Goal: Information Seeking & Learning: Check status

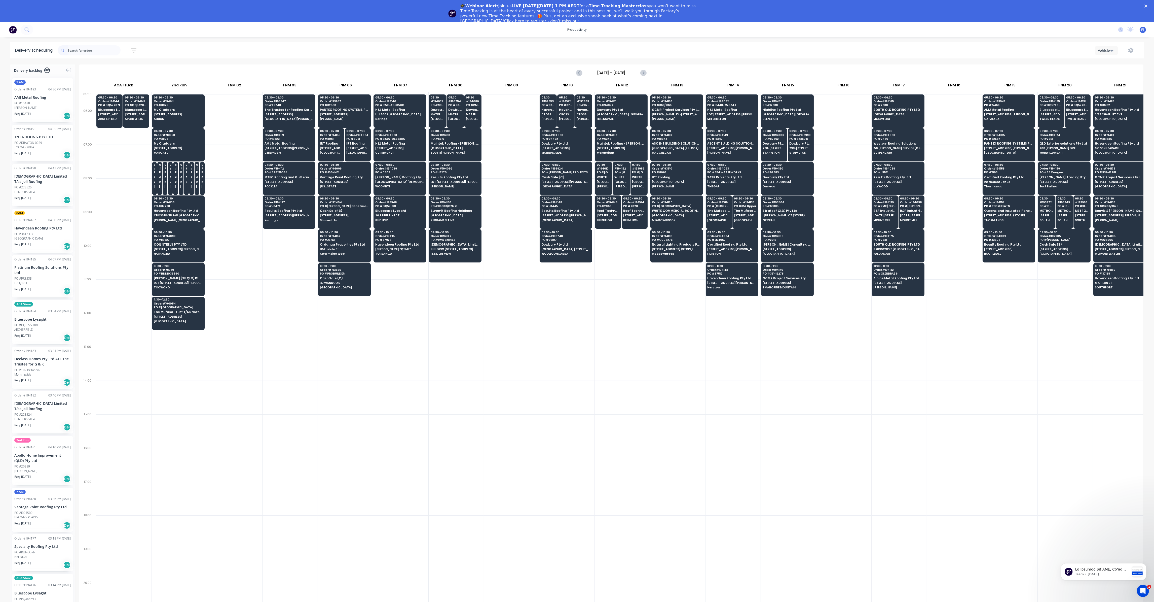
scroll to position [0, 0]
drag, startPoint x: 916, startPoint y: 600, endPoint x: 882, endPoint y: 533, distance: 75.3
click at [912, 593] on div at bounding box center [898, 600] width 55 height 34
click at [544, 113] on span "CROSS RIVER RAIL [GEOGRAPHIC_DATA]" at bounding box center [548, 114] width 14 height 3
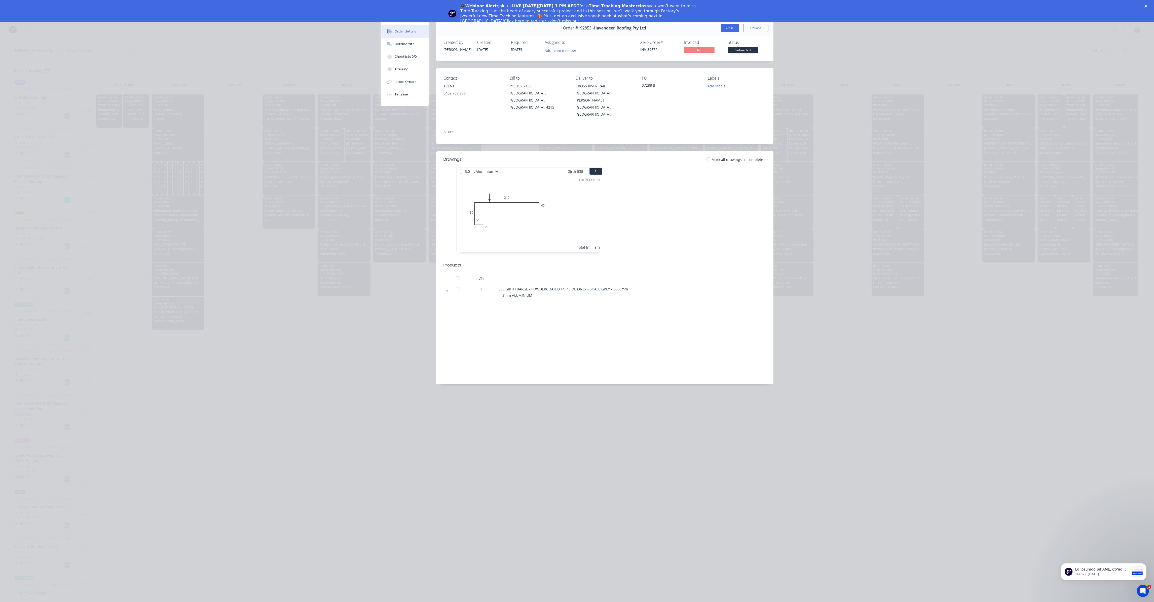
click at [730, 28] on button "Close" at bounding box center [730, 28] width 18 height 8
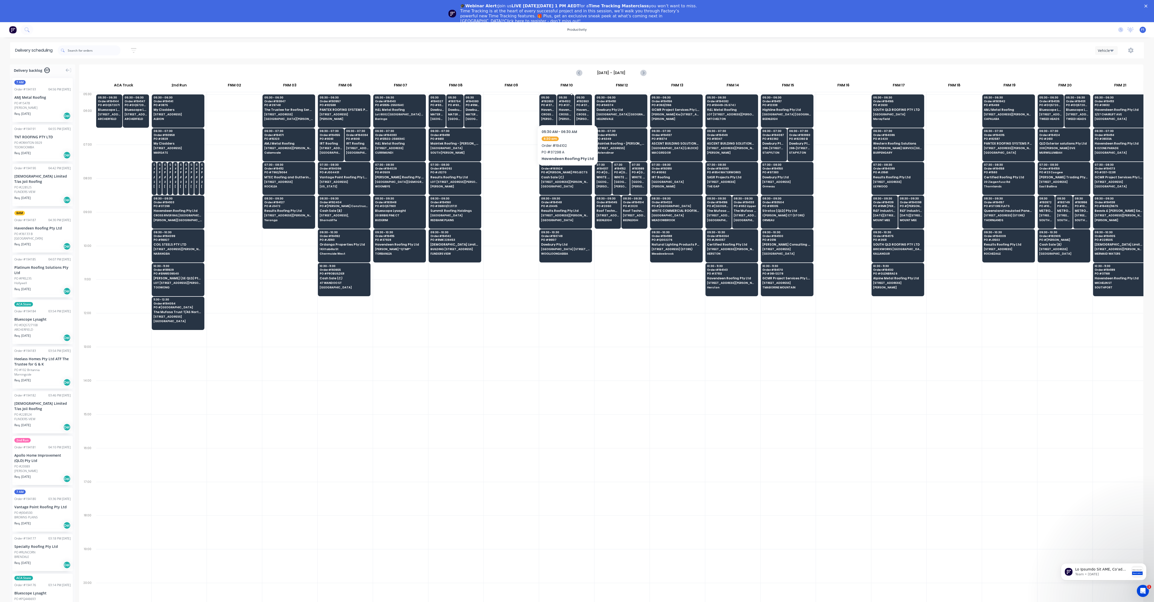
click at [565, 117] on div "05:30 # 194102 PO # 37298 A Havendeen Roofing Pty Ltd CROSS RIVER RAIL [GEOGRAP…" at bounding box center [565, 108] width 17 height 28
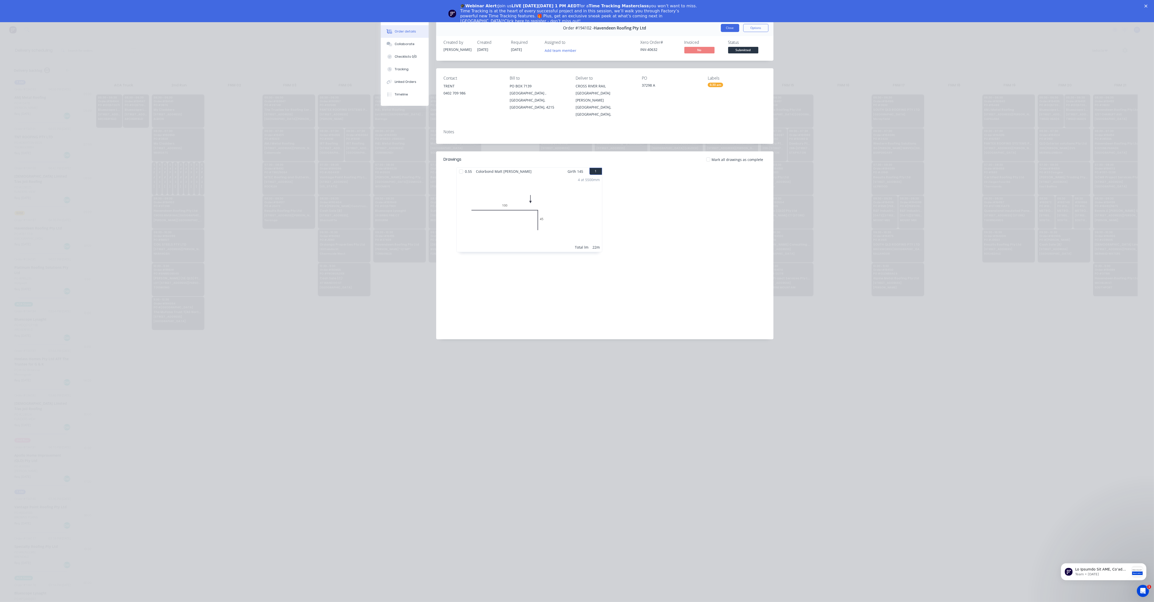
click at [727, 29] on button "Close" at bounding box center [730, 28] width 18 height 8
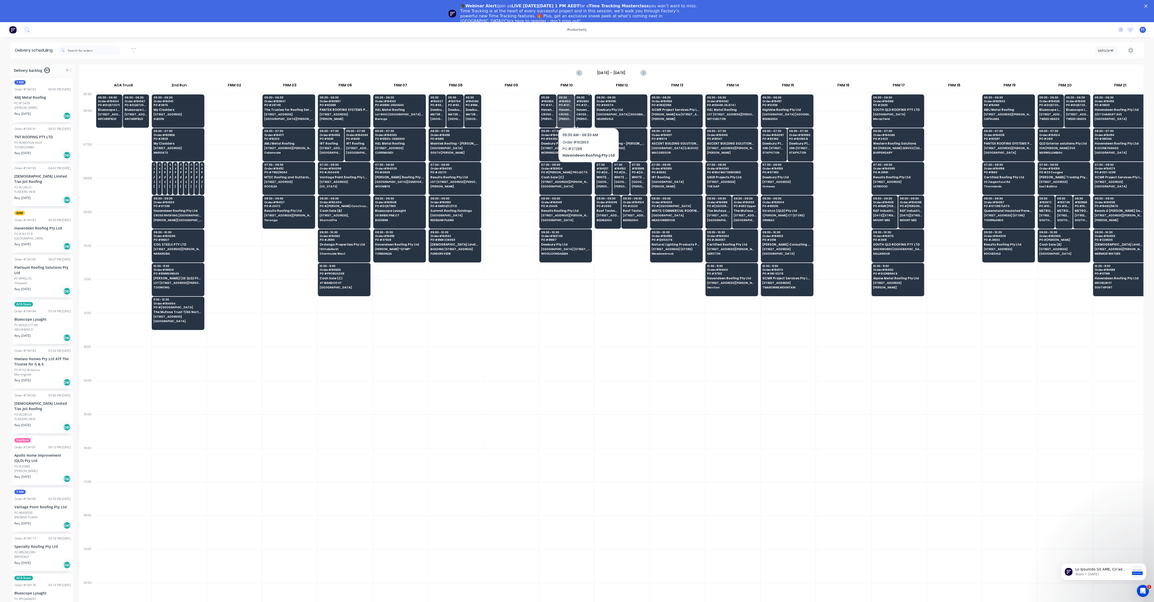
click at [586, 115] on span "CROSS RIVER RAIL [GEOGRAPHIC_DATA]" at bounding box center [583, 114] width 14 height 3
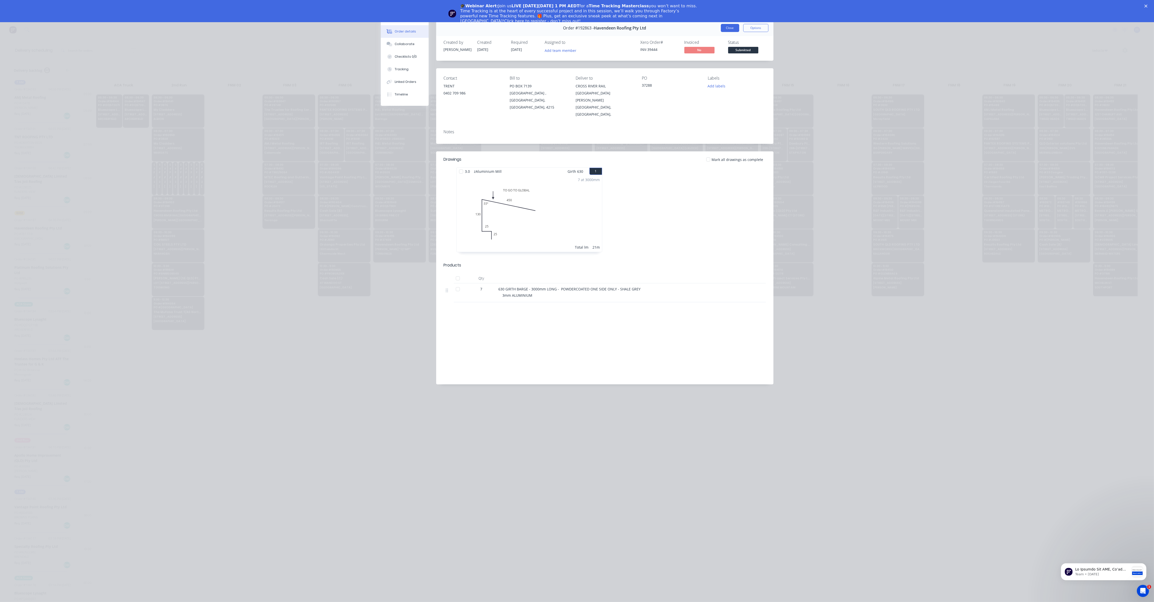
click at [726, 29] on button "Close" at bounding box center [730, 28] width 18 height 8
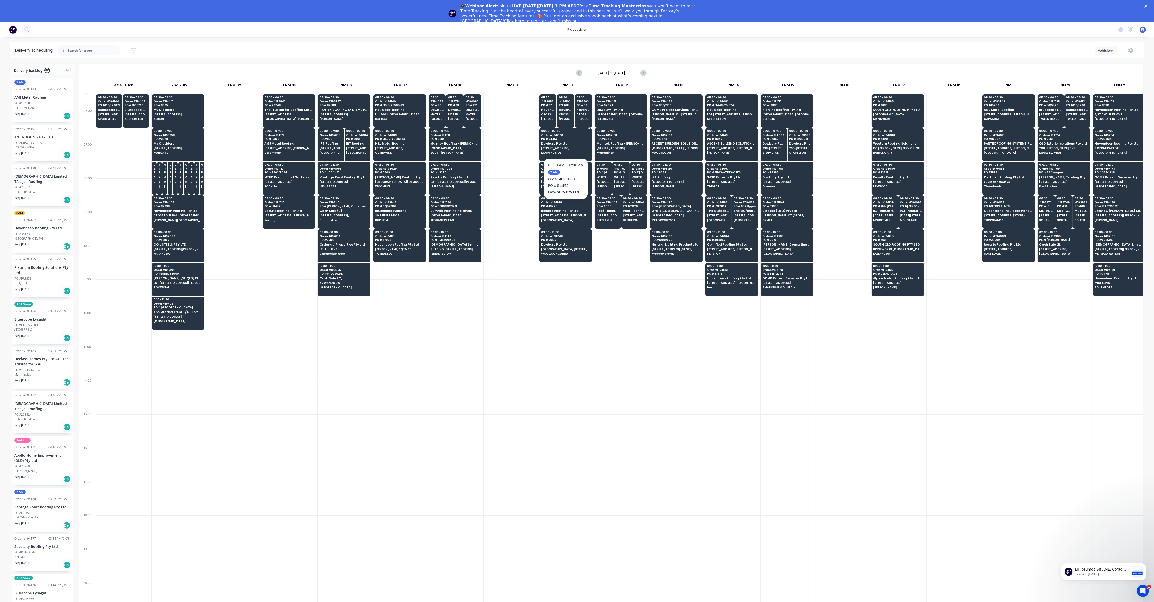
click at [568, 148] on span "[STREET_ADDRESS]" at bounding box center [565, 148] width 49 height 3
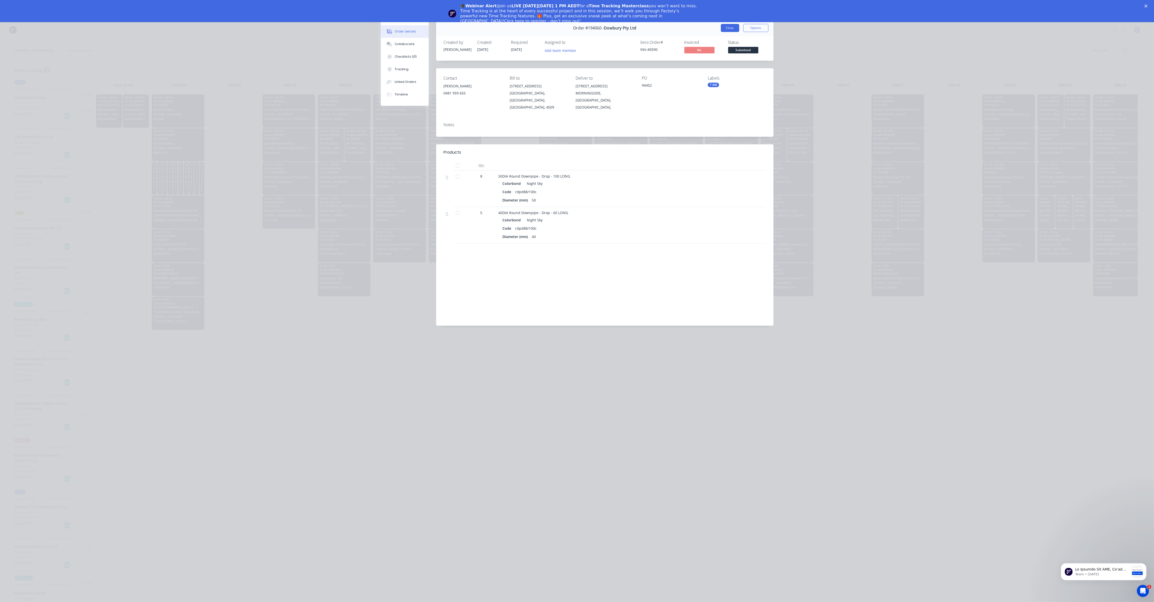
click at [732, 30] on button "Close" at bounding box center [730, 28] width 18 height 8
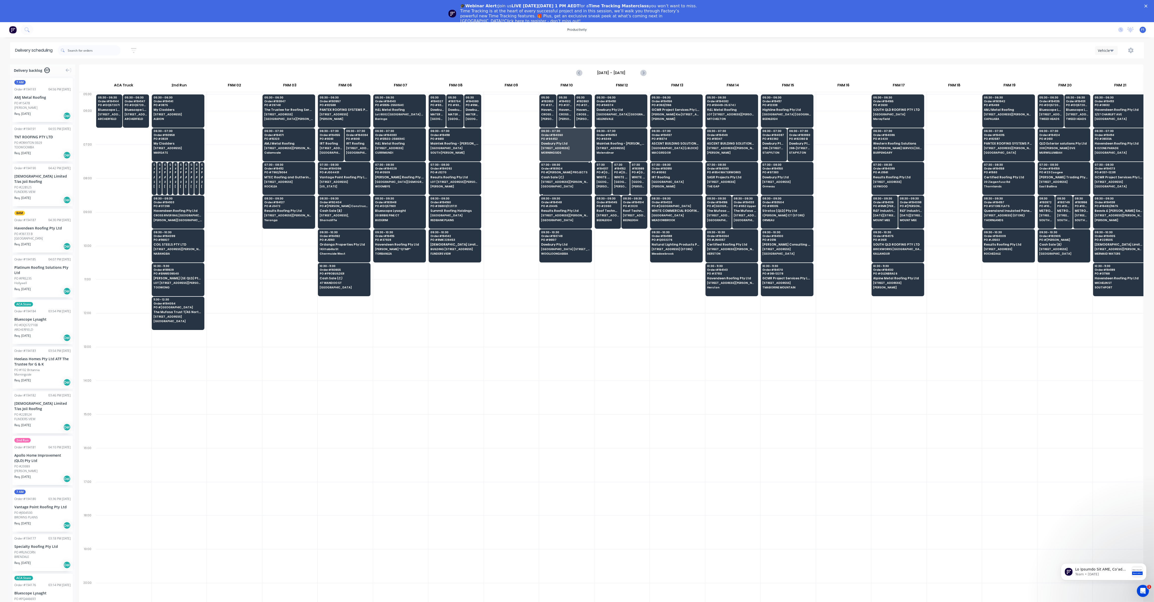
click at [549, 177] on span "Cash Sale (C)" at bounding box center [565, 176] width 49 height 3
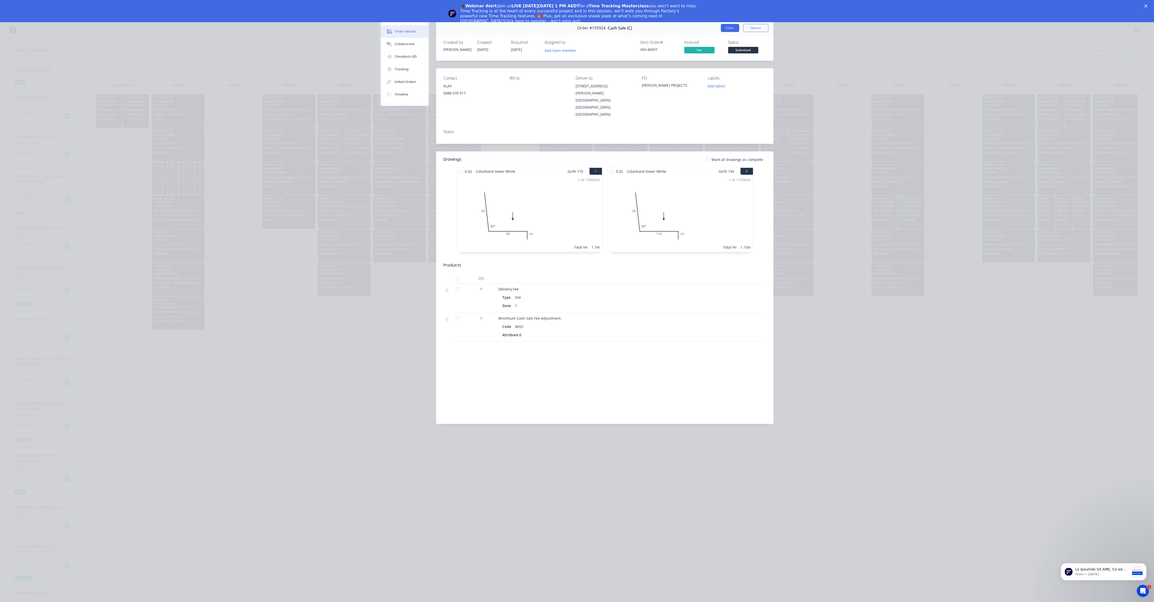
click at [727, 28] on button "Close" at bounding box center [730, 28] width 18 height 8
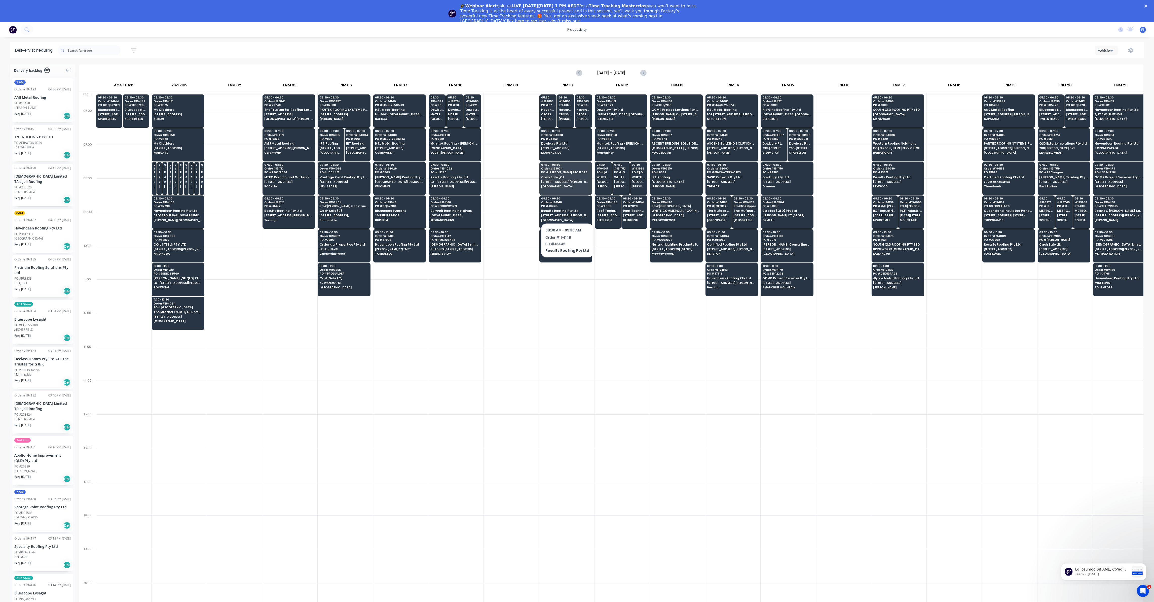
click at [565, 210] on span "Results Roofing Pty Ltd" at bounding box center [565, 210] width 49 height 3
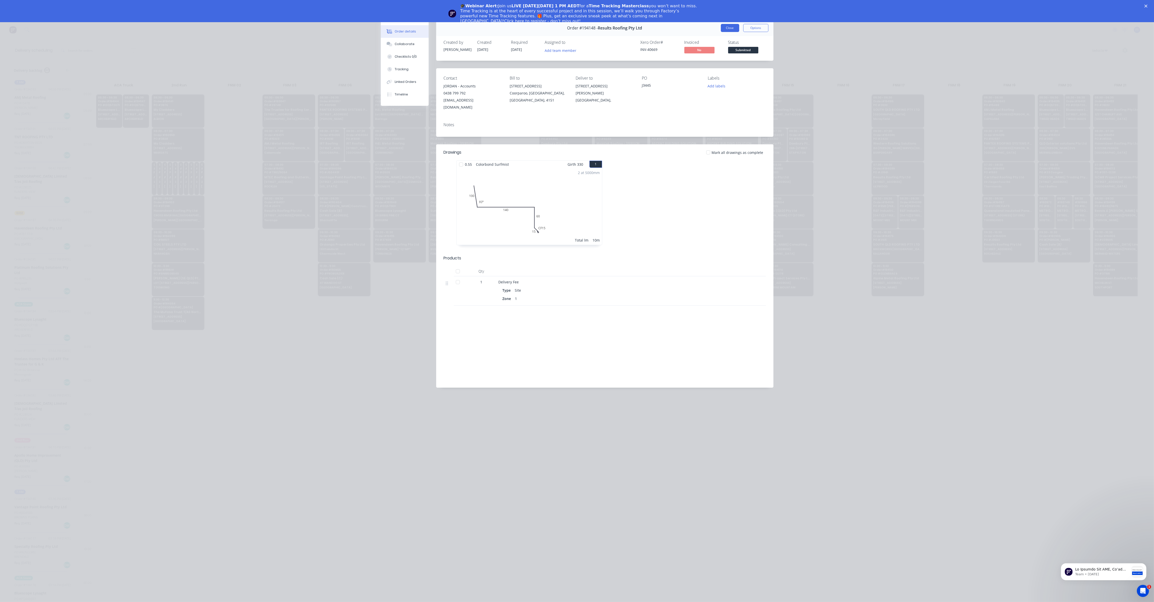
click at [734, 26] on button "Close" at bounding box center [730, 28] width 18 height 8
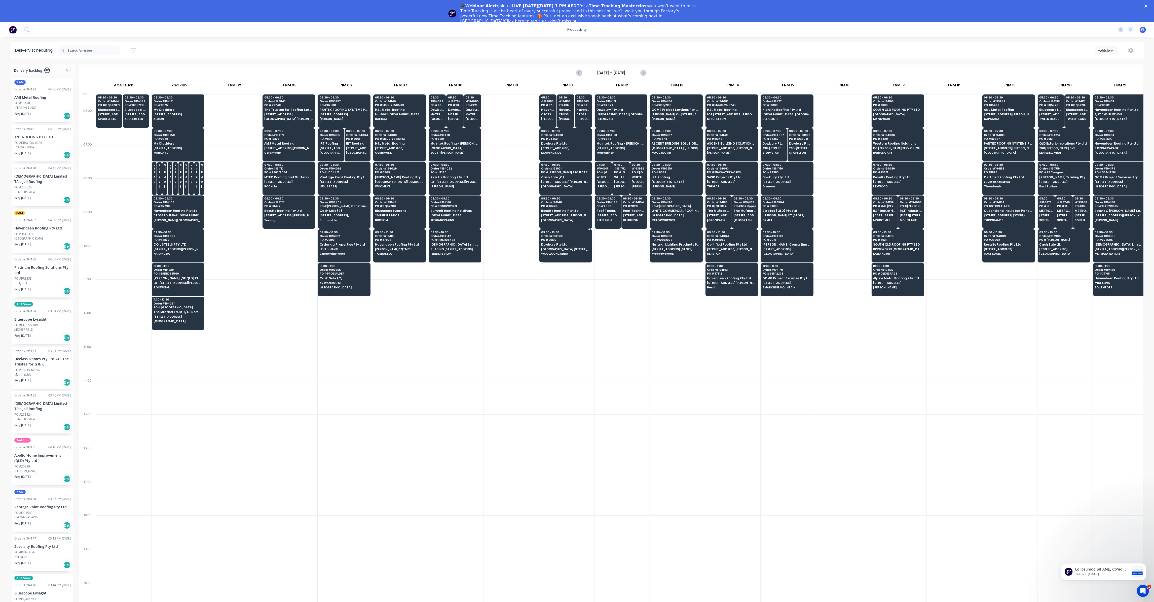
click at [576, 235] on span "Order # 193748" at bounding box center [565, 235] width 49 height 3
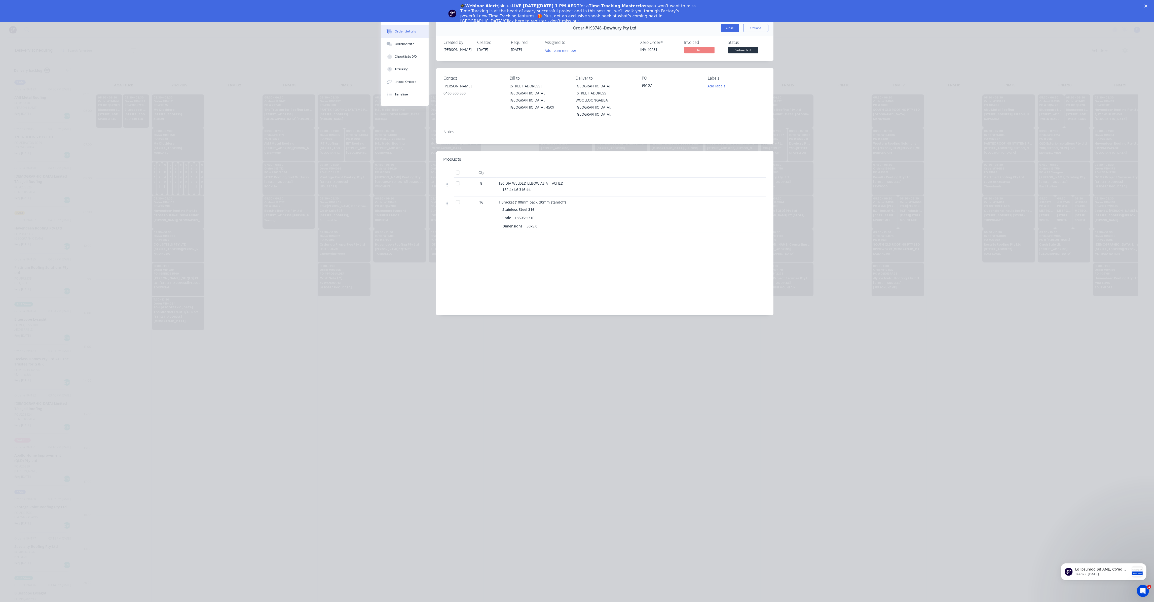
click at [728, 26] on button "Close" at bounding box center [730, 28] width 18 height 8
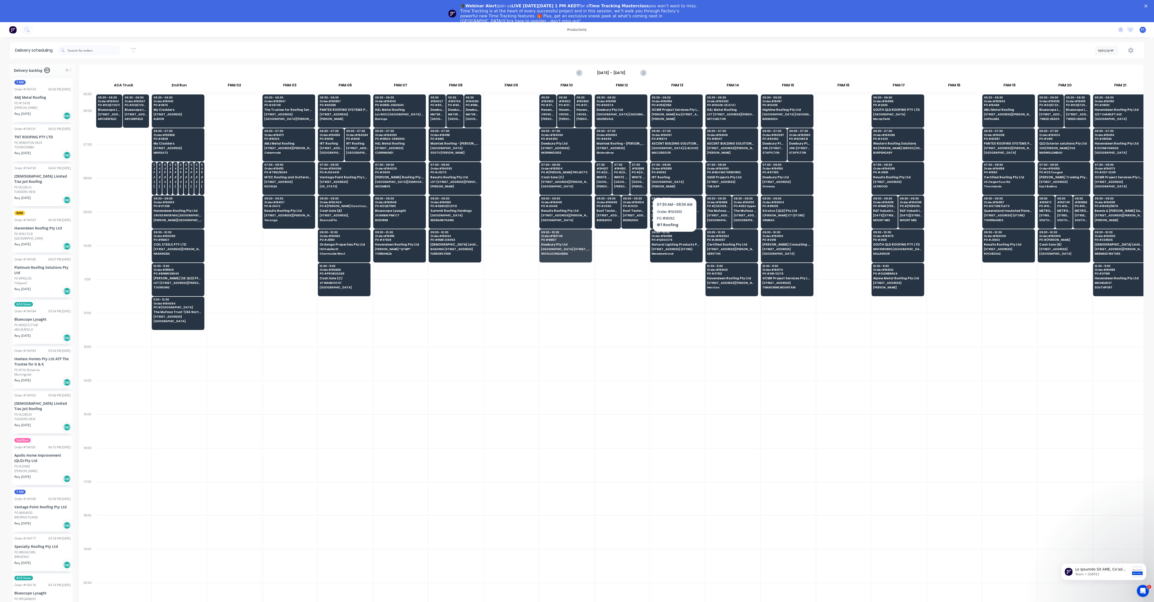
click at [612, 320] on div at bounding box center [622, 330] width 55 height 34
click at [1051, 215] on span "[STREET_ADDRESS][PERSON_NAME] (STORE)" at bounding box center [1047, 215] width 14 height 3
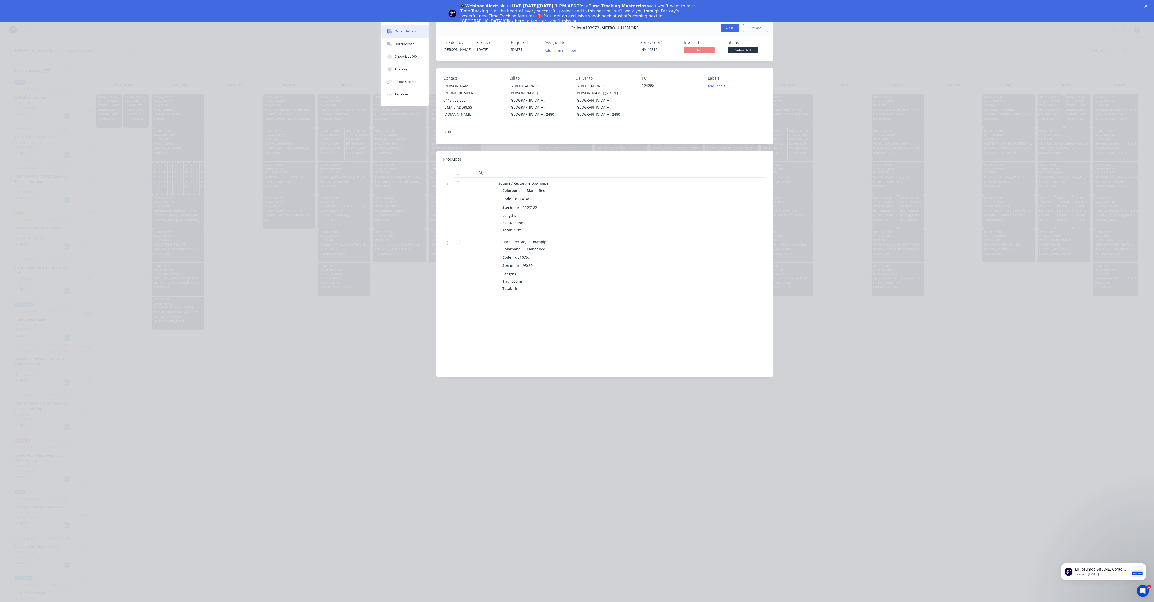
click at [733, 31] on button "Close" at bounding box center [730, 28] width 18 height 8
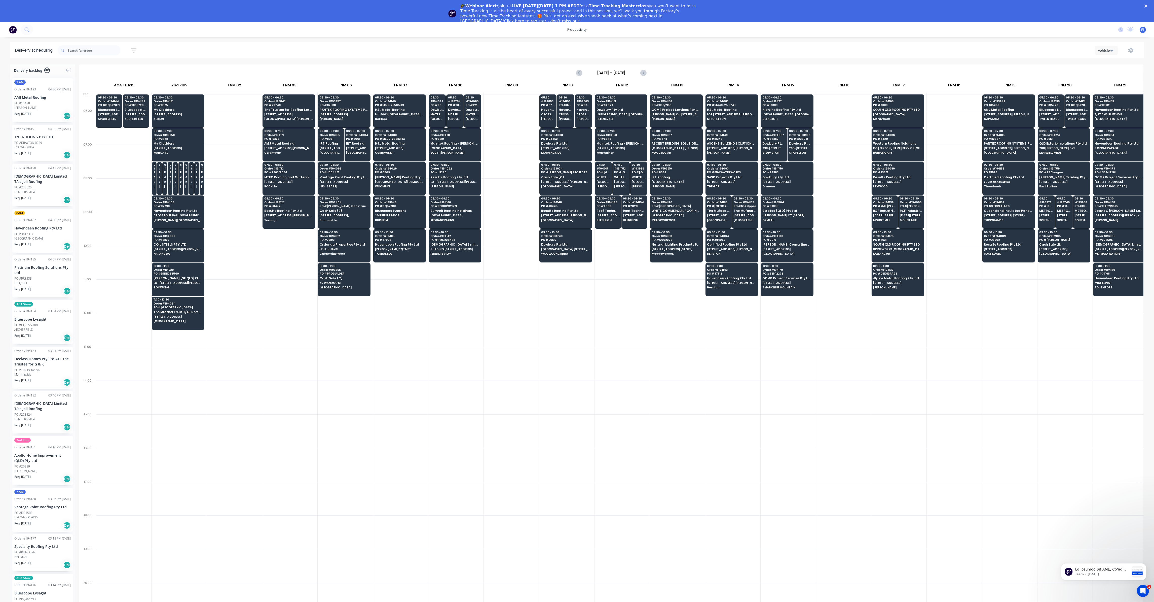
click at [808, 356] on div at bounding box center [788, 364] width 55 height 34
click at [278, 104] on span "PO # 29748" at bounding box center [288, 104] width 49 height 3
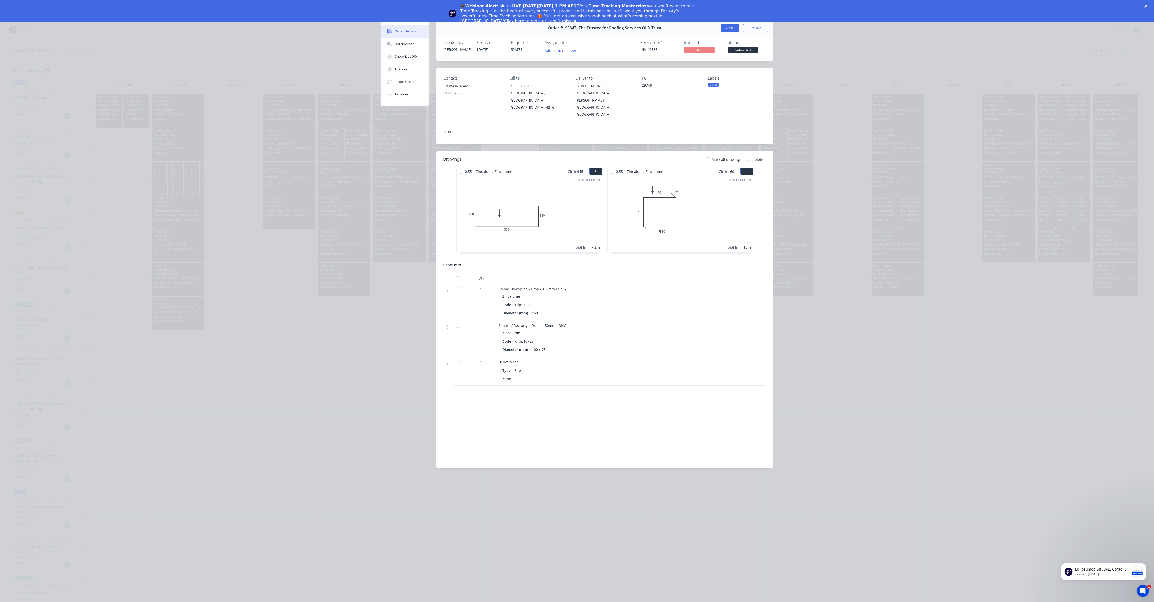
click at [729, 26] on button "Close" at bounding box center [730, 28] width 18 height 8
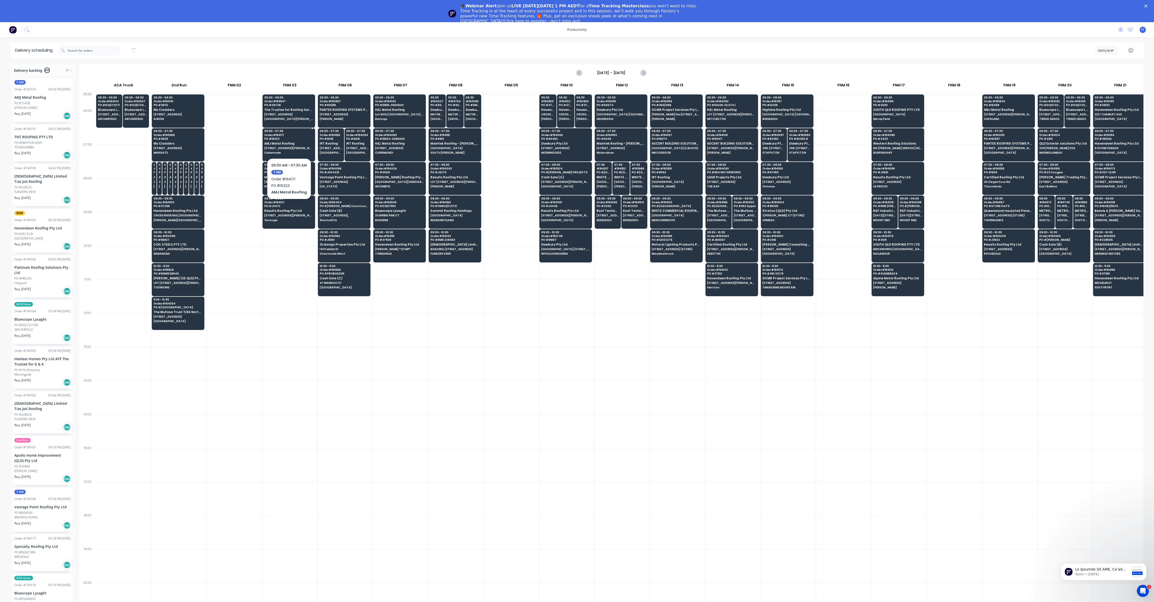
click at [300, 143] on span "AMJ Metal Roofing" at bounding box center [288, 143] width 49 height 3
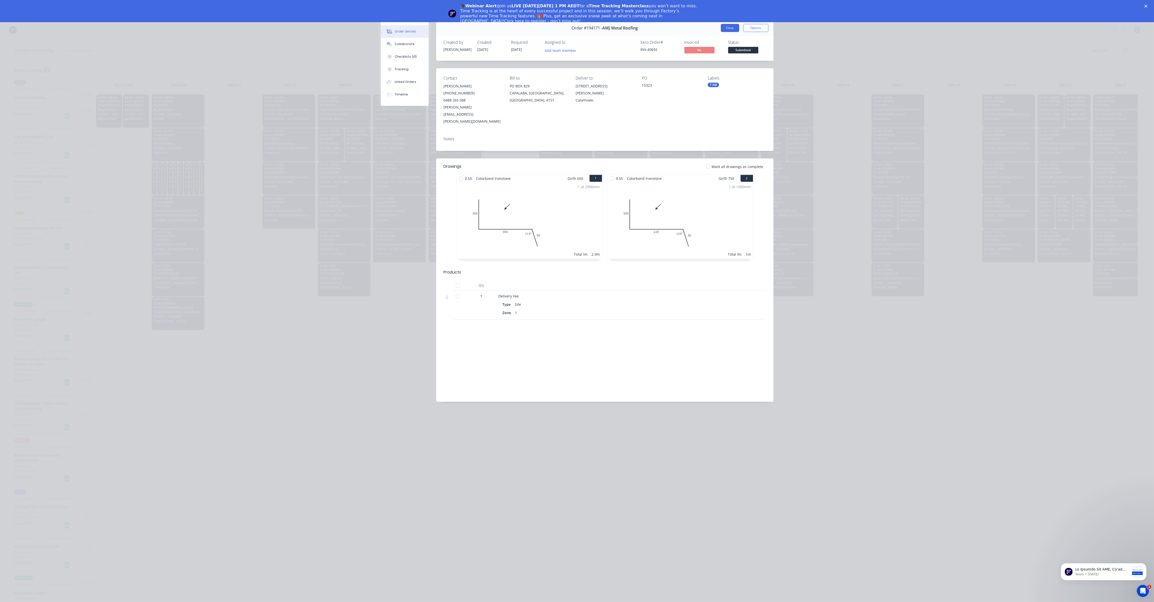
click at [736, 31] on button "Close" at bounding box center [730, 28] width 18 height 8
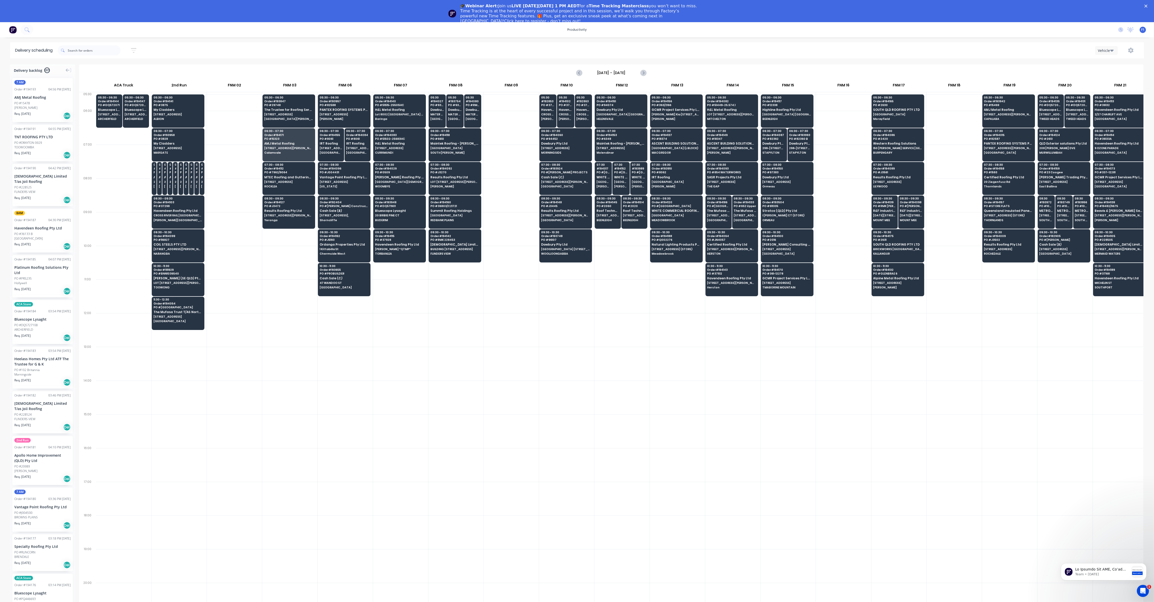
click at [1148, 7] on polygon "Close" at bounding box center [1146, 6] width 3 height 3
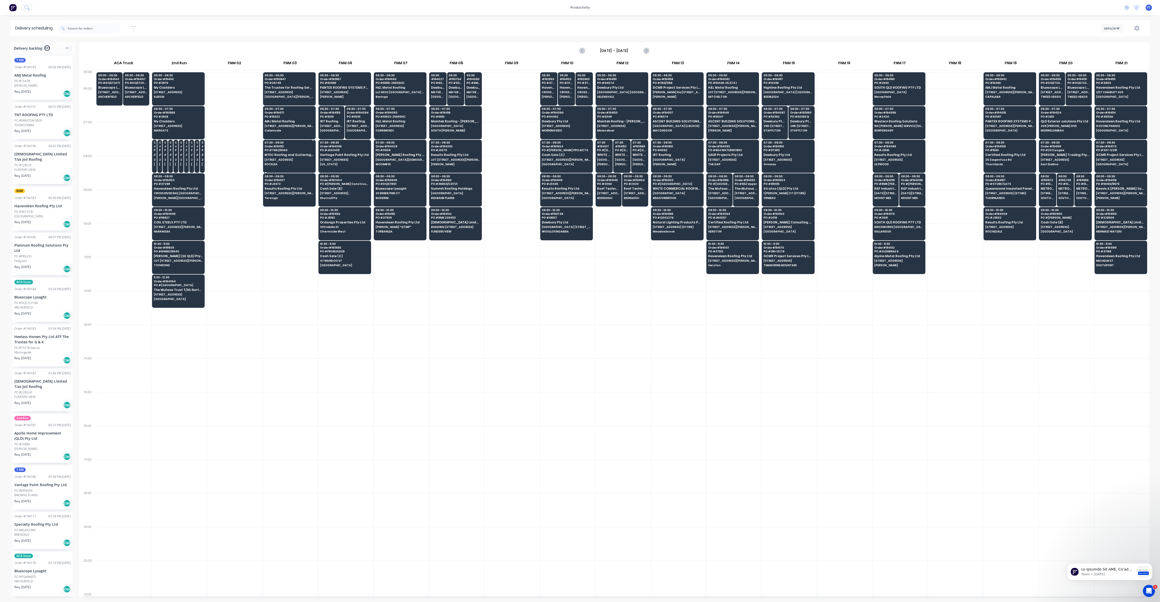
click at [301, 161] on div "07:30 - 08:30 Order # 194112 PO # 7962/9064 MTEC Roofing and Guttering Pty Ltd …" at bounding box center [289, 154] width 52 height 28
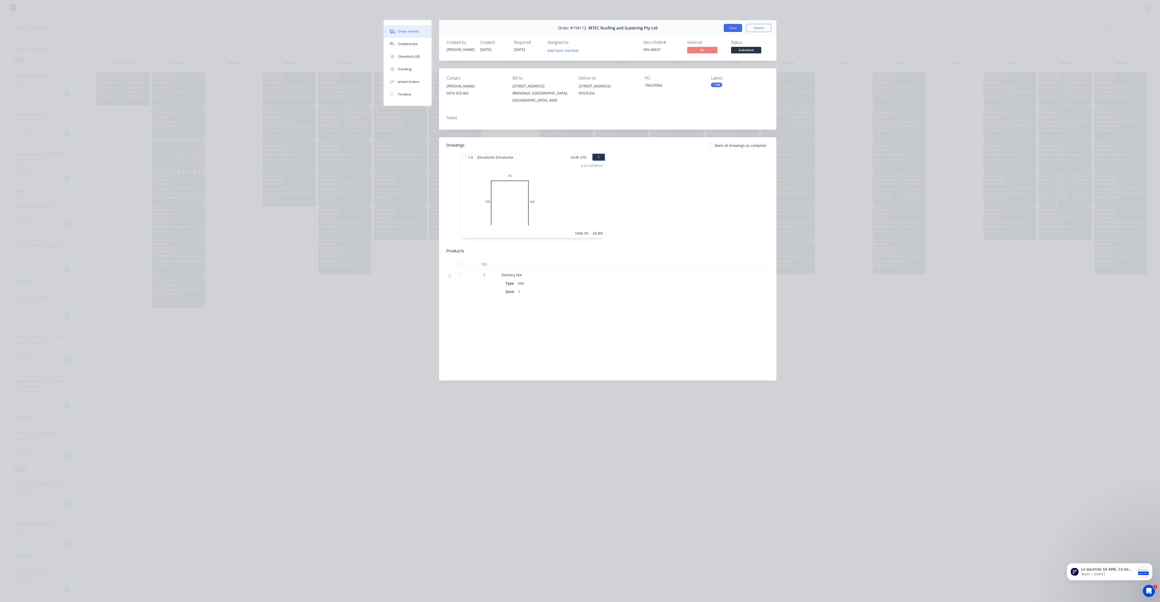
click at [732, 30] on button "Close" at bounding box center [733, 28] width 18 height 8
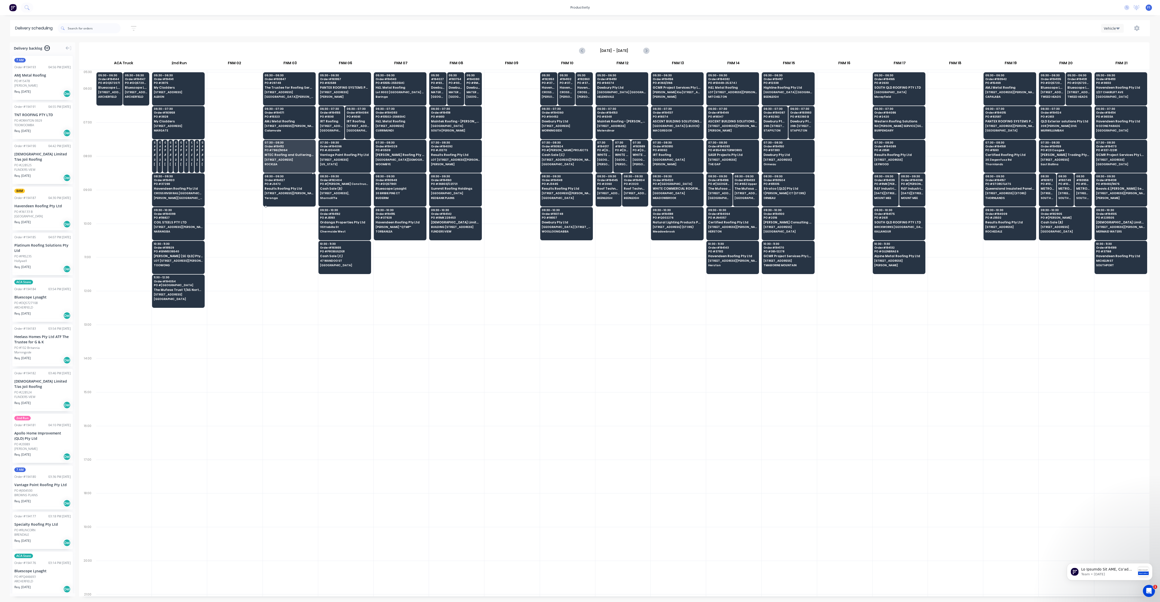
click at [282, 192] on span "[STREET_ADDRESS][PERSON_NAME]" at bounding box center [289, 193] width 49 height 3
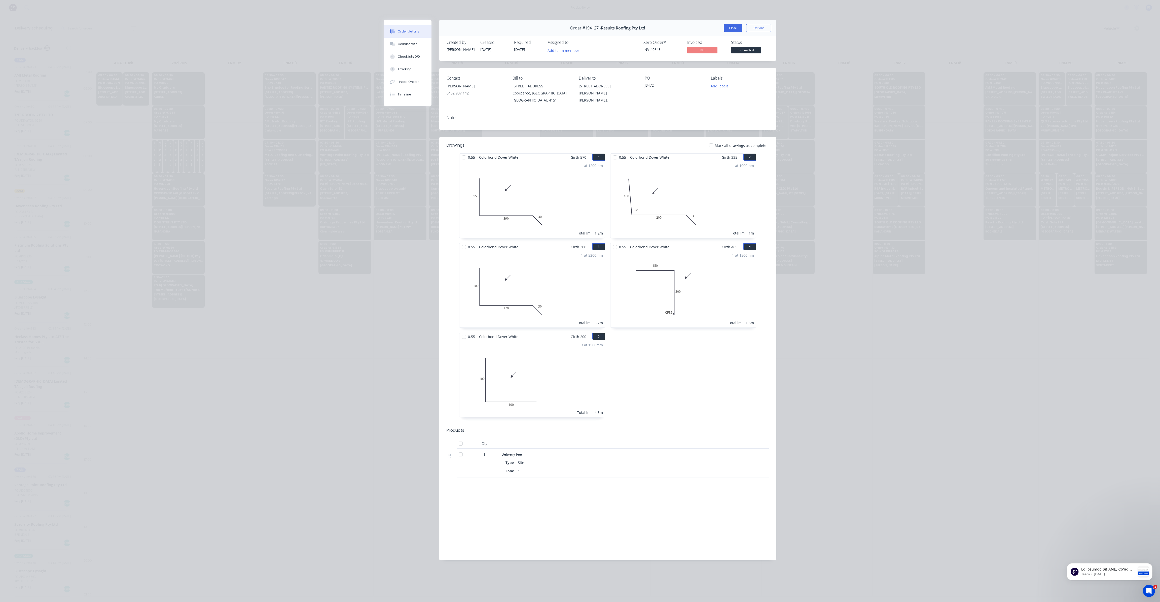
click at [737, 26] on button "Close" at bounding box center [733, 28] width 18 height 8
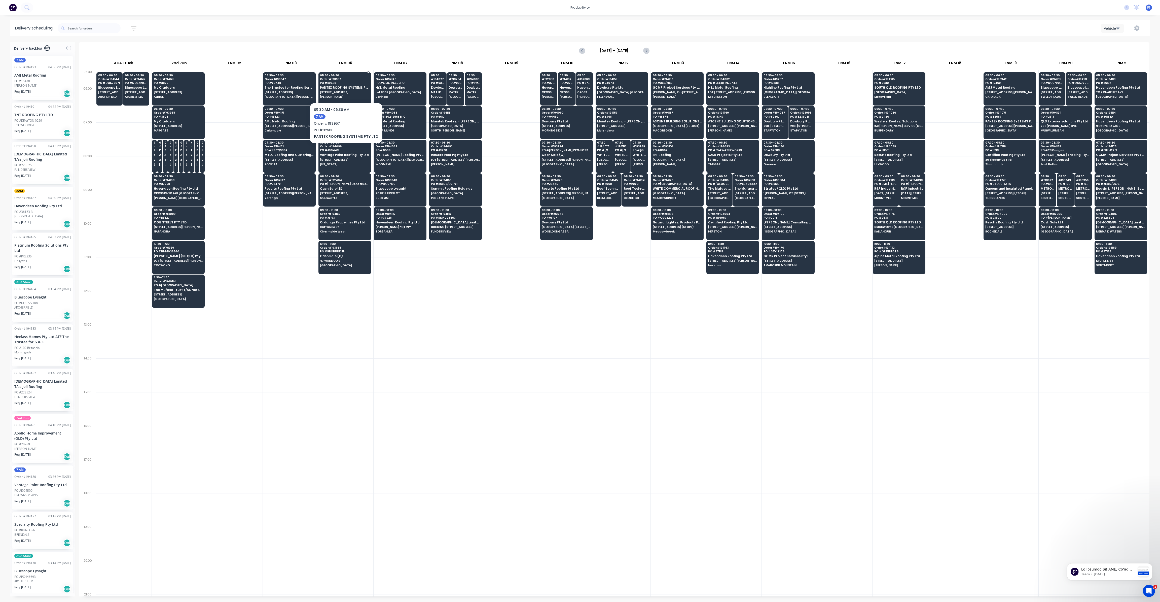
click at [362, 86] on span "PANTEX ROOFING SYSTEMS PTY LTD" at bounding box center [344, 87] width 49 height 3
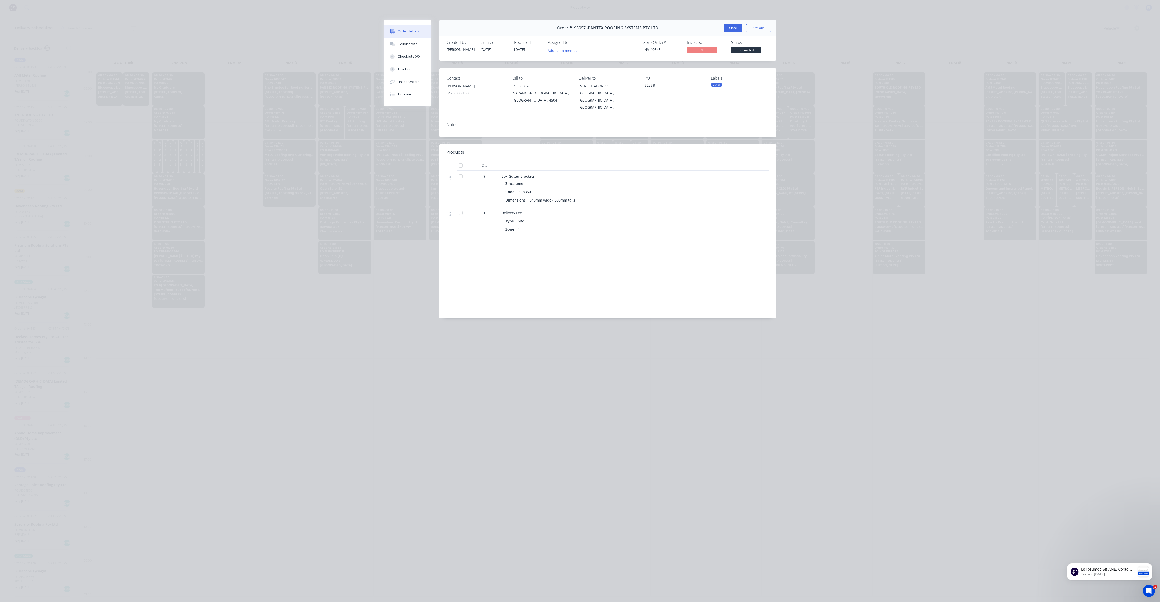
click at [739, 26] on button "Close" at bounding box center [733, 28] width 18 height 8
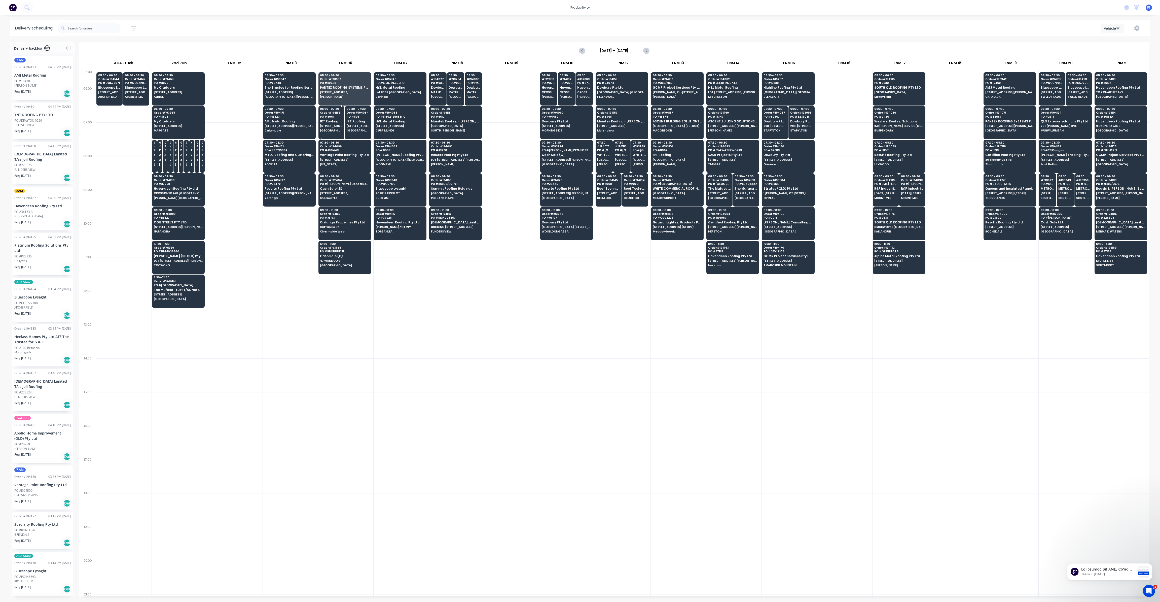
click at [338, 122] on span "IRT Roofing" at bounding box center [331, 121] width 23 height 3
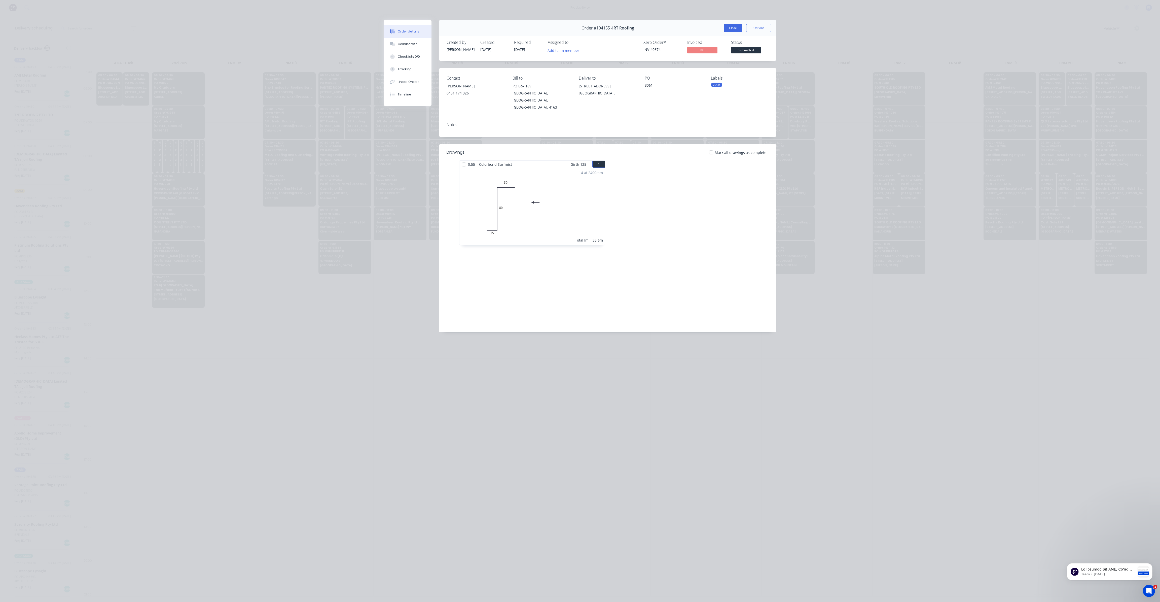
click at [730, 24] on button "Close" at bounding box center [733, 28] width 18 height 8
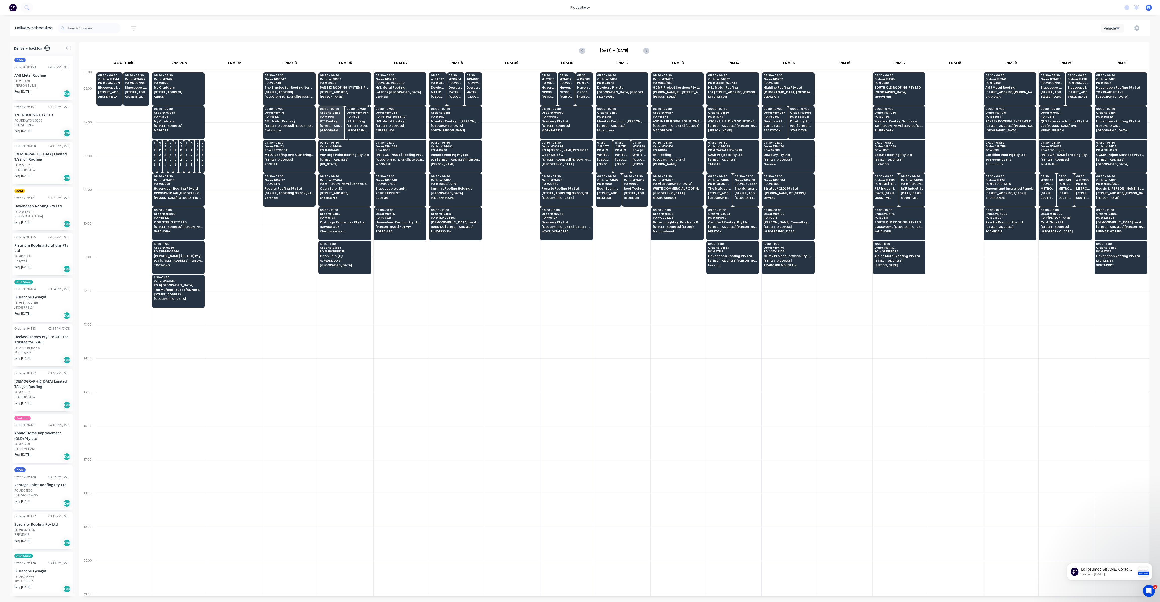
click at [351, 124] on span "[STREET_ADDRESS]" at bounding box center [358, 125] width 23 height 3
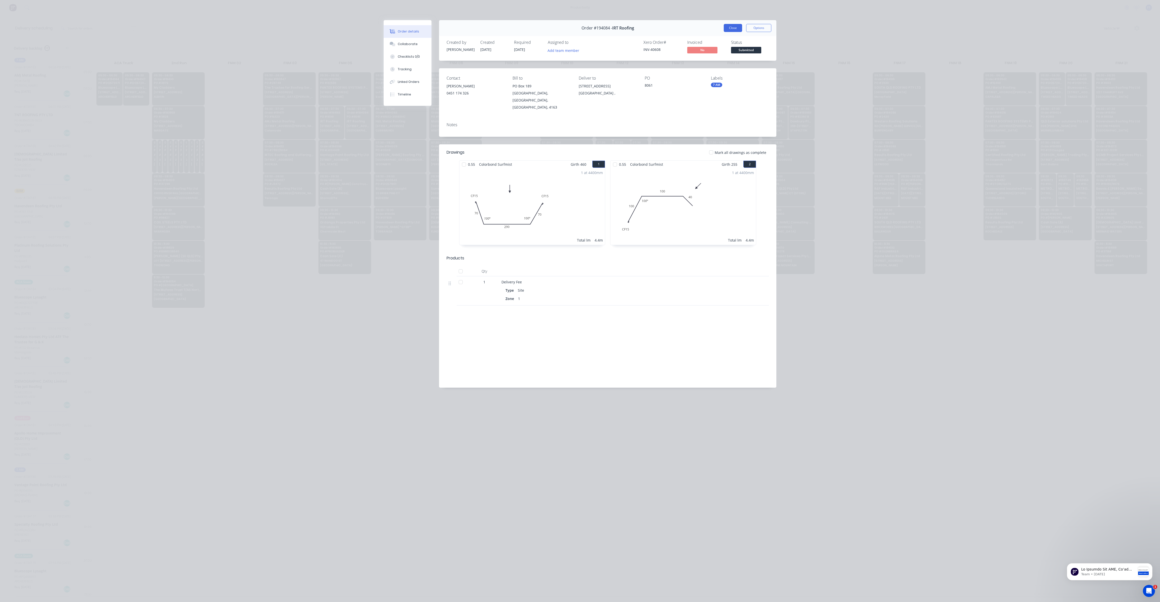
click at [731, 31] on button "Close" at bounding box center [733, 28] width 18 height 8
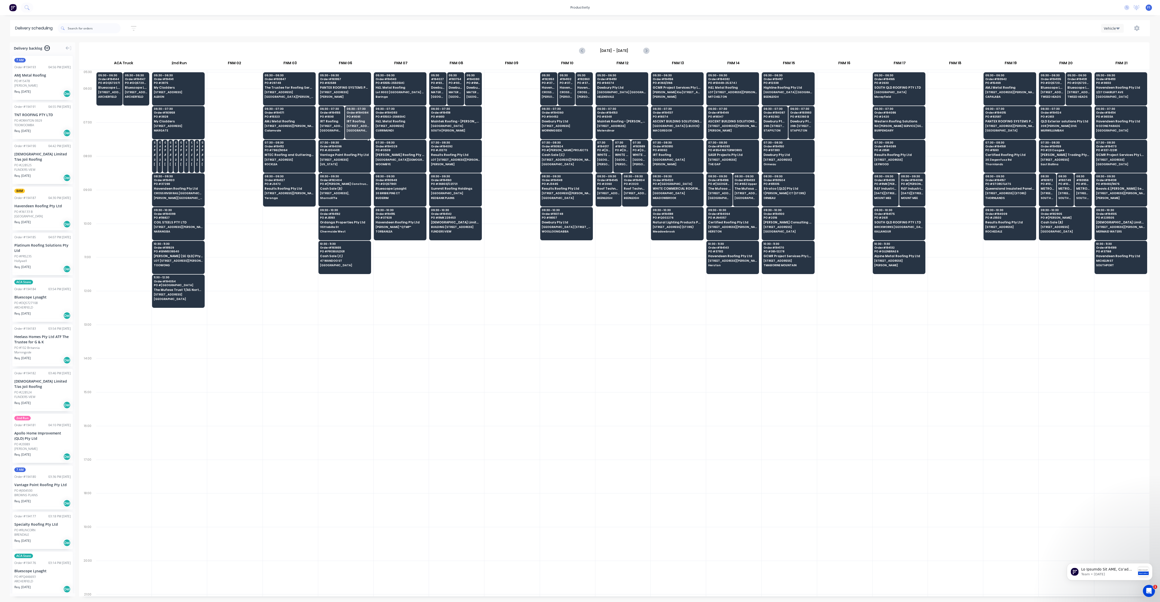
click at [351, 156] on div "07:30 - 08:30 Order # 194096 PO # J004431 Vantage Point Roofing Pty Ltd [STREET…" at bounding box center [345, 154] width 52 height 28
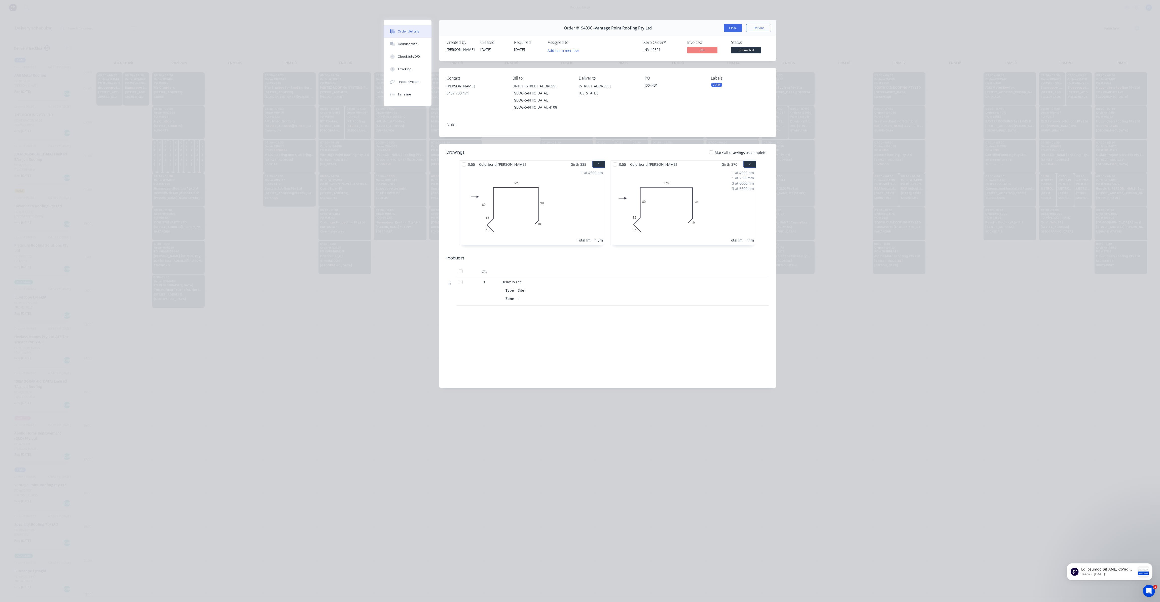
click at [729, 31] on button "Close" at bounding box center [733, 28] width 18 height 8
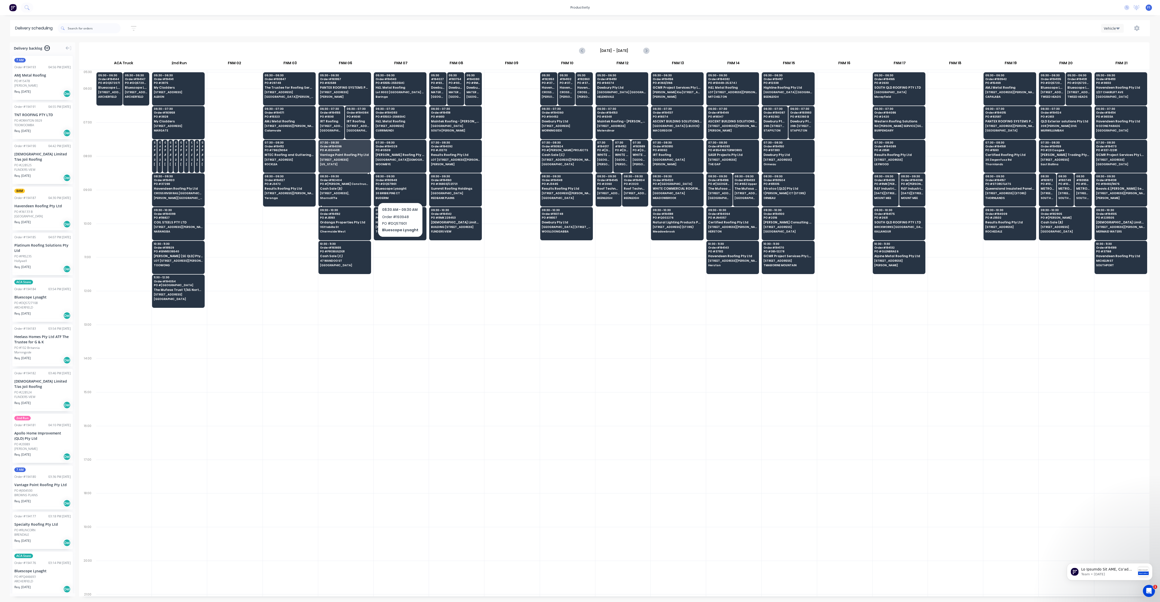
click at [349, 193] on span "[STREET_ADDRESS]," at bounding box center [344, 193] width 49 height 3
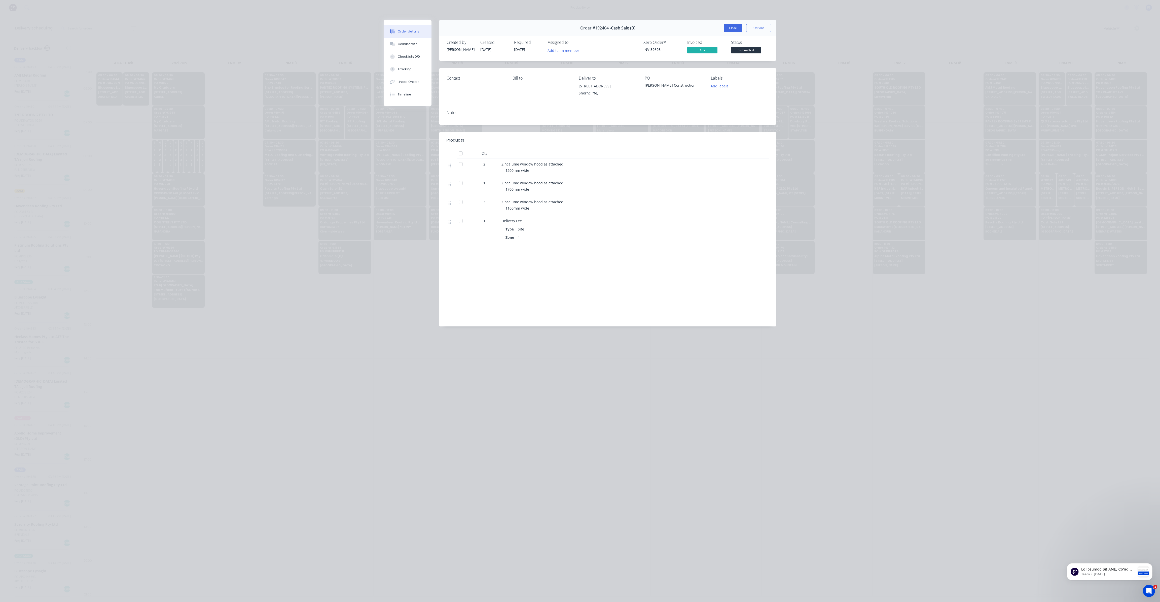
click at [734, 28] on button "Close" at bounding box center [733, 28] width 18 height 8
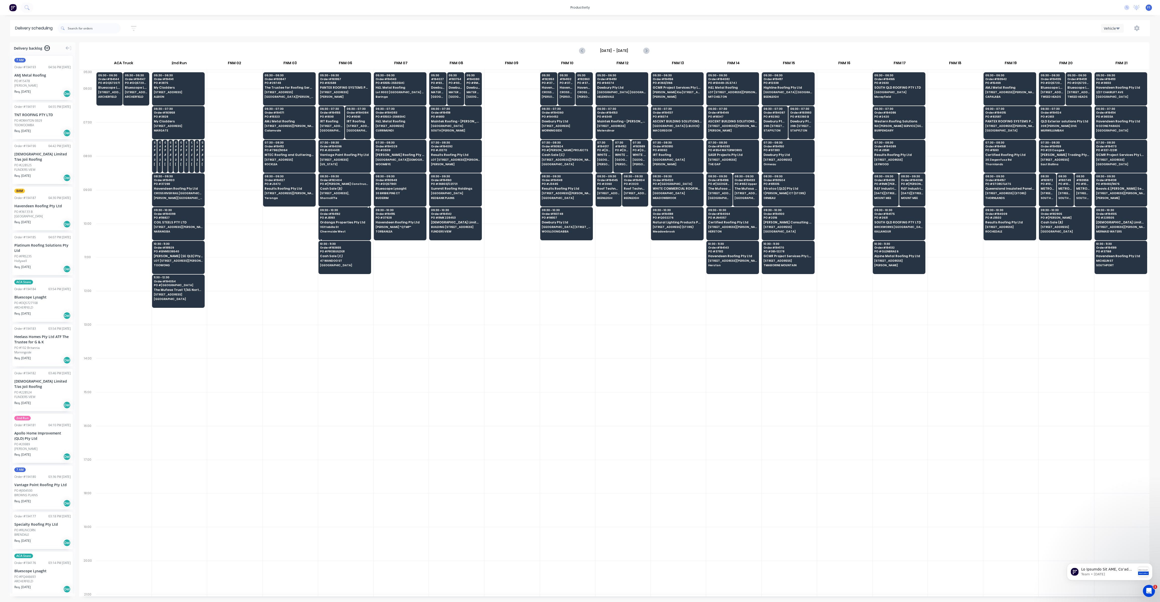
click at [347, 223] on div "09:30 - 10:30 Order # 194162 PO # J5193 Ordanga Properties Pty Ltd [GEOGRAPHIC_…" at bounding box center [345, 221] width 52 height 28
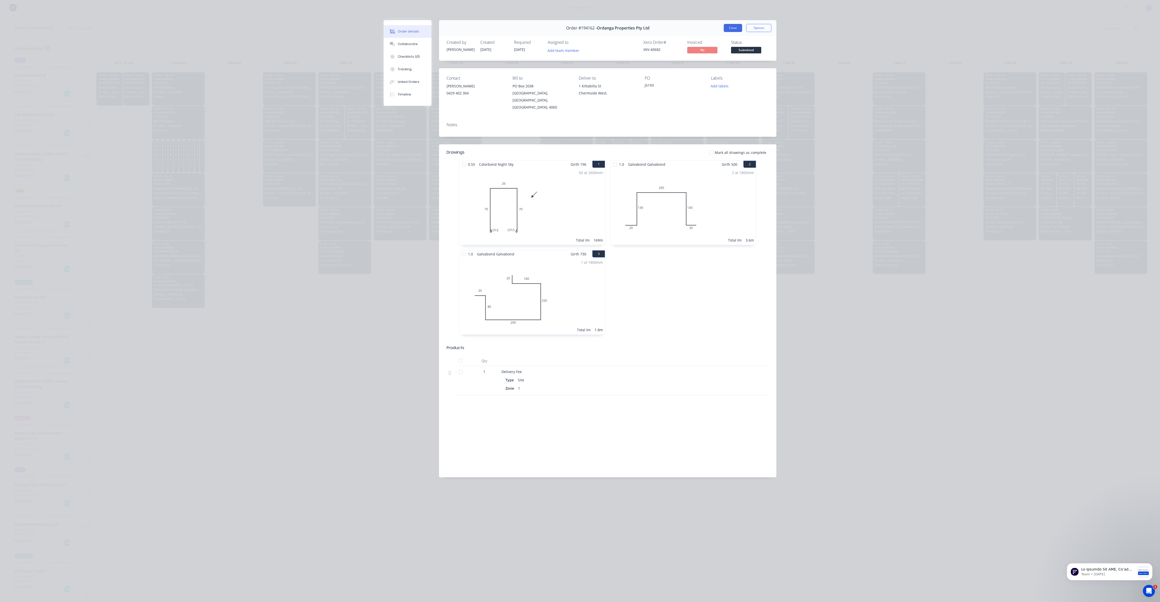
click at [739, 29] on button "Close" at bounding box center [733, 28] width 18 height 8
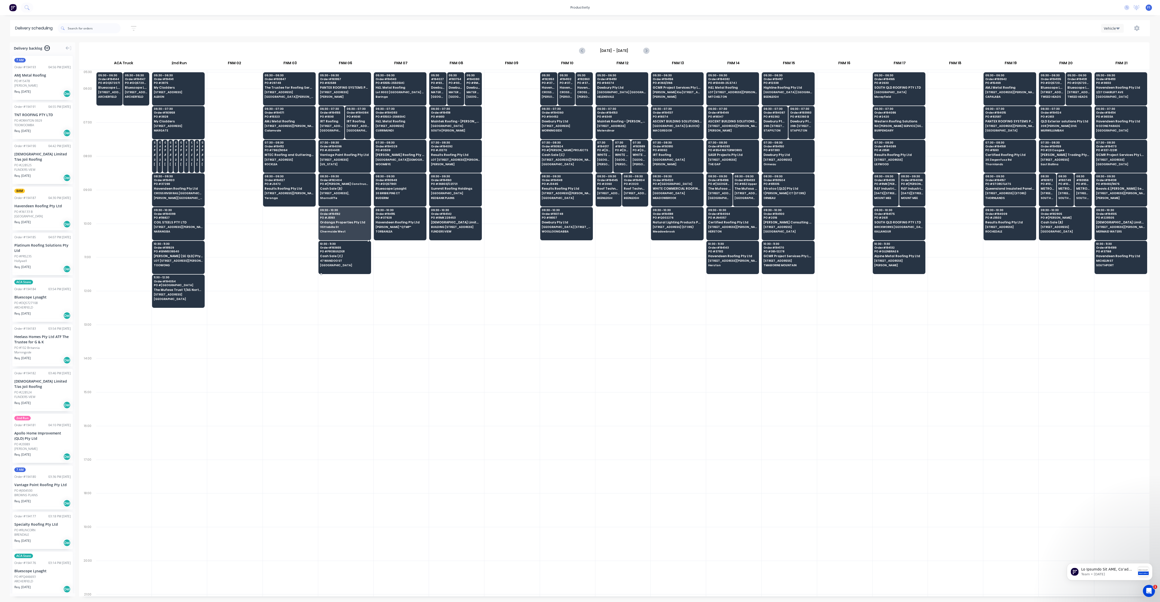
click at [348, 264] on span "[GEOGRAPHIC_DATA]" at bounding box center [344, 265] width 49 height 3
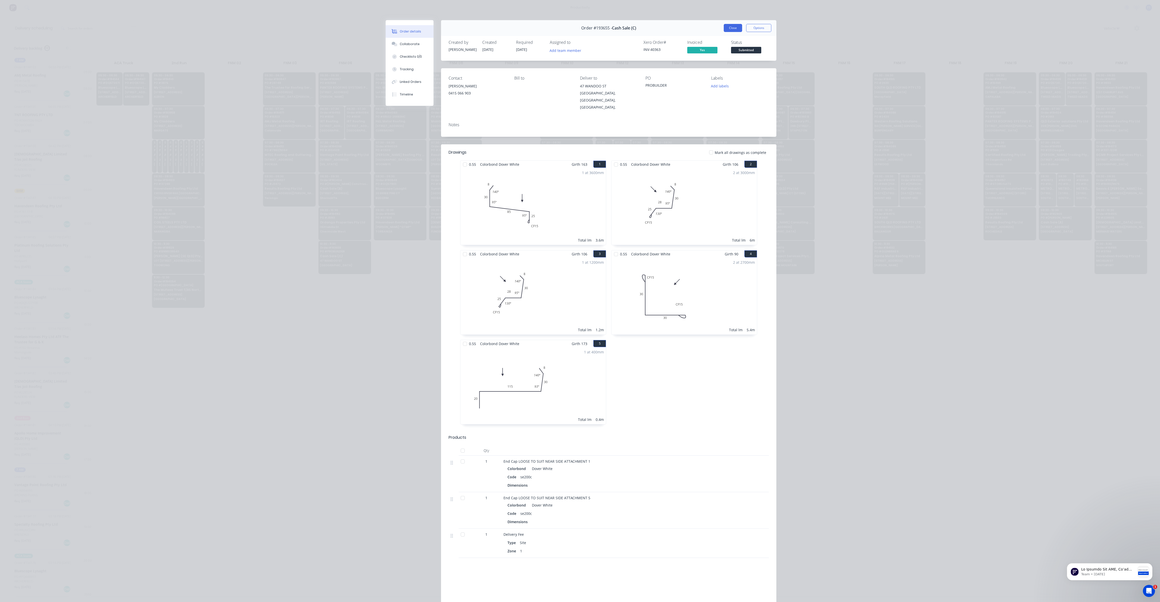
click at [725, 28] on button "Close" at bounding box center [733, 28] width 18 height 8
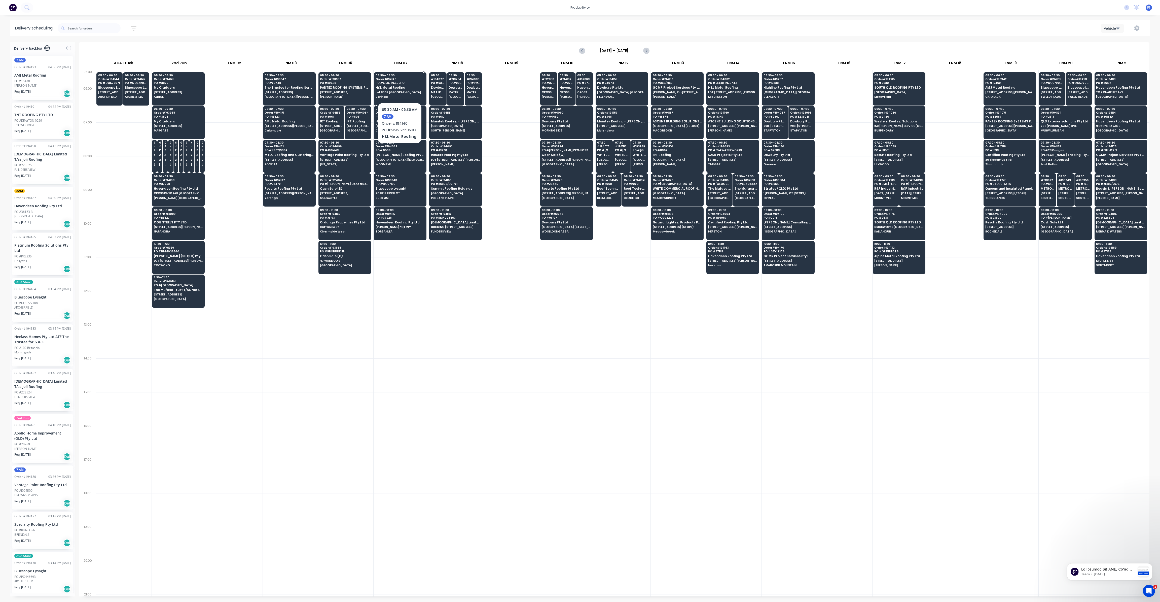
click at [409, 84] on span "PO # 51515-25505HC" at bounding box center [400, 82] width 49 height 3
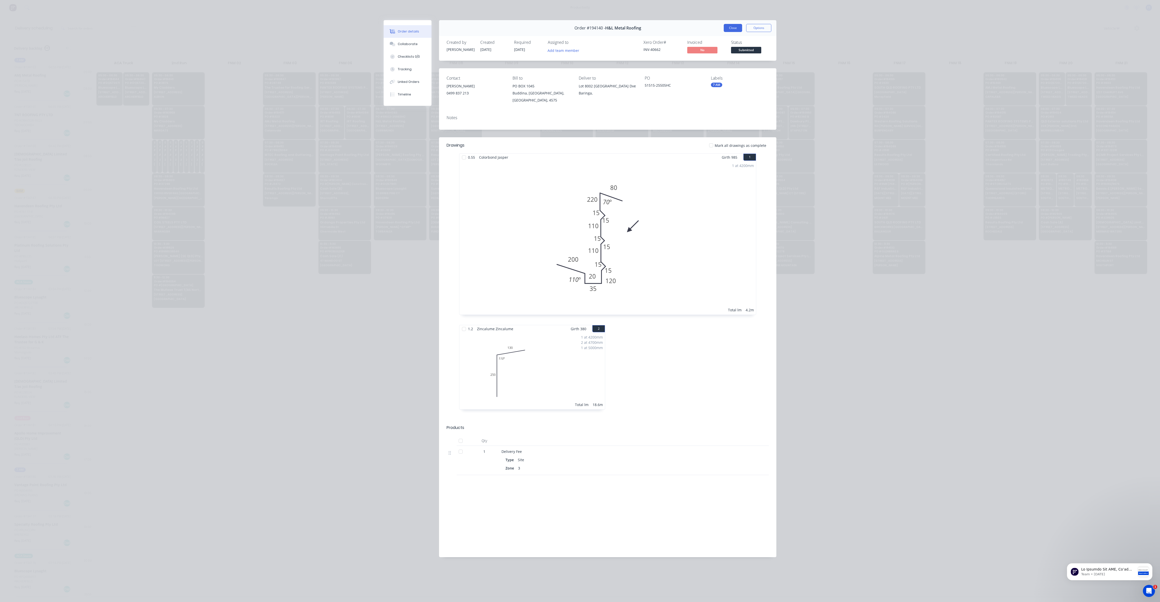
click at [729, 30] on button "Close" at bounding box center [733, 28] width 18 height 8
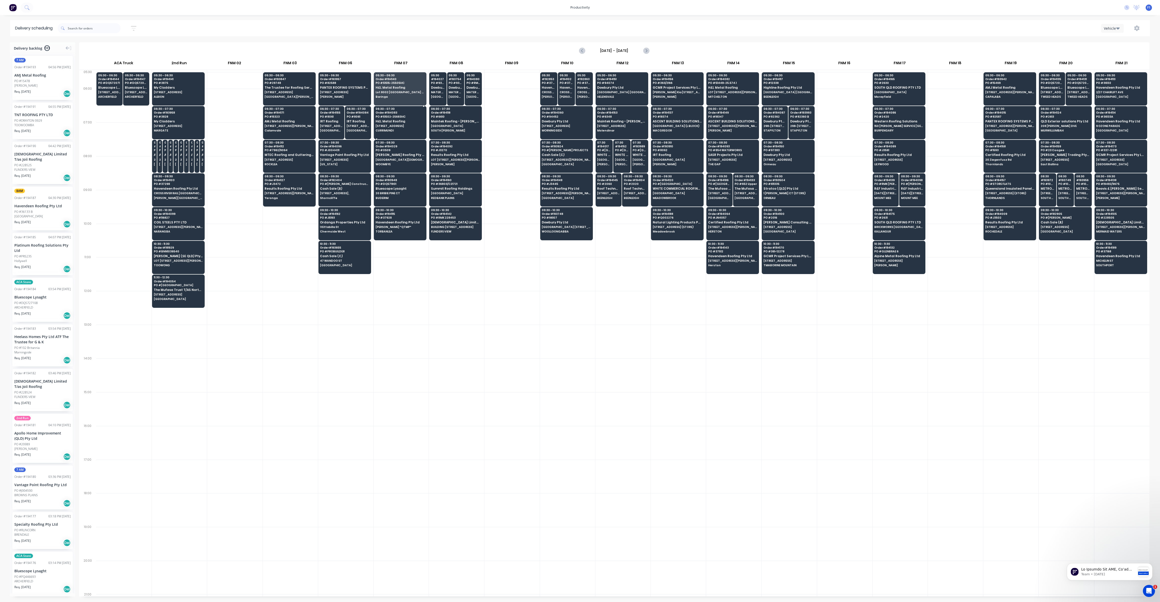
click at [401, 122] on span "H&L Metal Roofing" at bounding box center [400, 121] width 49 height 3
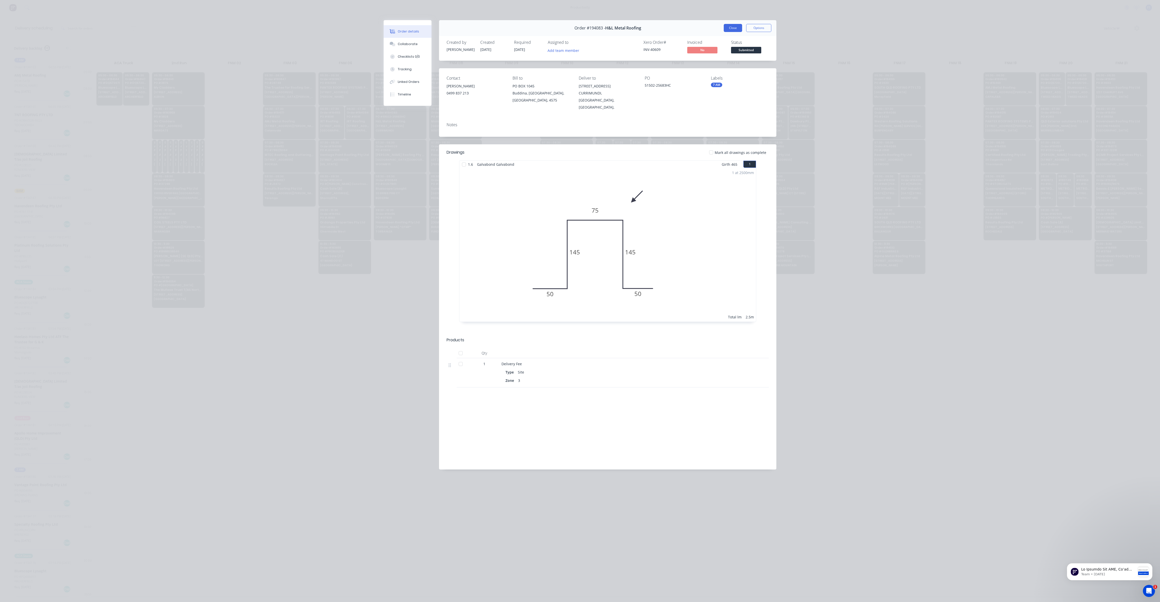
click at [733, 27] on button "Close" at bounding box center [733, 28] width 18 height 8
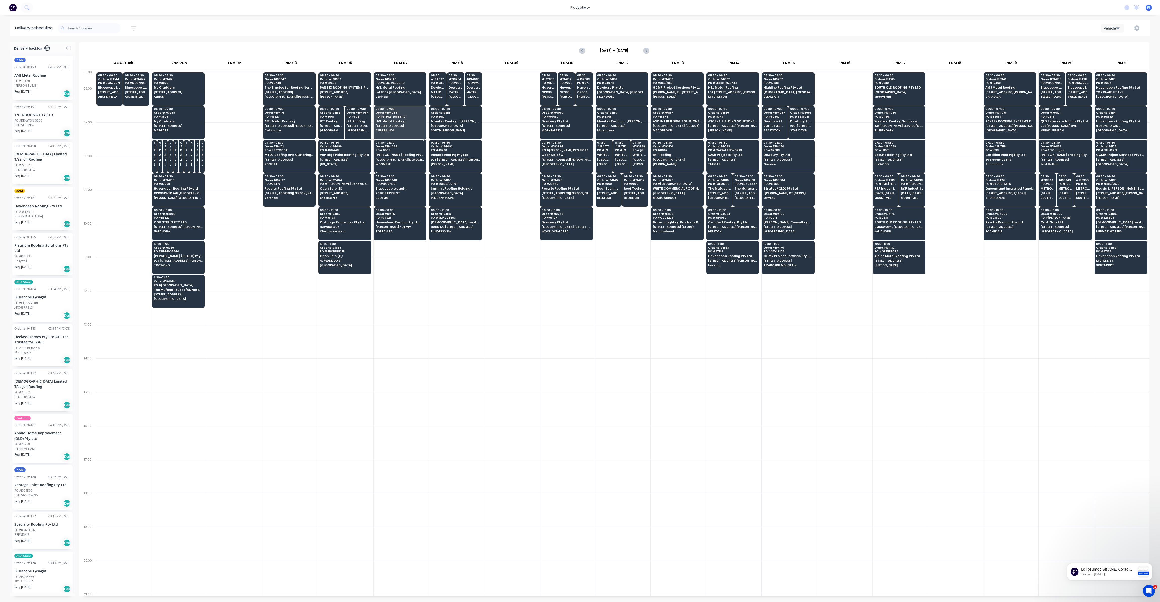
click at [412, 152] on div "07:30 - 08:30 Order # 194029 PO # 0509 [PERSON_NAME] Roofing Pty Ltd [GEOGRAPHI…" at bounding box center [400, 154] width 52 height 28
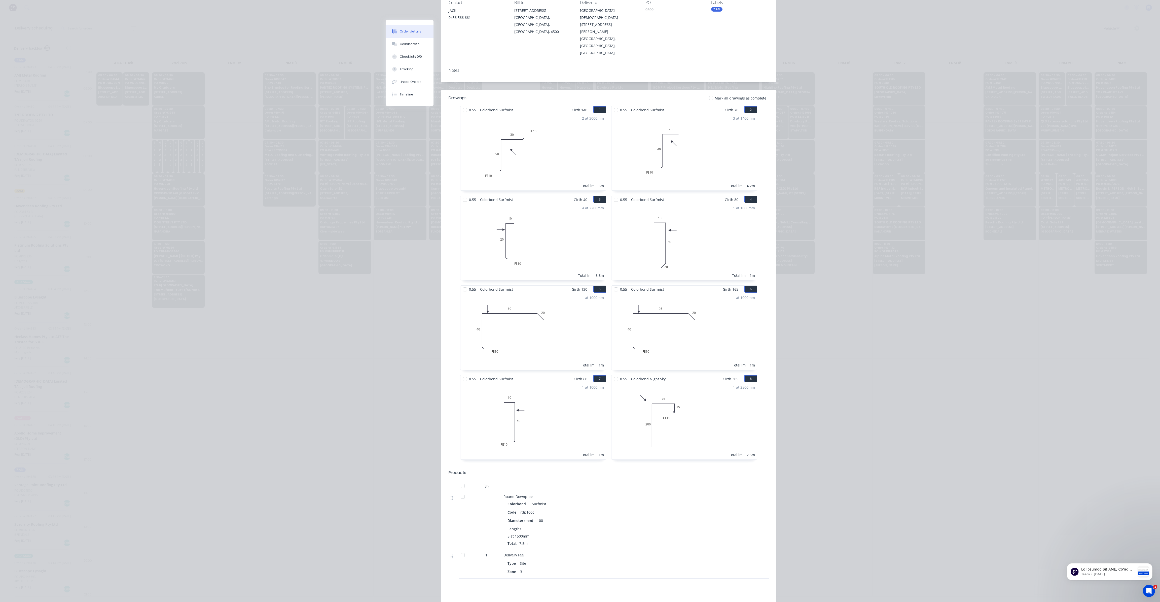
scroll to position [0, 0]
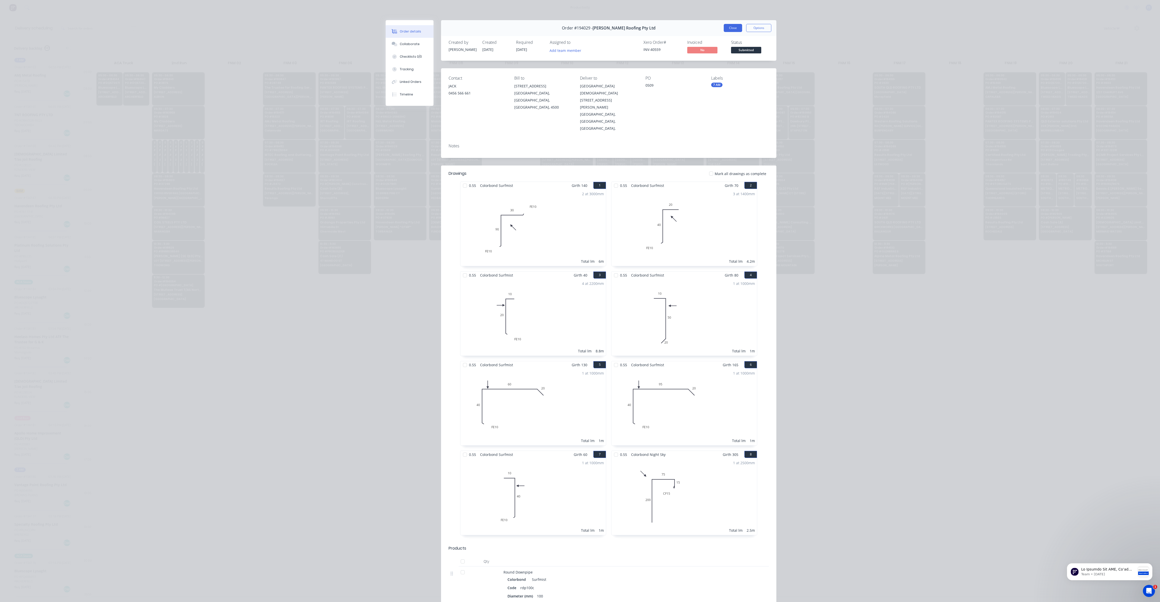
click at [728, 31] on button "Close" at bounding box center [733, 28] width 18 height 8
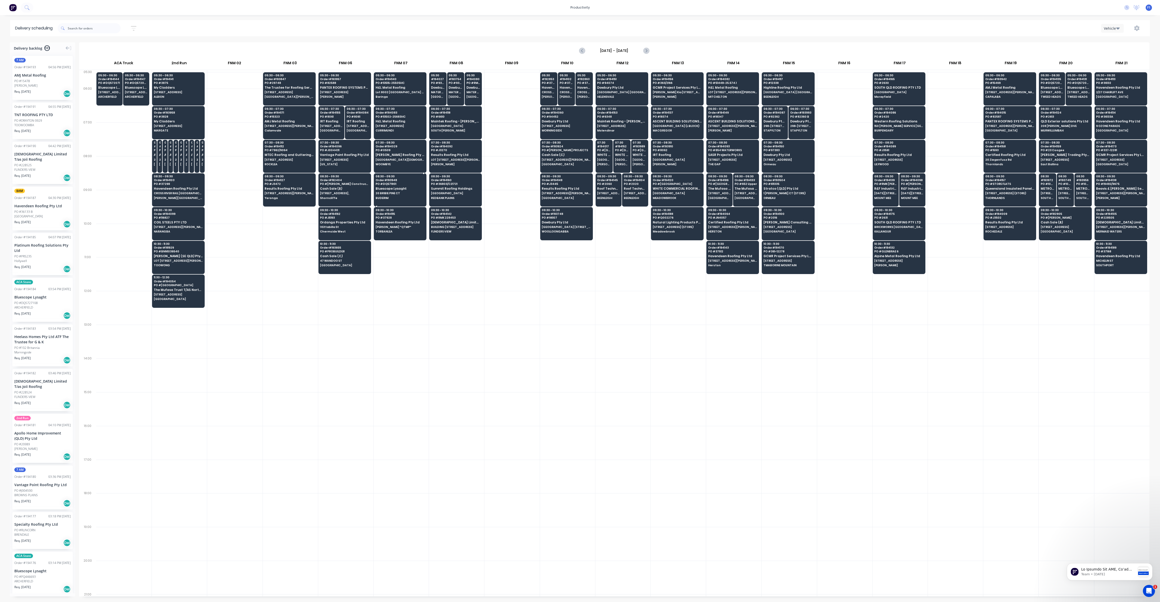
click at [408, 190] on div "08:30 - 09:30 Order # 193948 PO # DQ571901 Bluescope Lysaght 20 BRIBIE PINE CT …" at bounding box center [400, 187] width 52 height 28
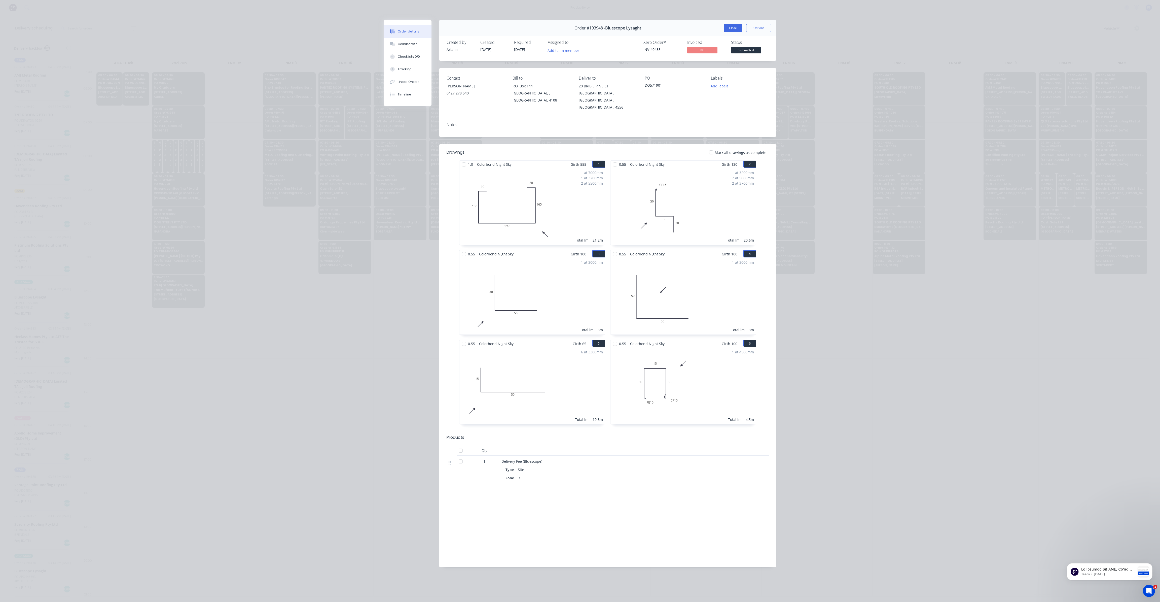
click at [737, 31] on button "Close" at bounding box center [733, 28] width 18 height 8
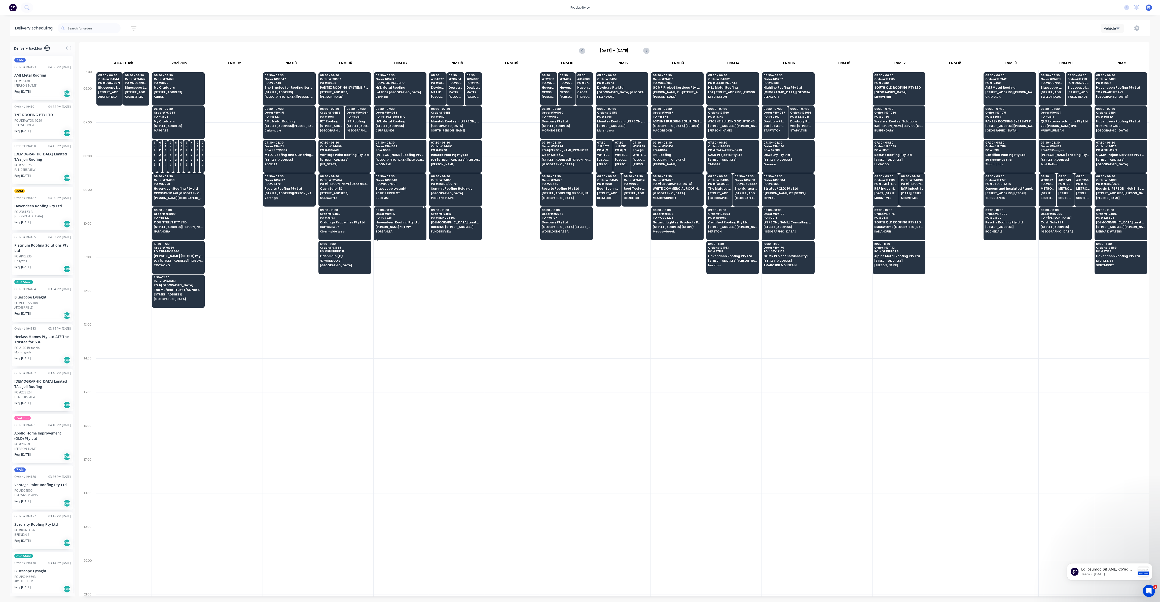
click at [411, 219] on div "09:30 - 10:30 Order # 194115 PO # 37928 Havendeen Roofing Pty Ltd [PERSON_NAME]…" at bounding box center [400, 221] width 52 height 28
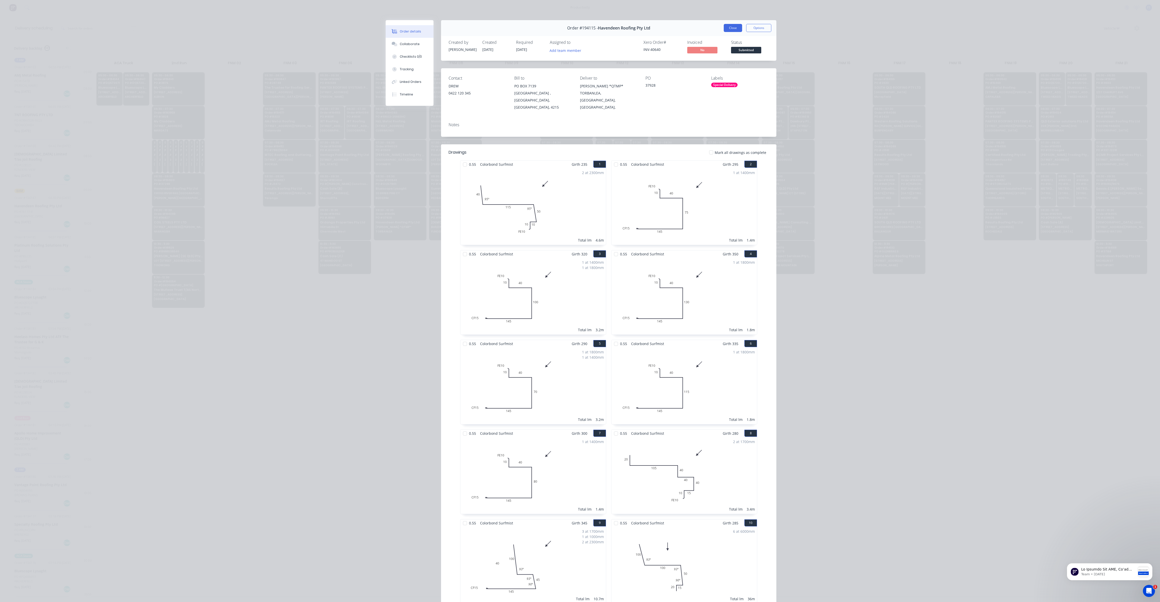
click at [732, 31] on button "Close" at bounding box center [733, 28] width 18 height 8
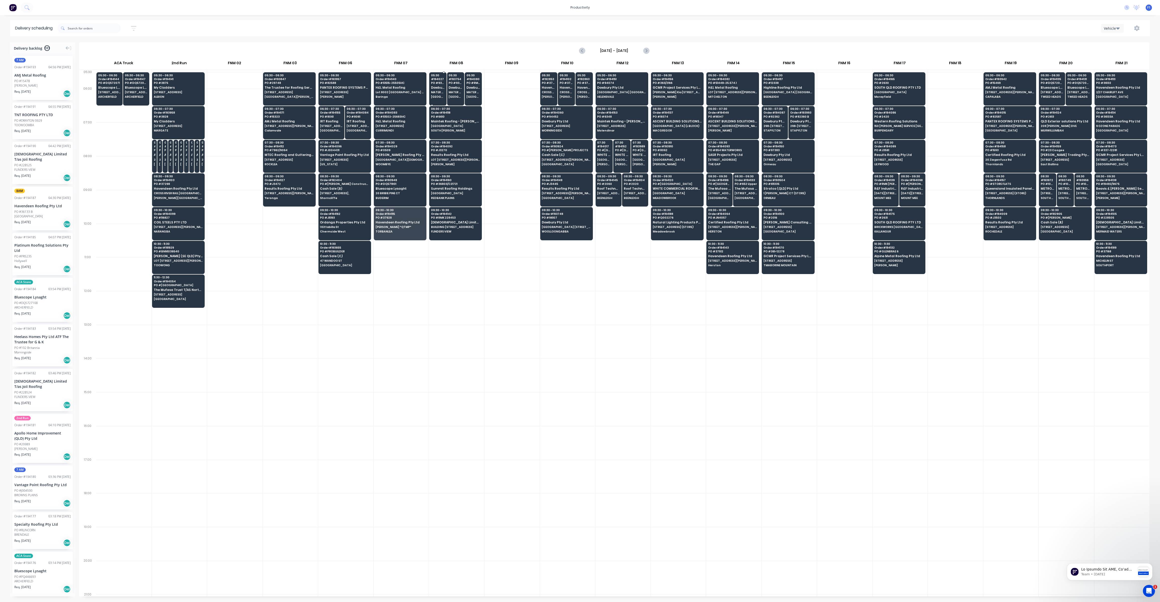
click at [442, 91] on span "MATER HOSPITAL MERCY AV" at bounding box center [438, 92] width 14 height 3
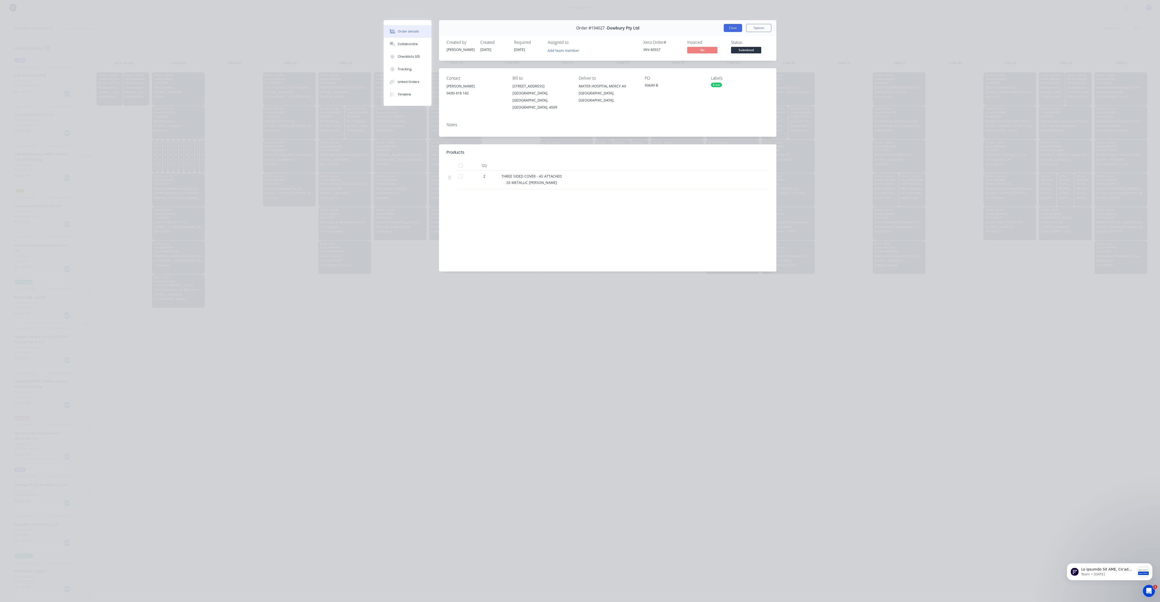
click at [737, 29] on button "Close" at bounding box center [733, 28] width 18 height 8
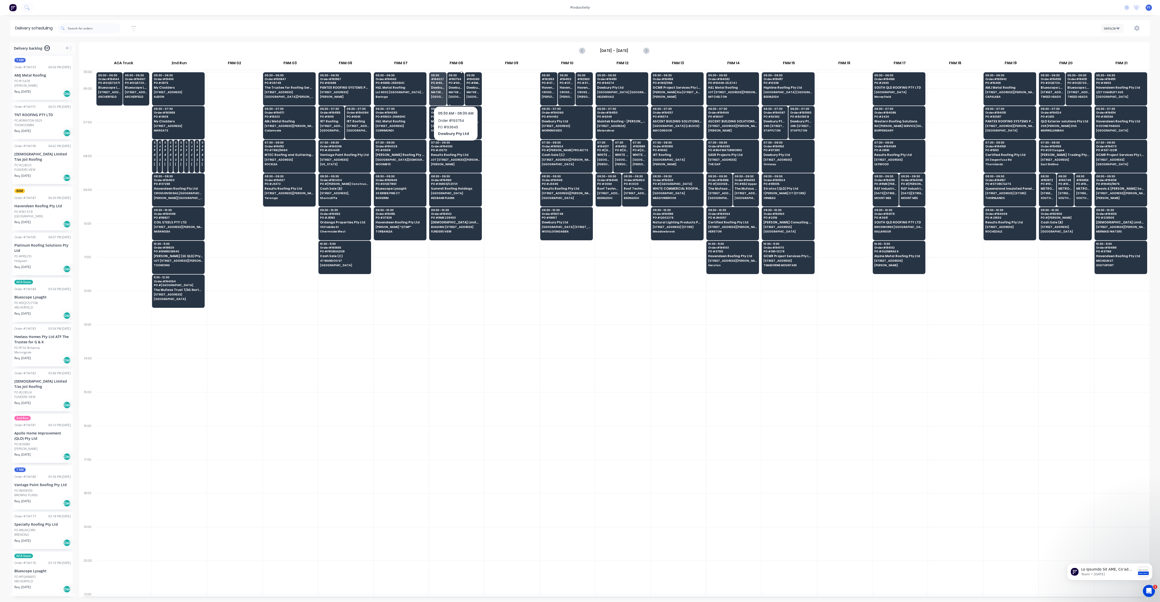
click at [456, 93] on span "MATER HOSPITAL MERCY AV" at bounding box center [456, 92] width 14 height 3
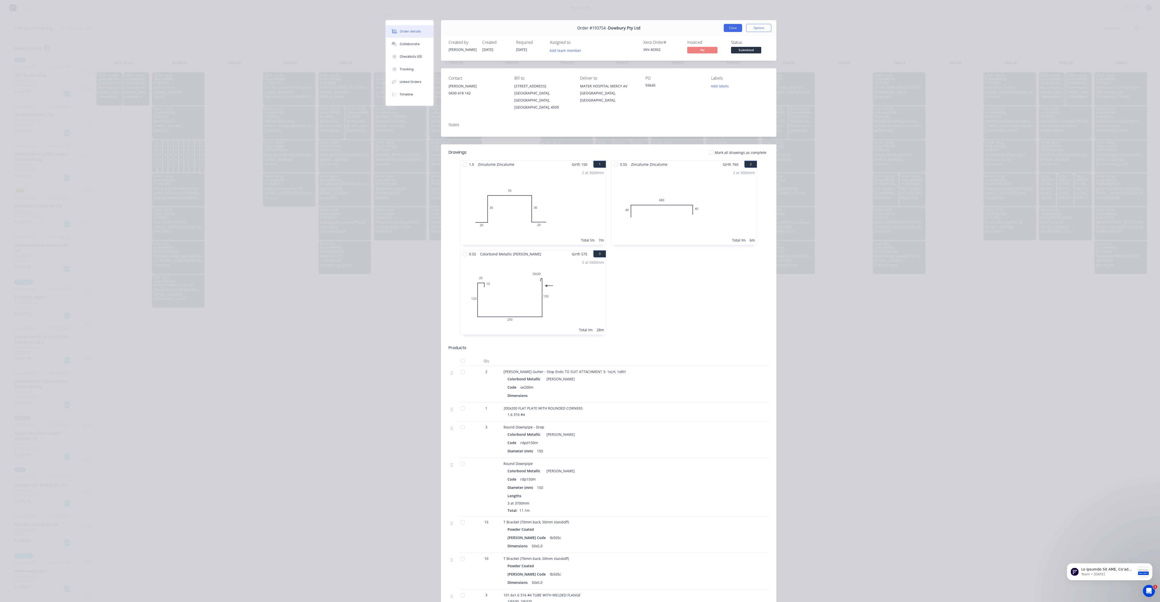
click at [729, 30] on button "Close" at bounding box center [733, 28] width 18 height 8
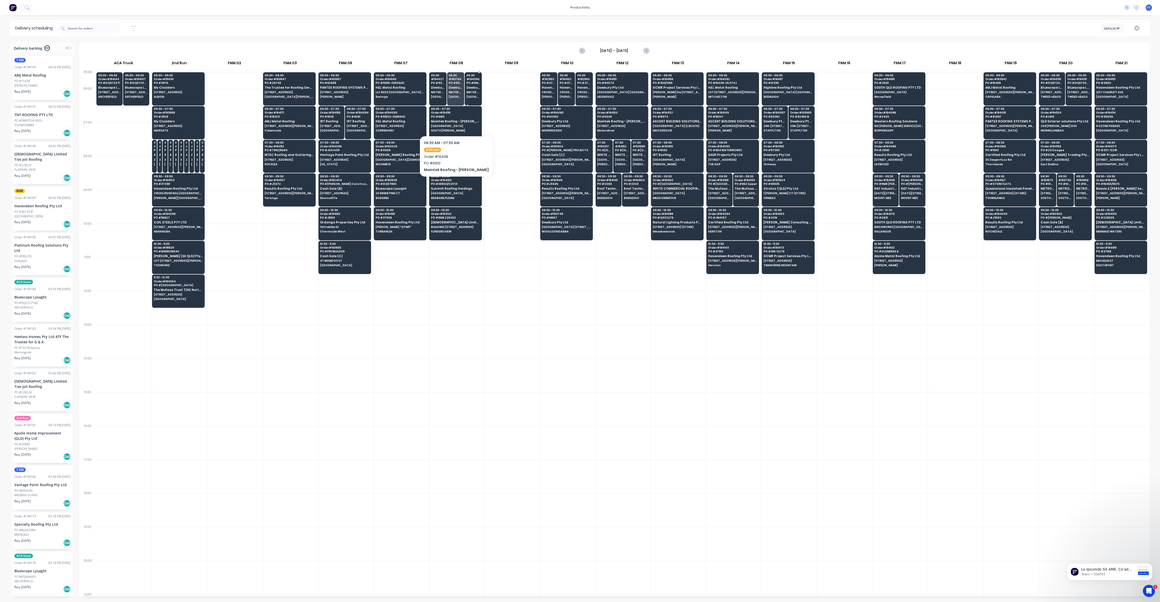
click at [477, 87] on span "Dowbury Pty Ltd" at bounding box center [473, 87] width 14 height 3
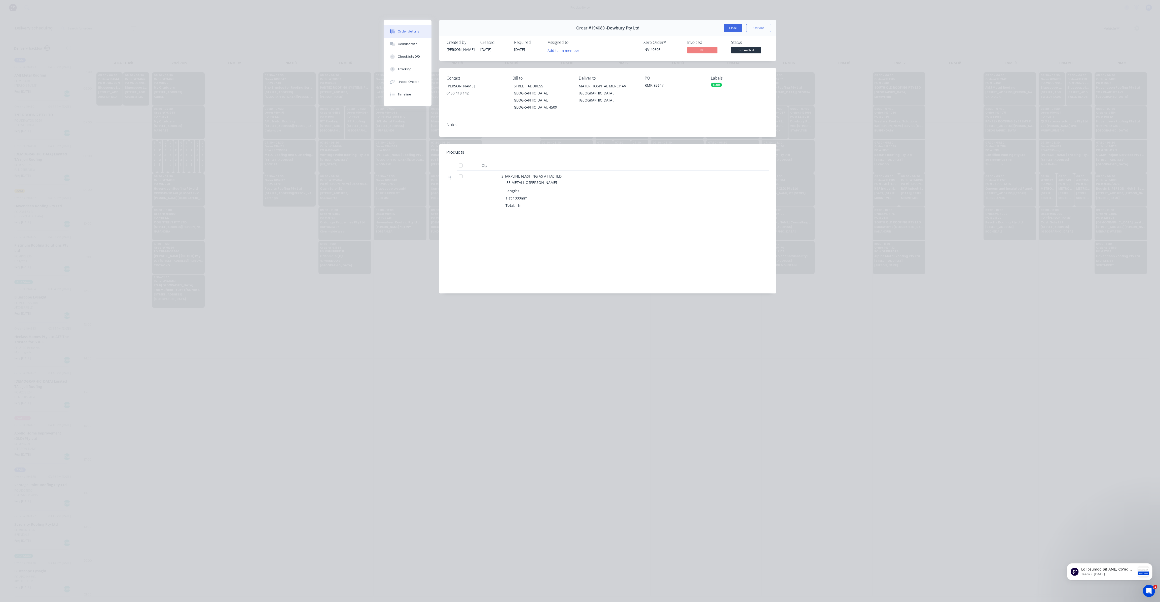
click at [729, 30] on button "Close" at bounding box center [733, 28] width 18 height 8
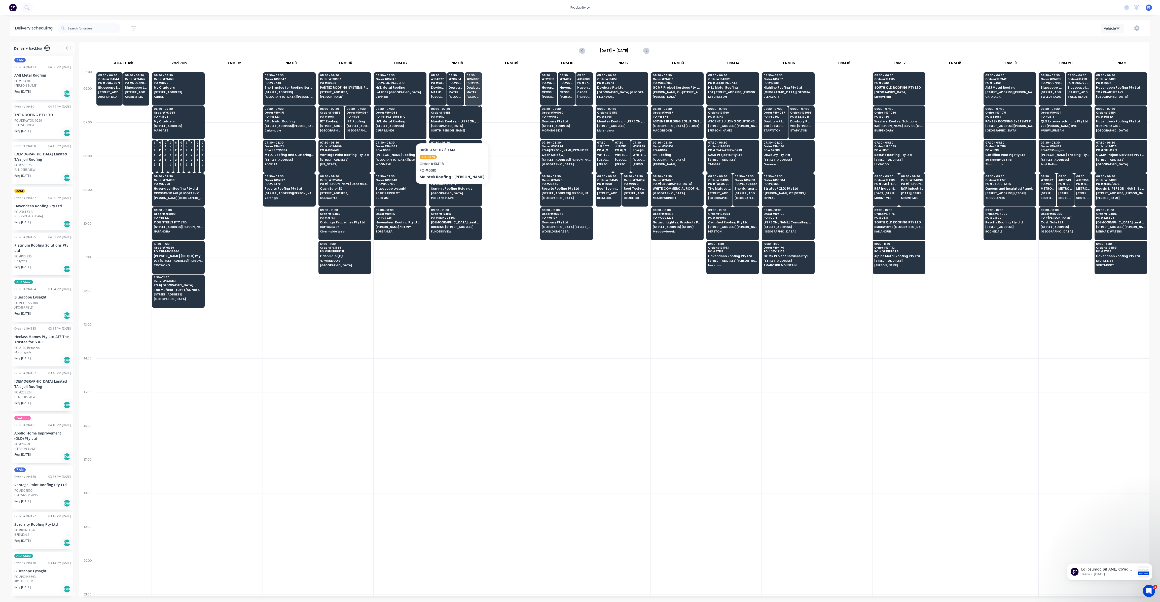
click at [451, 127] on div "06:30 - 07:30 Order # 194118 PO # 6610 Maintek Roofing - [PERSON_NAME][GEOGRAPH…" at bounding box center [455, 120] width 52 height 28
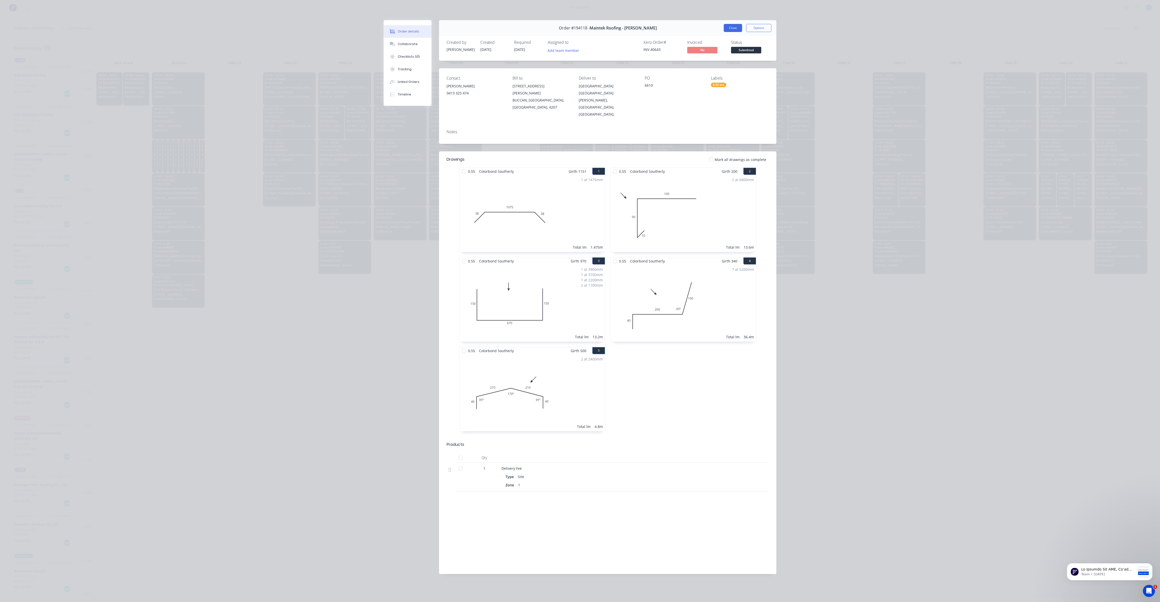
click at [730, 30] on button "Close" at bounding box center [733, 28] width 18 height 8
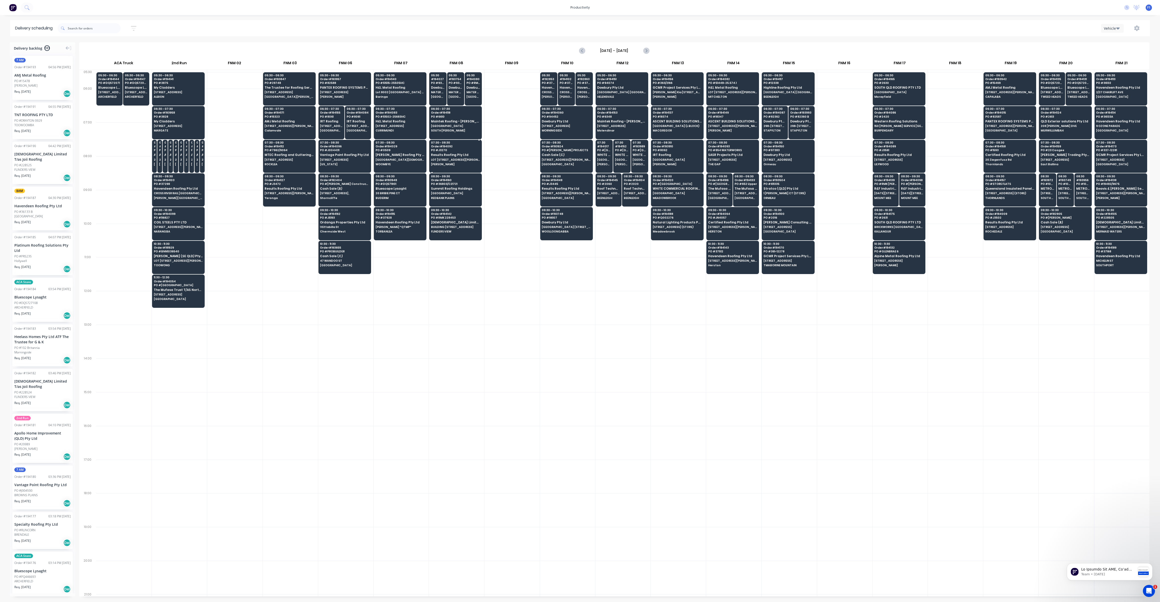
click at [458, 163] on span "[PERSON_NAME]" at bounding box center [455, 164] width 49 height 3
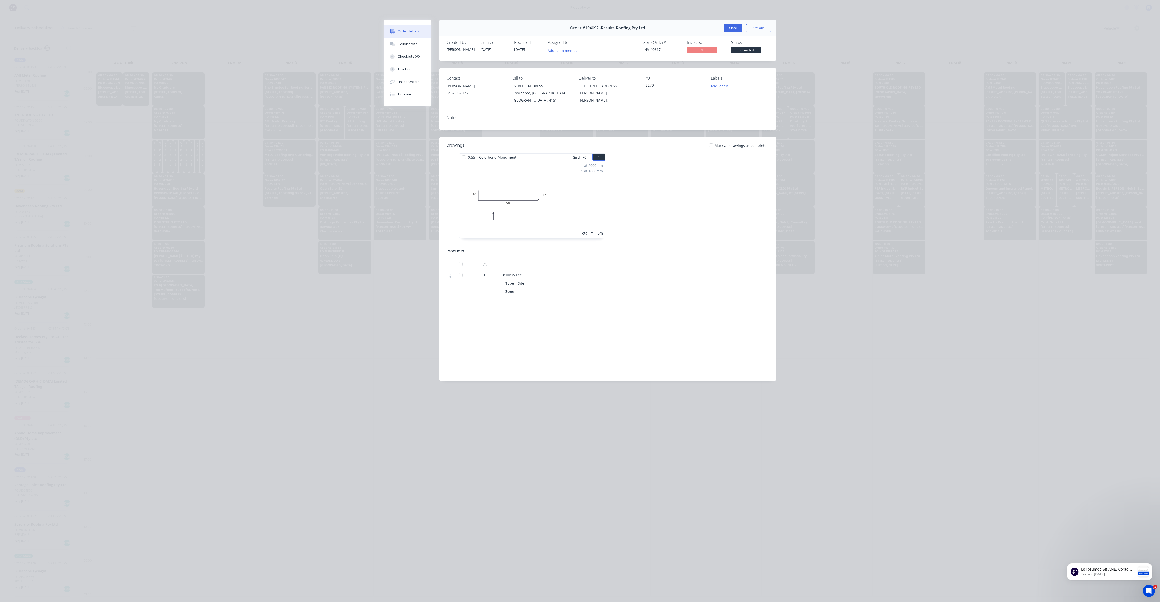
click at [727, 29] on button "Close" at bounding box center [733, 28] width 18 height 8
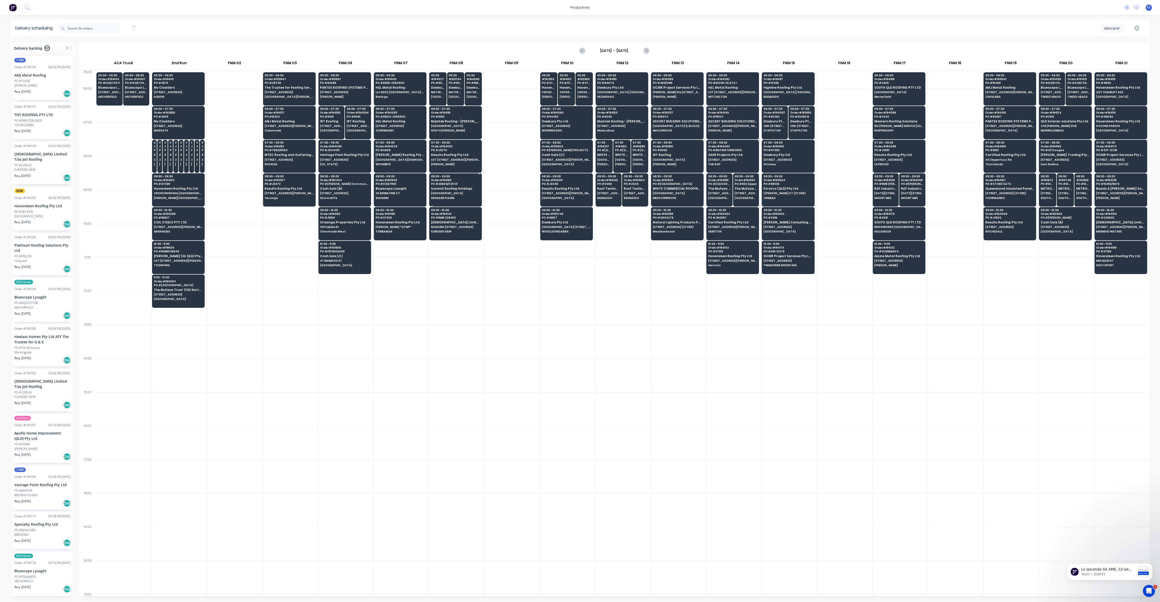
click at [448, 183] on span "PO # 36803/C21721" at bounding box center [455, 183] width 49 height 3
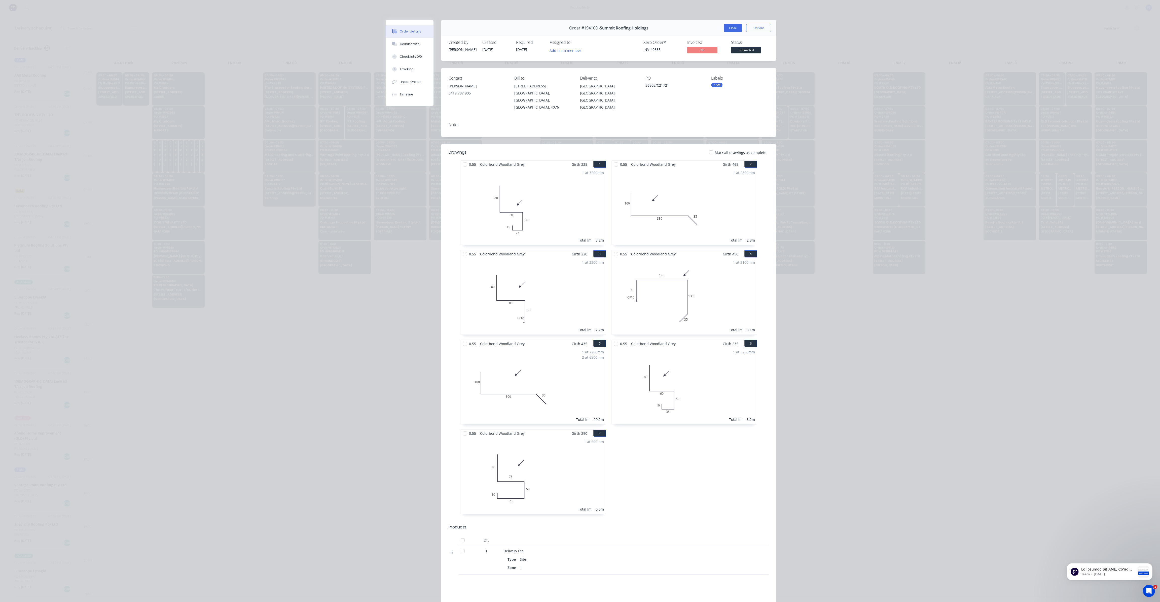
click at [730, 29] on button "Close" at bounding box center [733, 28] width 18 height 8
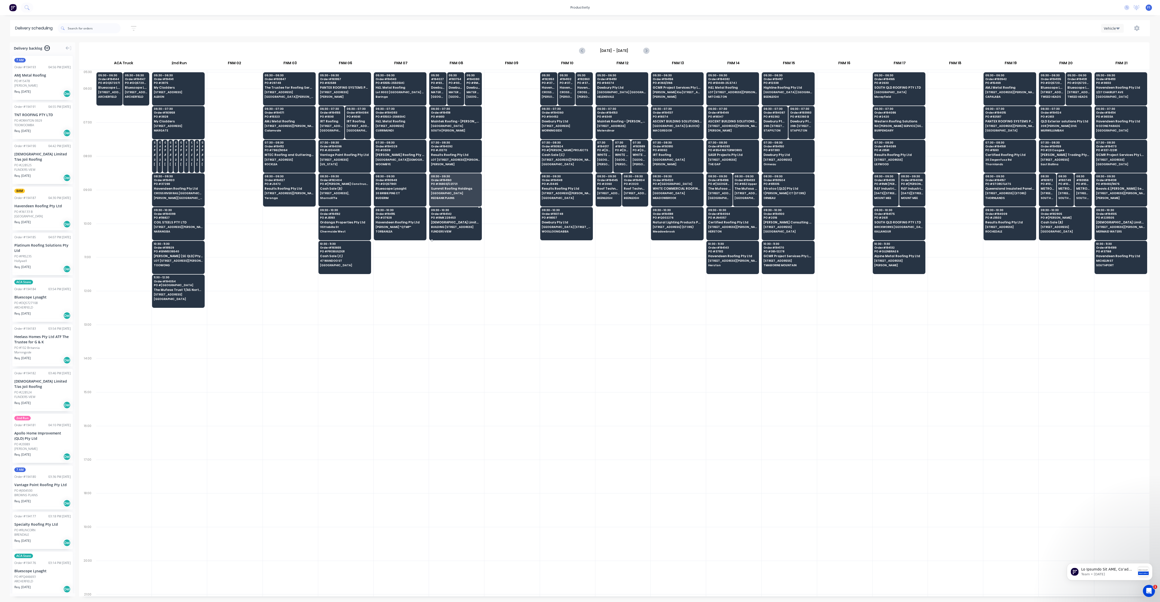
click at [470, 221] on span "[DEMOGRAPHIC_DATA] Limited T/as Joii Roofing" at bounding box center [455, 222] width 49 height 3
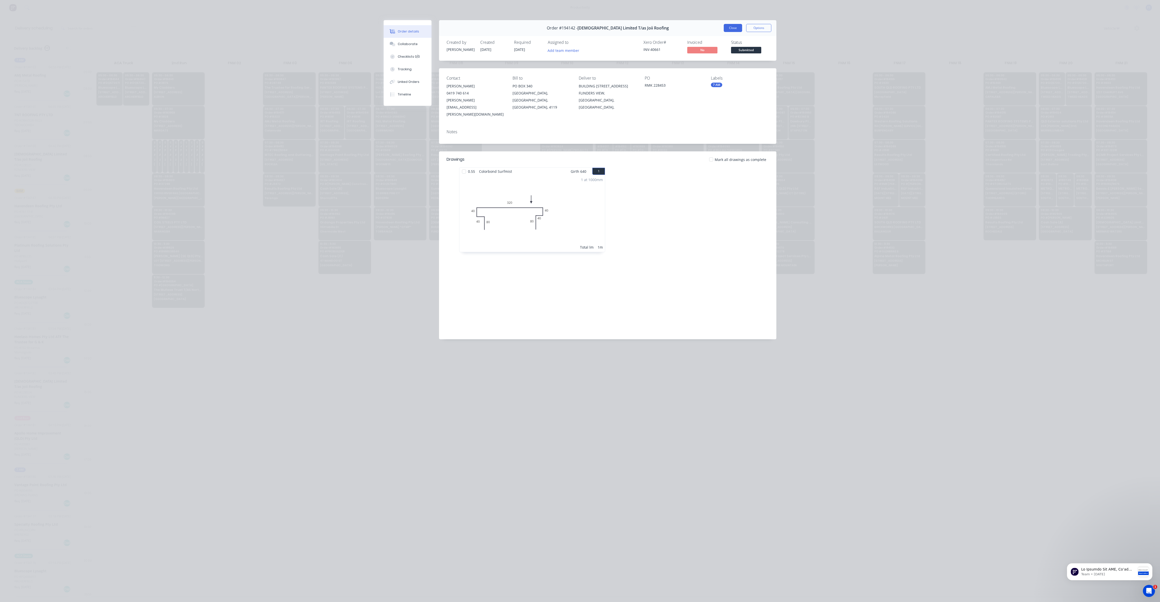
click at [732, 27] on button "Close" at bounding box center [733, 28] width 18 height 8
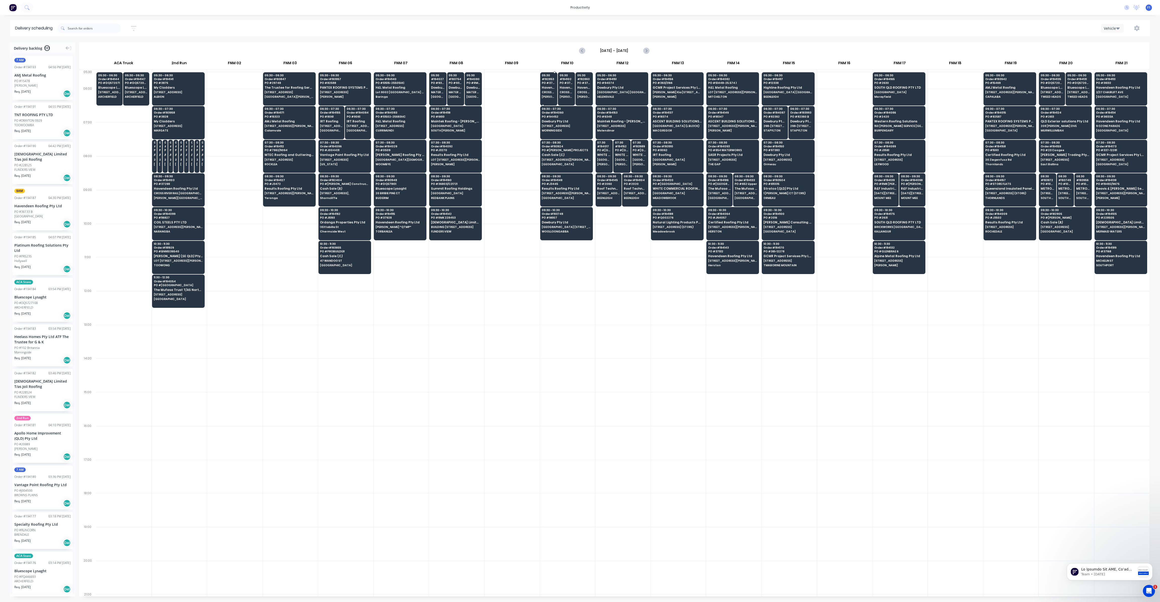
click at [546, 98] on div "05:30 # 192853 PO # 37288 B Havendeen Roofing Pty Ltd CROSS RIVER RAIL [GEOGRAP…" at bounding box center [548, 86] width 17 height 28
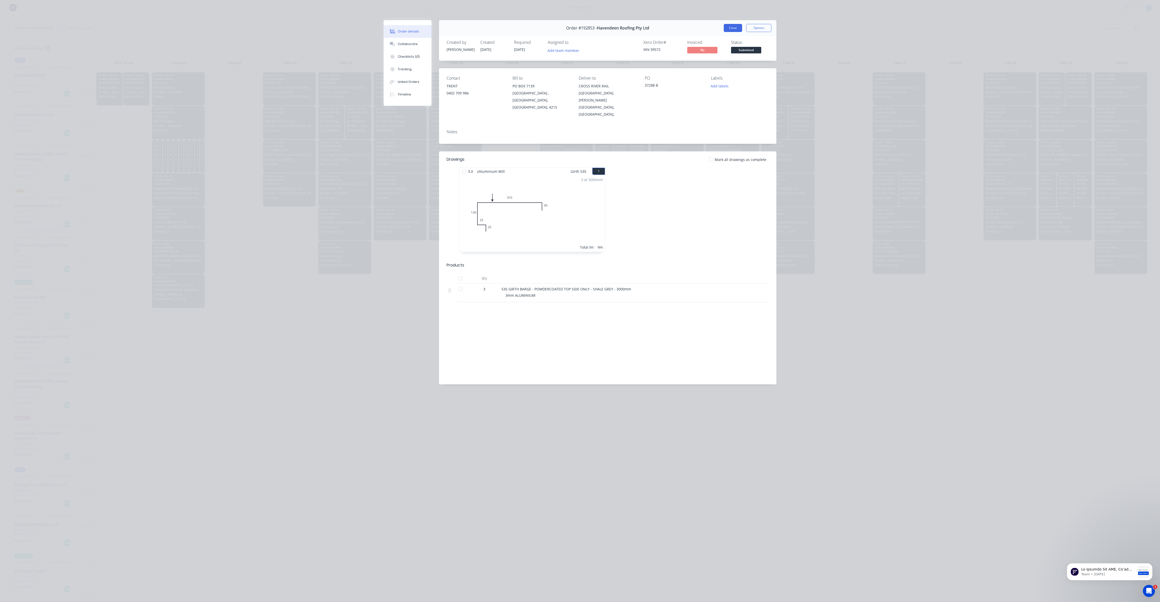
click at [735, 26] on button "Close" at bounding box center [733, 28] width 18 height 8
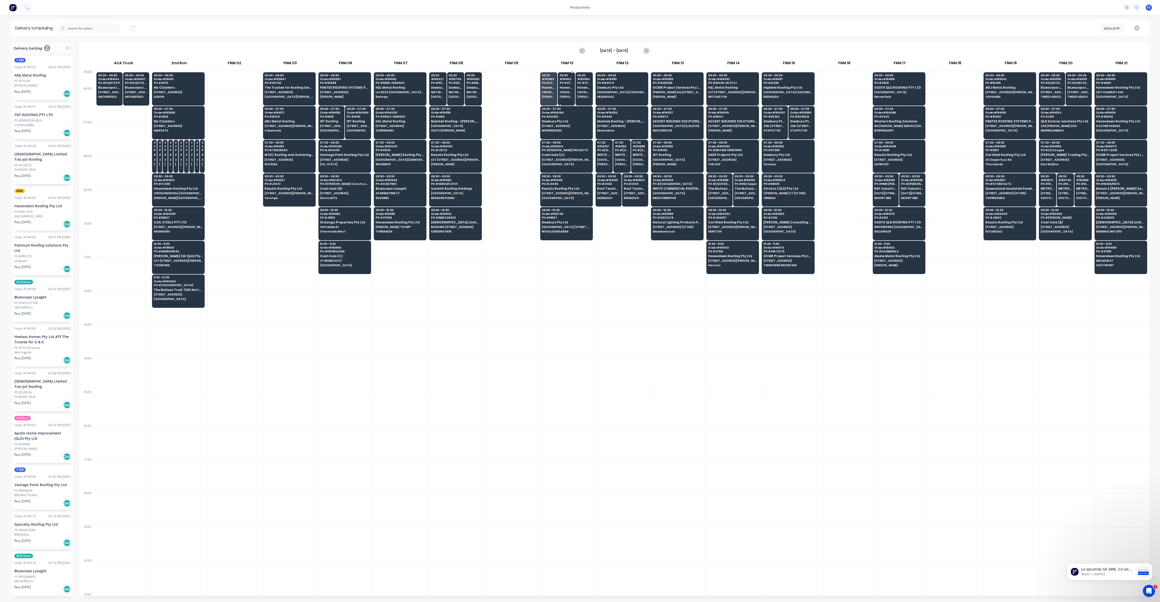
click at [566, 94] on div "05:30 # 194102 PO # 37298 A Havendeen Roofing Pty Ltd CROSS RIVER RAIL [GEOGRAP…" at bounding box center [566, 86] width 17 height 28
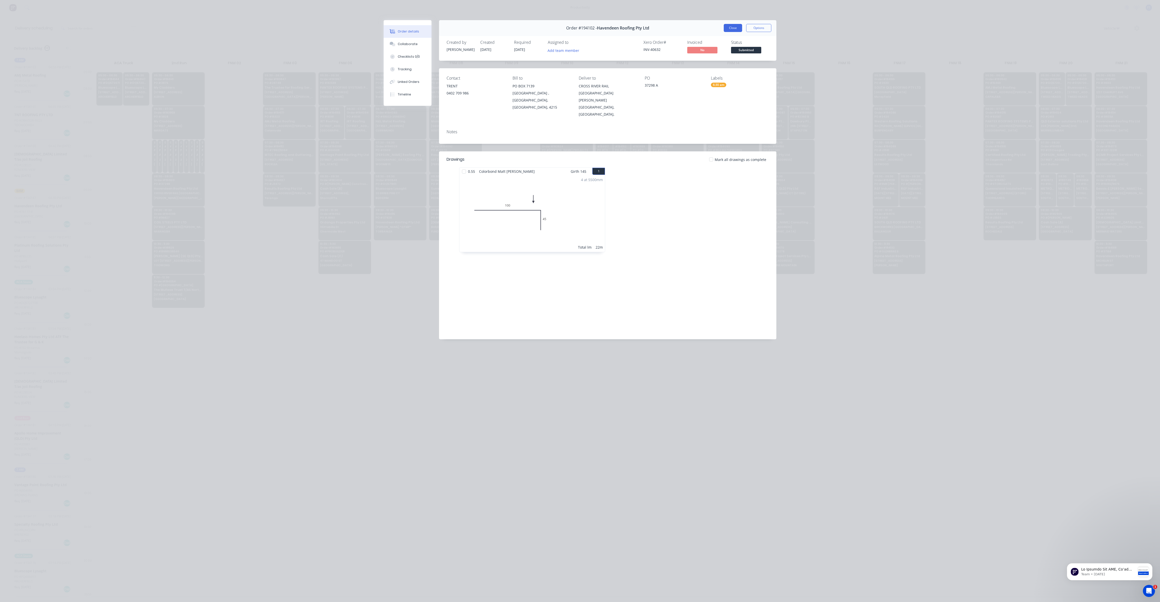
click at [736, 27] on button "Close" at bounding box center [733, 28] width 18 height 8
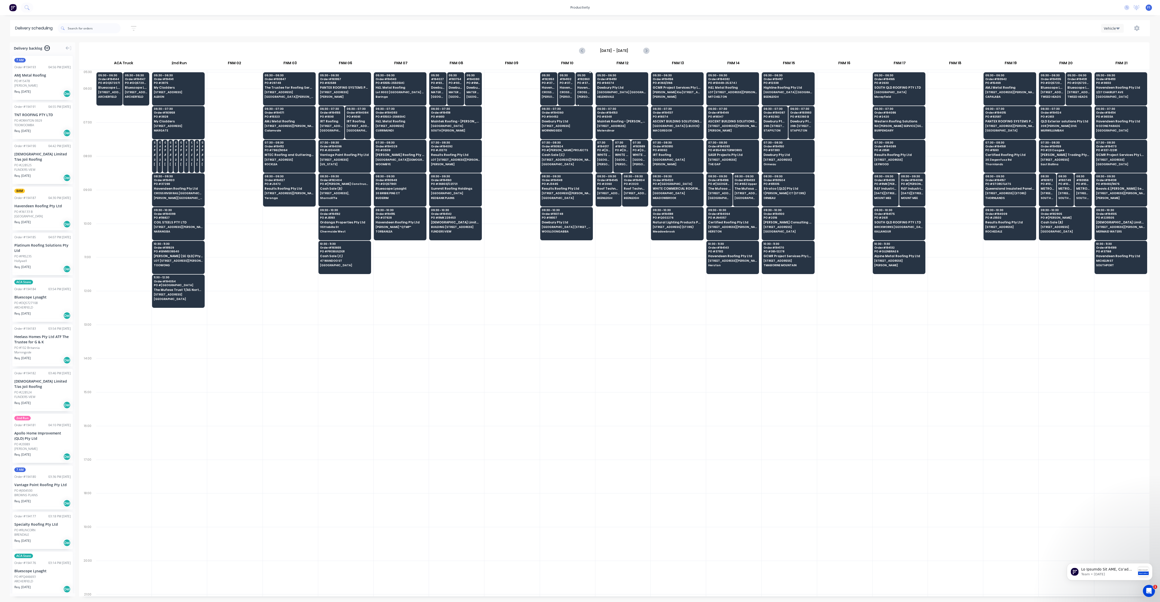
click at [586, 96] on span "[PERSON_NAME][GEOGRAPHIC_DATA]" at bounding box center [584, 96] width 14 height 3
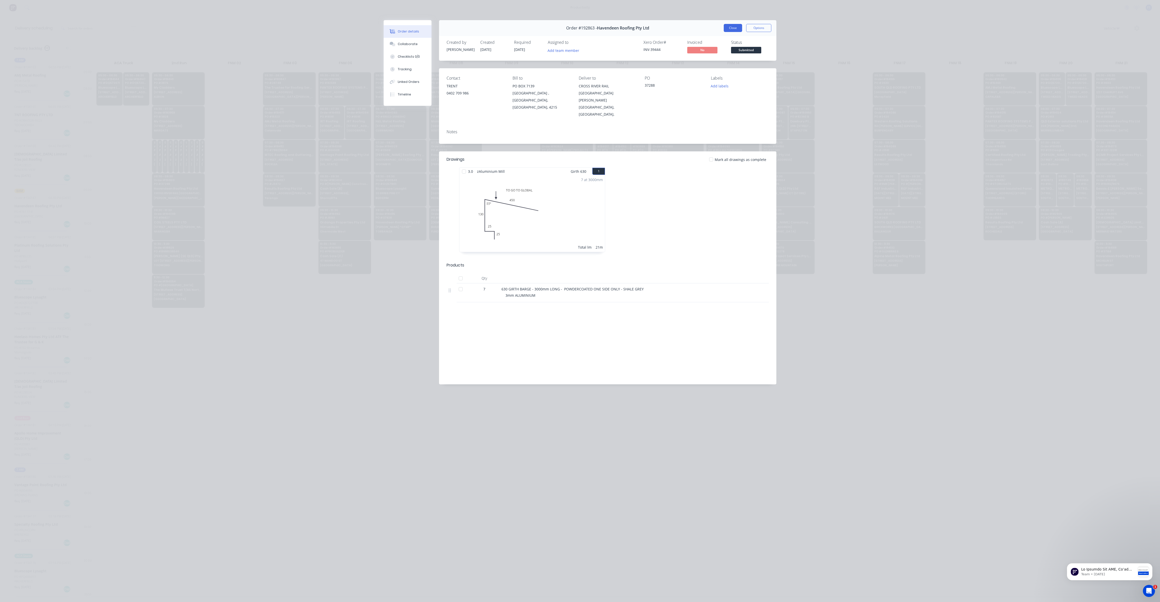
click at [733, 29] on button "Close" at bounding box center [733, 28] width 18 height 8
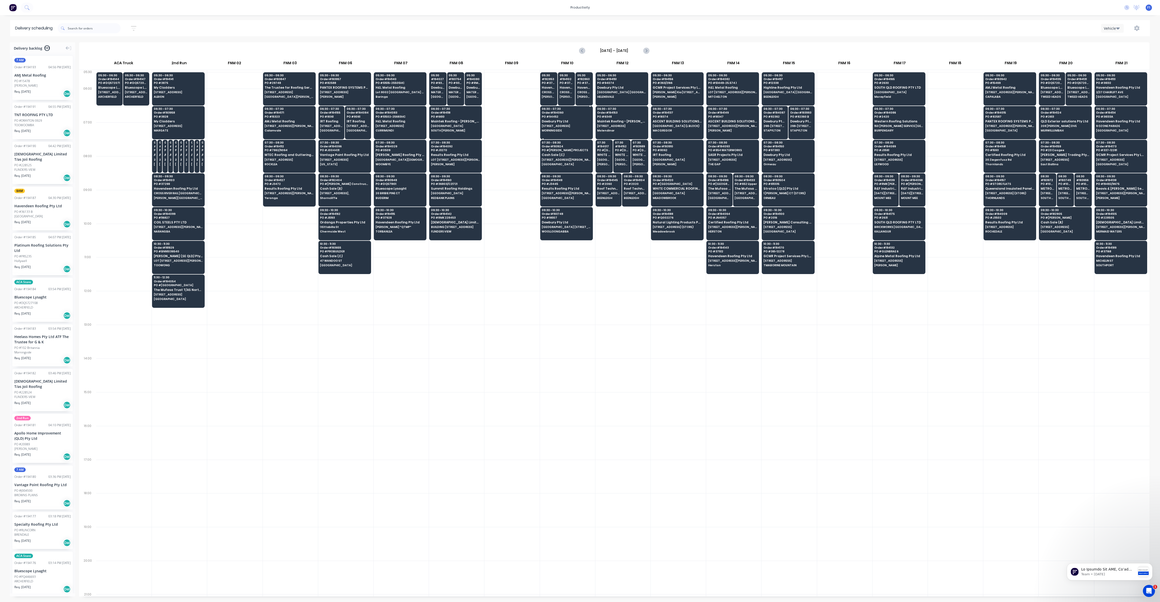
click at [570, 124] on span "[STREET_ADDRESS]" at bounding box center [566, 125] width 49 height 3
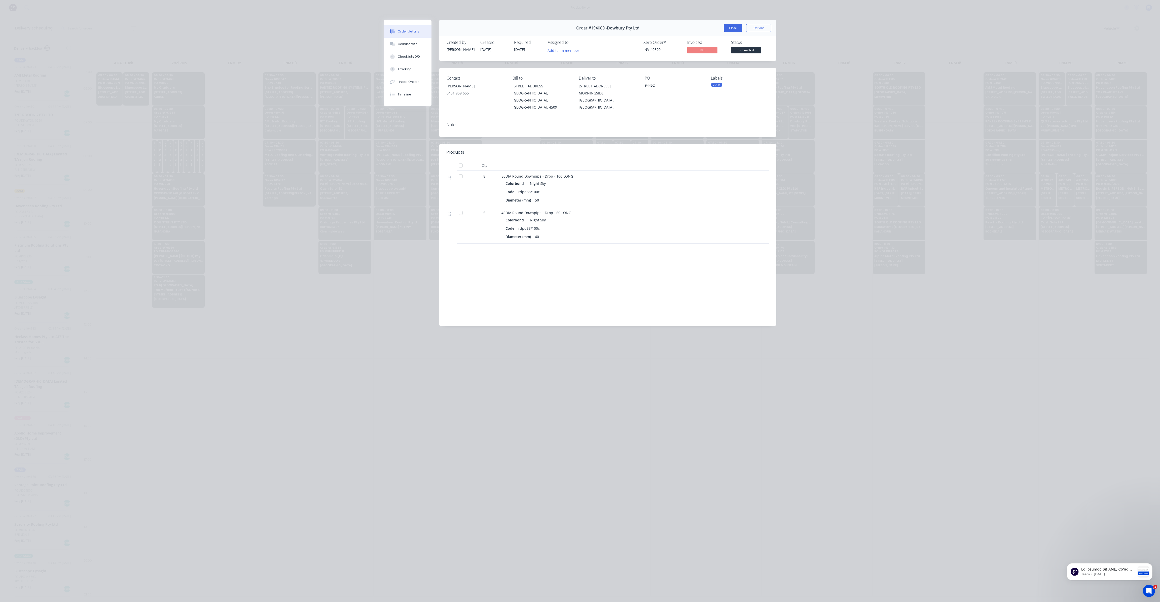
click at [735, 31] on button "Close" at bounding box center [733, 28] width 18 height 8
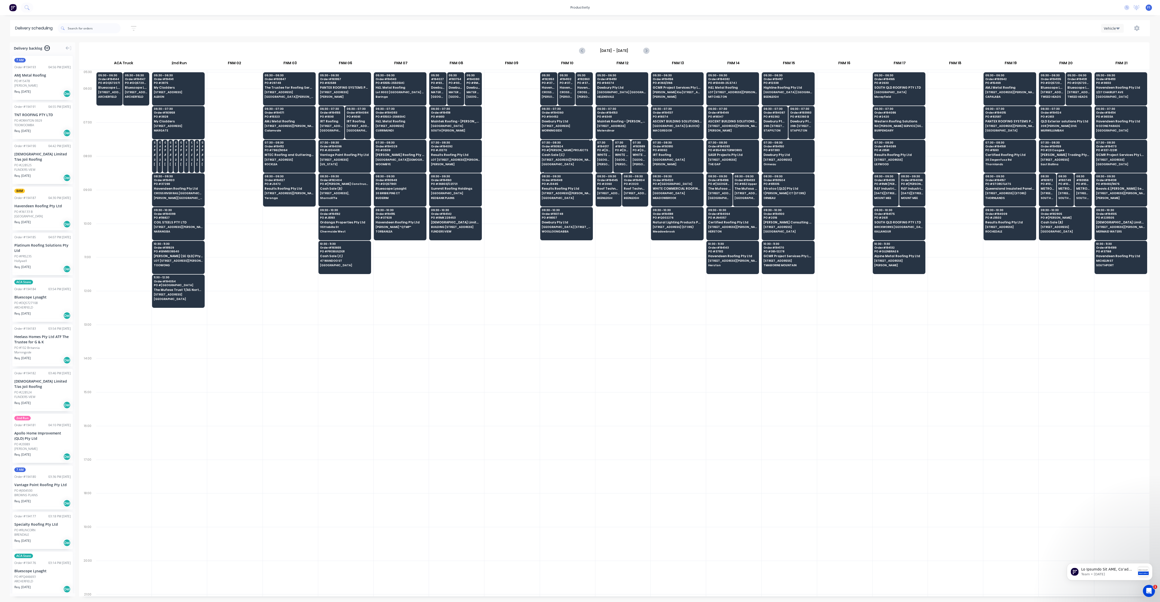
click at [563, 155] on span "Cash Sale (C)" at bounding box center [566, 154] width 49 height 3
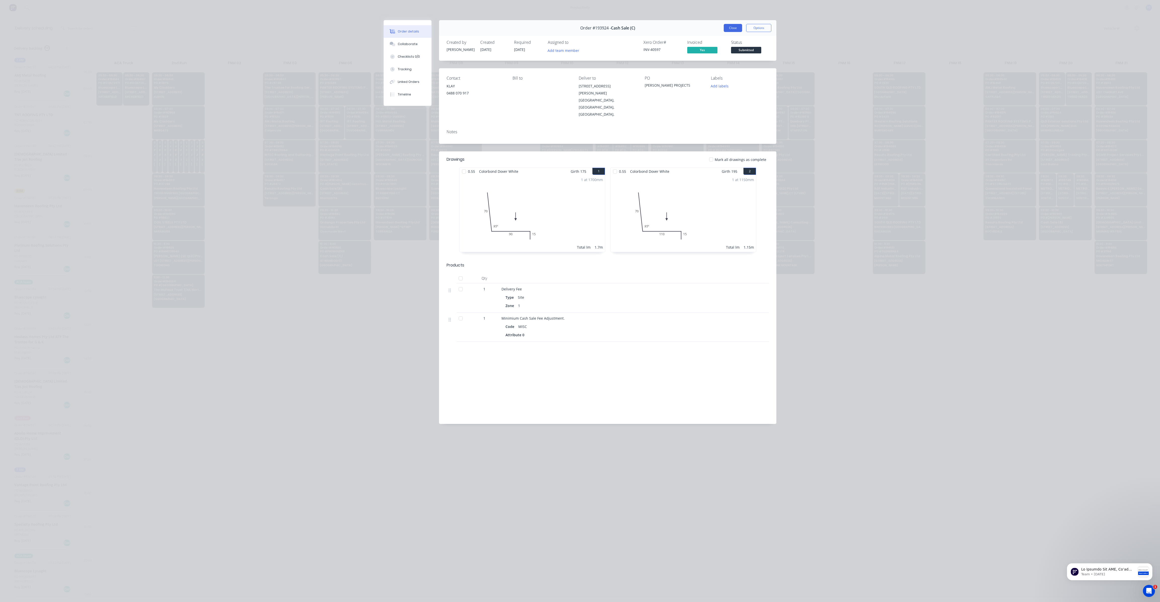
click at [727, 26] on button "Close" at bounding box center [733, 28] width 18 height 8
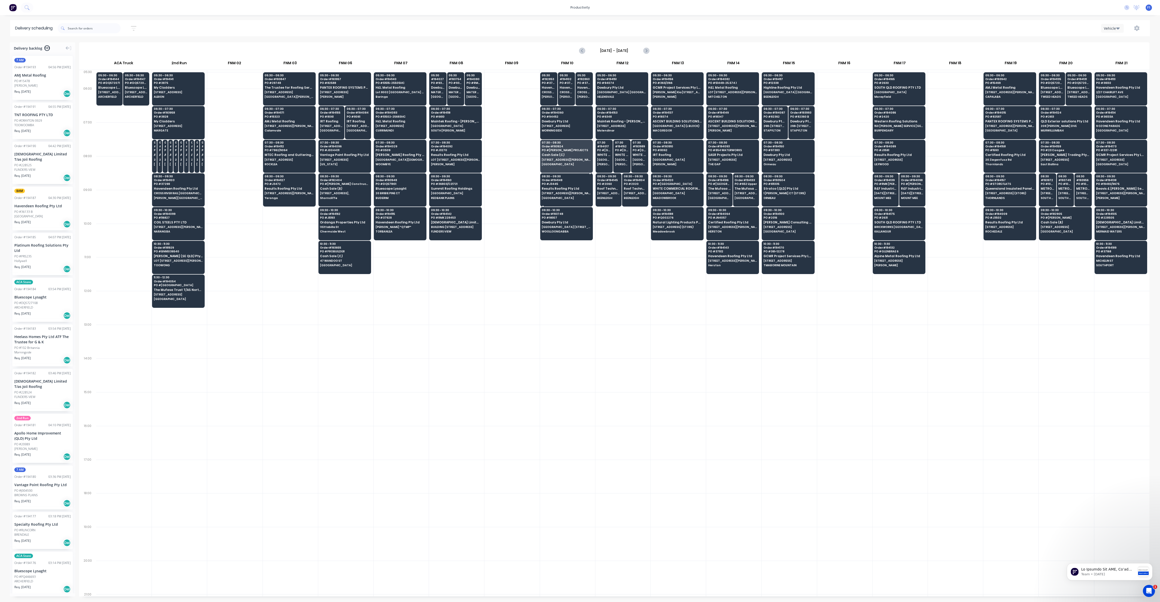
click at [567, 180] on span "Order # 194148" at bounding box center [566, 179] width 49 height 3
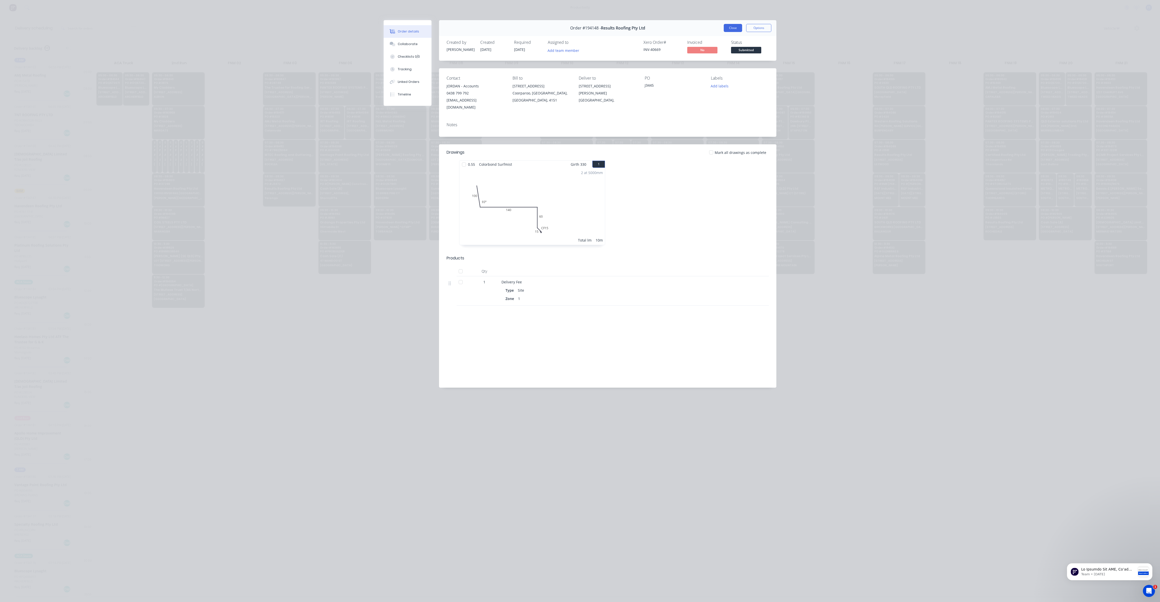
click at [735, 29] on button "Close" at bounding box center [733, 28] width 18 height 8
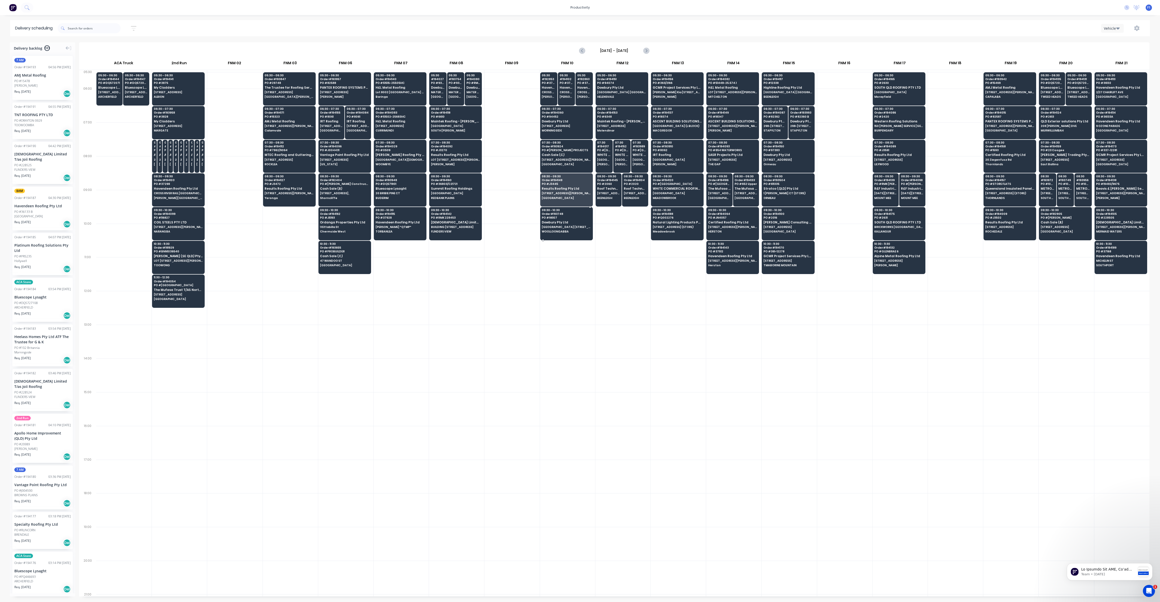
click at [566, 217] on span "PO # 96107" at bounding box center [566, 217] width 49 height 3
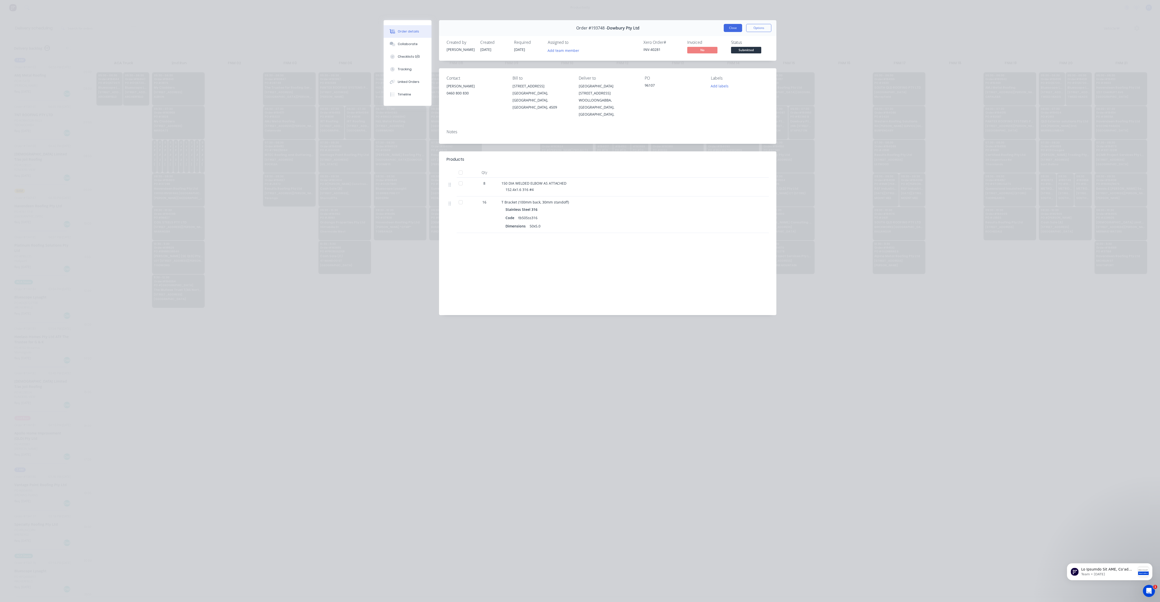
click at [729, 28] on button "Close" at bounding box center [733, 28] width 18 height 8
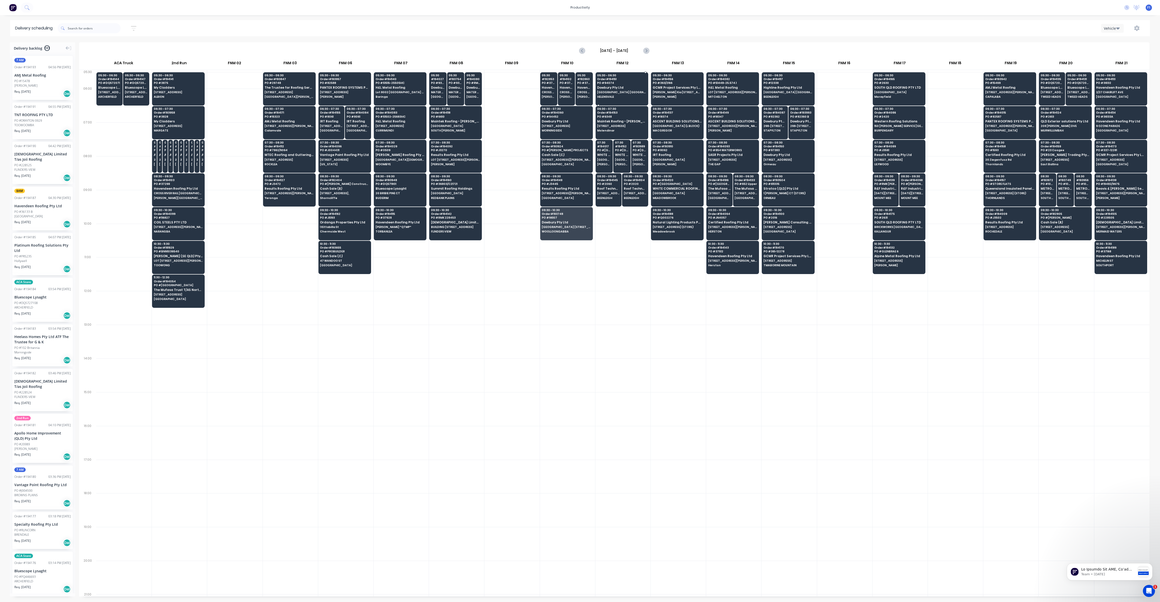
click at [622, 91] on span "[GEOGRAPHIC_DATA] [GEOGRAPHIC_DATA]" at bounding box center [621, 92] width 49 height 3
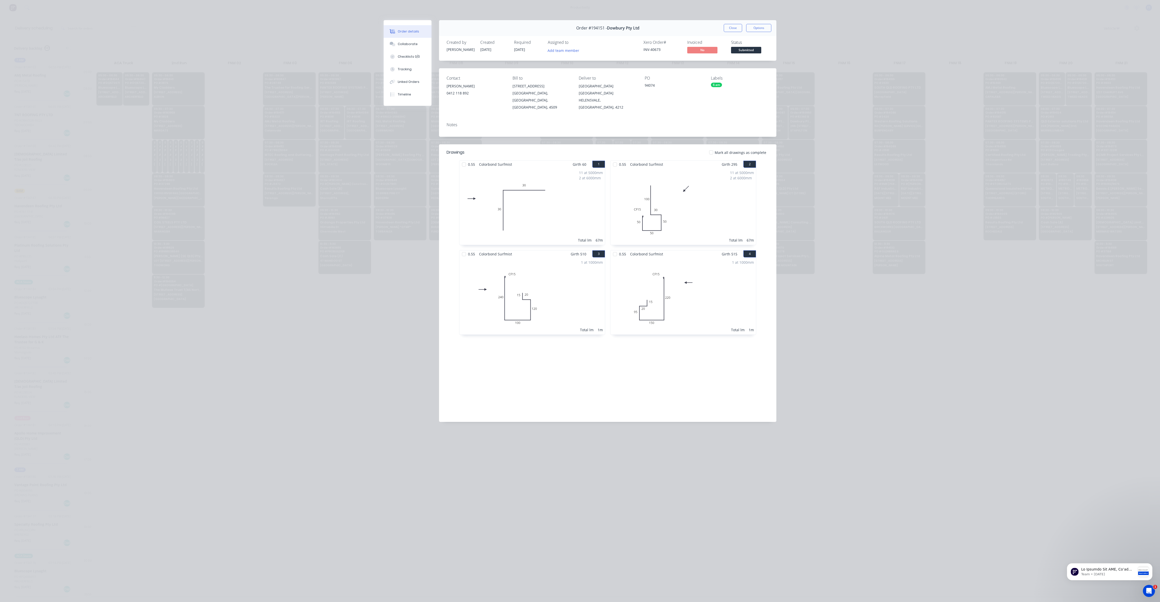
click at [731, 31] on button "Close" at bounding box center [733, 28] width 18 height 8
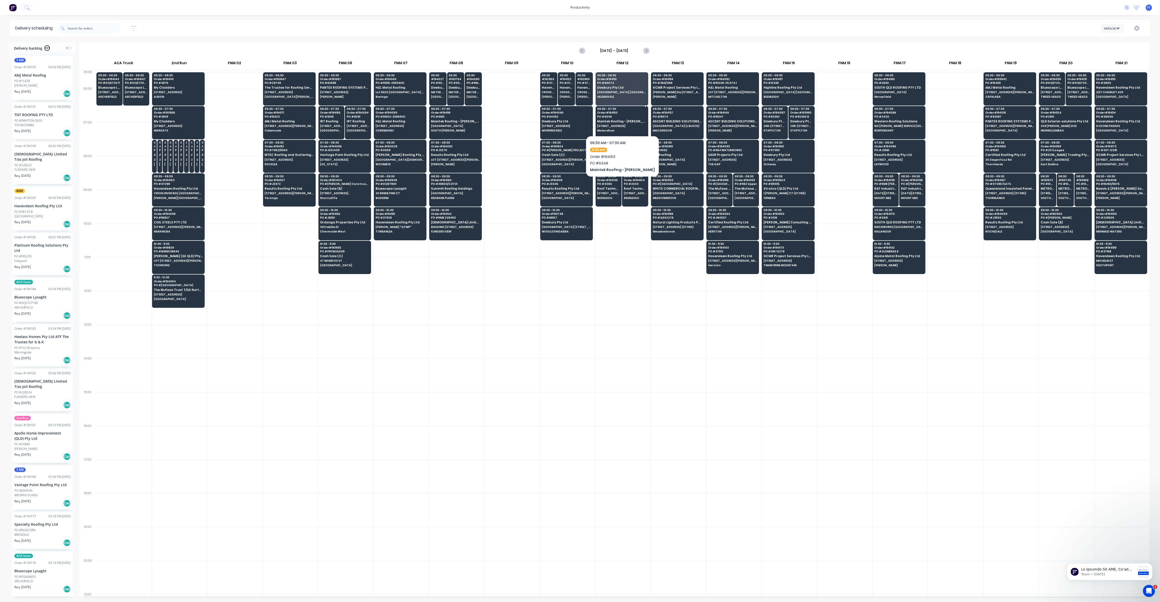
click at [609, 125] on span "[STREET_ADDRESS]" at bounding box center [621, 125] width 49 height 3
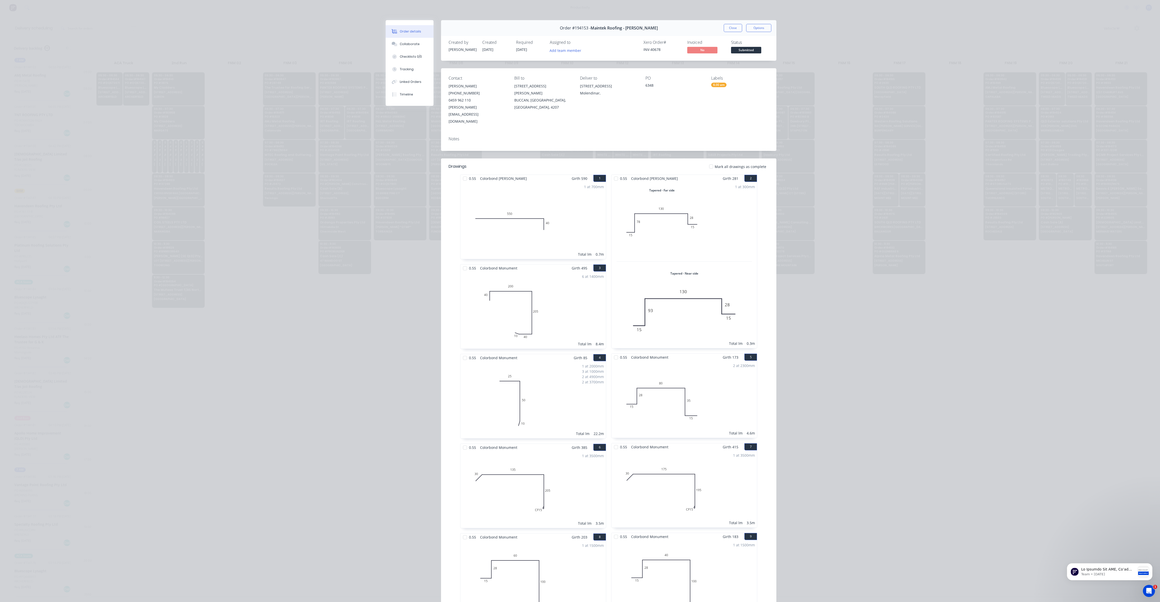
click at [728, 33] on div "Order #194153 - Maintek Roofing - [PERSON_NAME] Close Options" at bounding box center [608, 28] width 335 height 16
drag, startPoint x: 730, startPoint y: 29, endPoint x: 690, endPoint y: 92, distance: 74.7
click at [730, 29] on button "Close" at bounding box center [733, 28] width 18 height 8
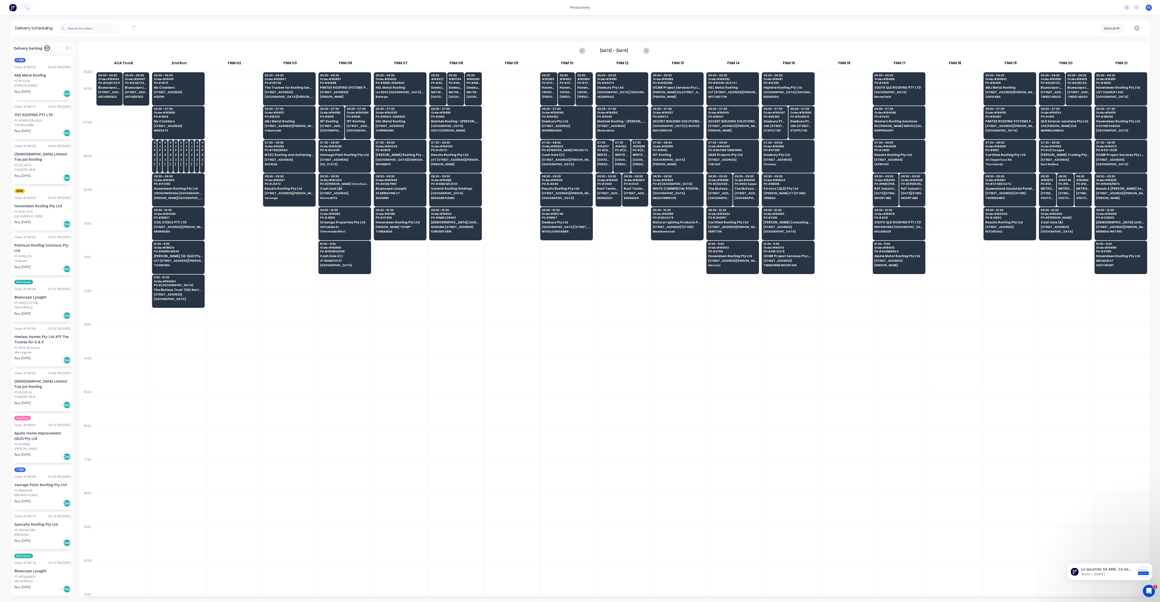
click at [599, 161] on div "07:30 # 194017 [GEOGRAPHIC_DATA] WHITE COMMERCIAL ROOFING PTY LTD [GEOGRAPHIC_D…" at bounding box center [604, 154] width 17 height 28
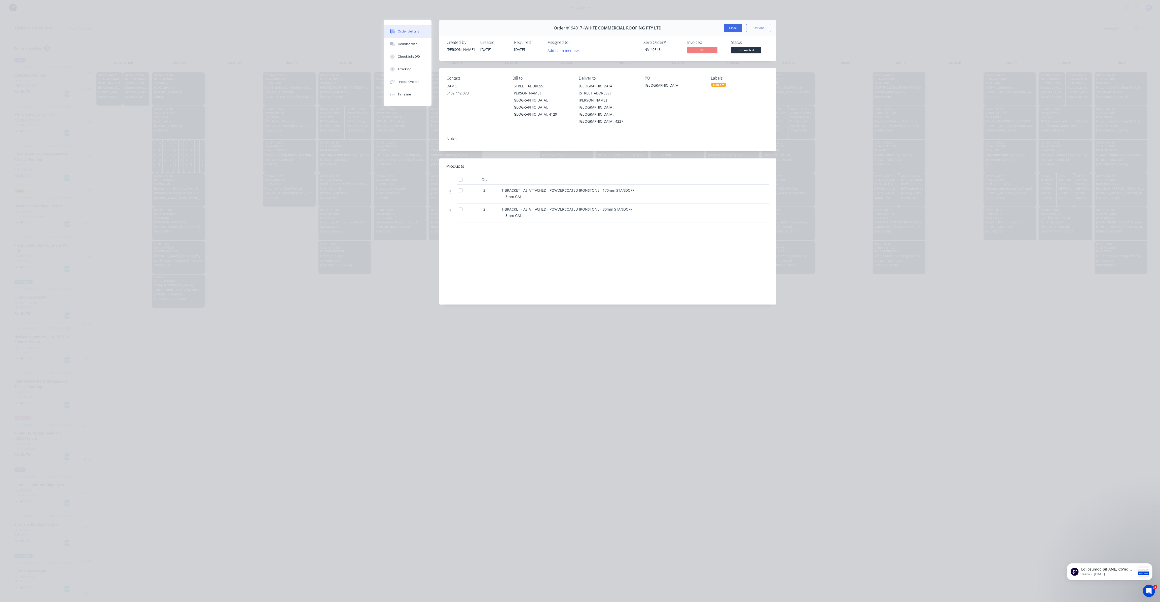
click at [729, 32] on button "Close" at bounding box center [733, 28] width 18 height 8
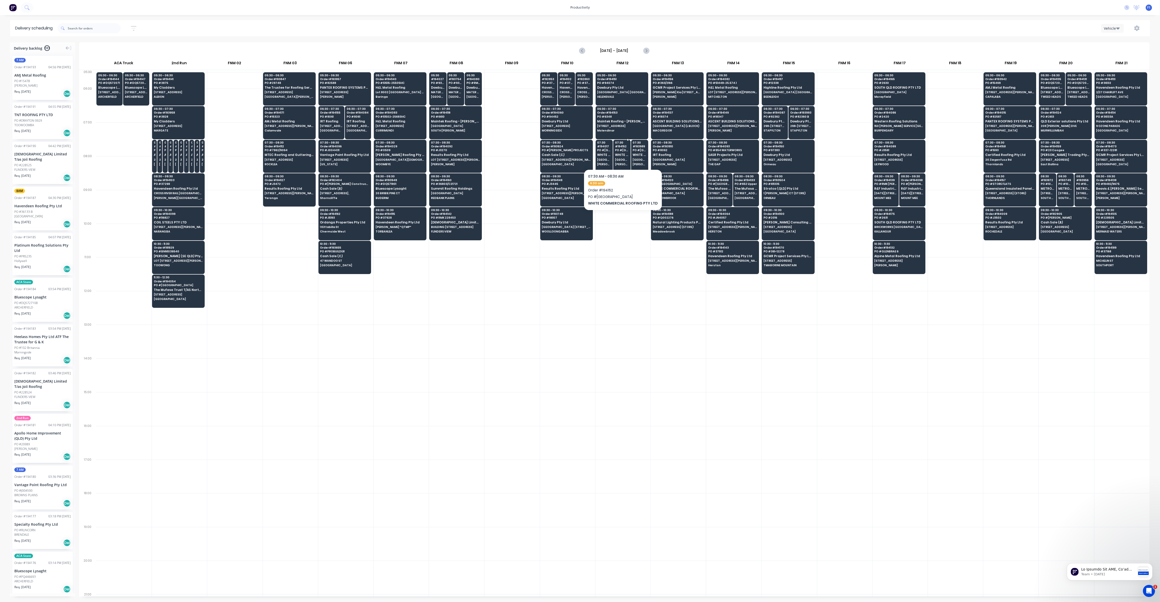
click at [615, 154] on span "WHITE COMMERCIAL ROOFING PTY LTD" at bounding box center [622, 154] width 14 height 3
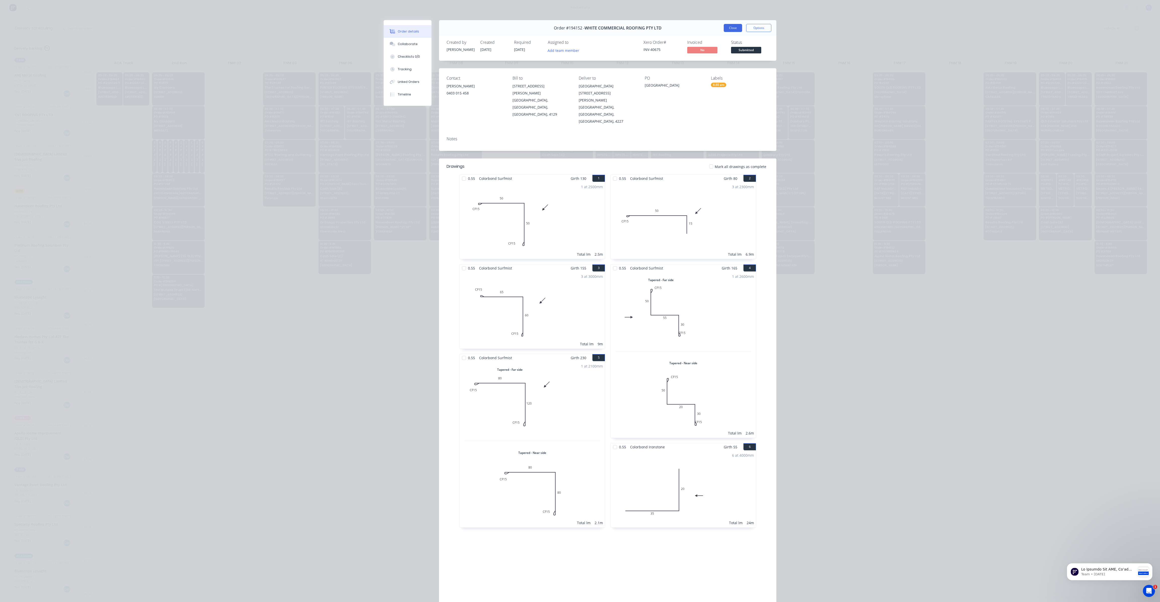
click at [730, 31] on button "Close" at bounding box center [733, 28] width 18 height 8
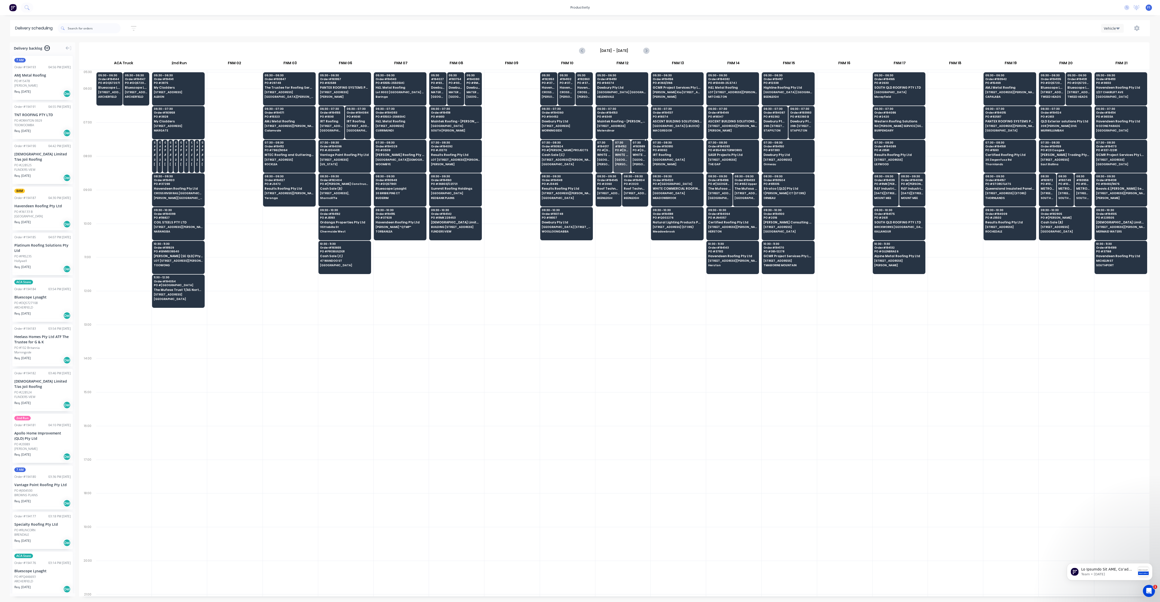
click at [638, 159] on span "[GEOGRAPHIC_DATA] [STREET_ADDRESS]" at bounding box center [640, 159] width 14 height 3
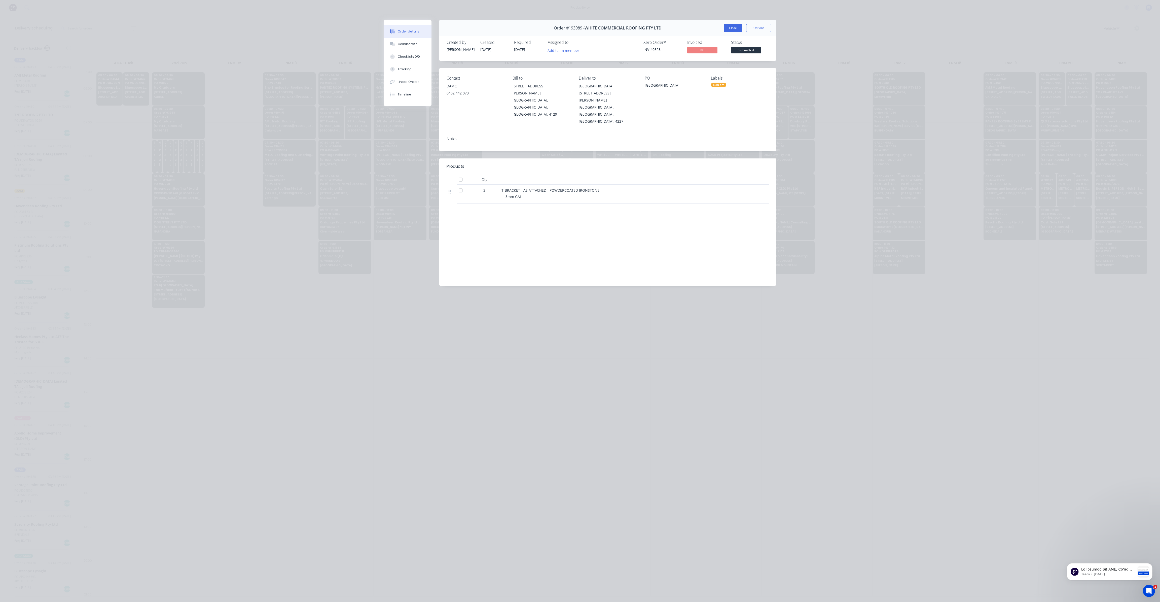
click at [734, 29] on button "Close" at bounding box center [733, 28] width 18 height 8
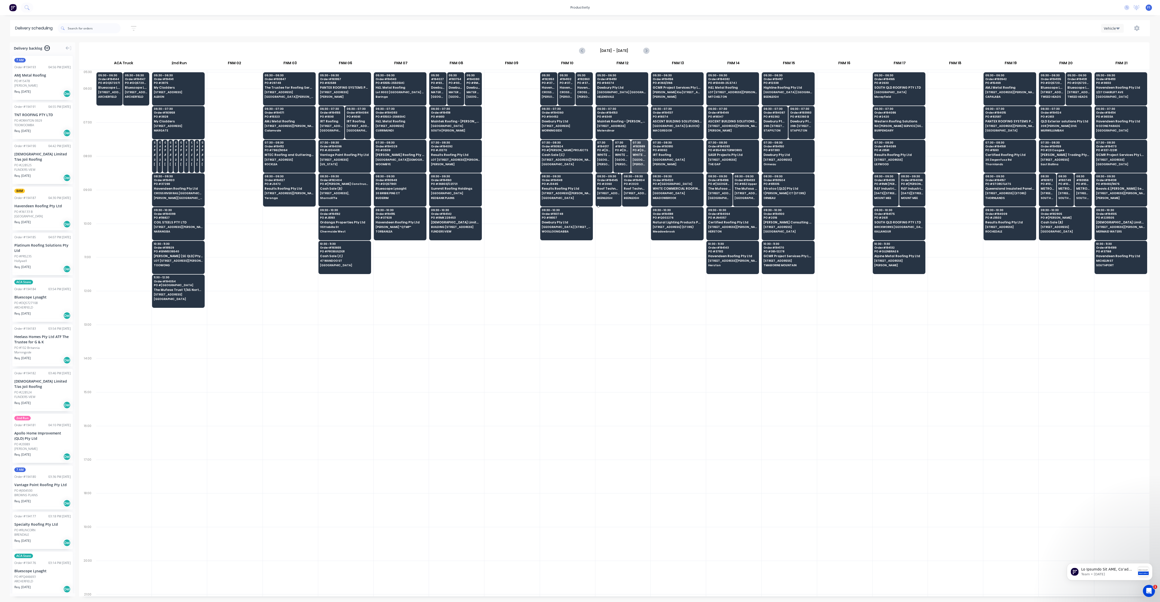
click at [602, 192] on span "[STREET_ADDRESS]" at bounding box center [608, 193] width 23 height 3
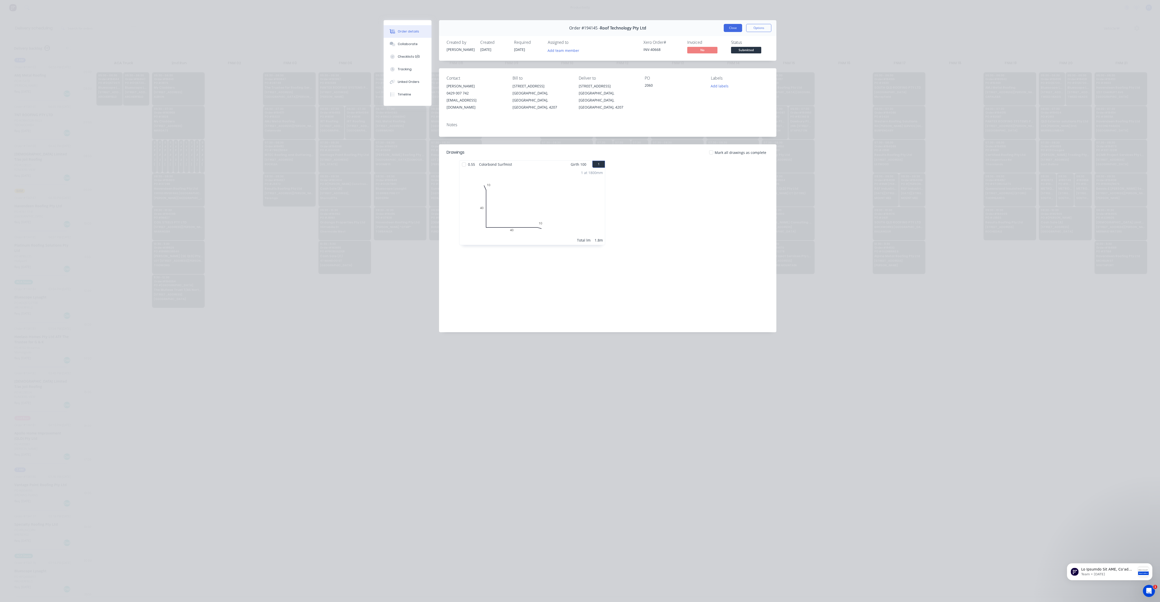
click at [731, 29] on button "Close" at bounding box center [733, 28] width 18 height 8
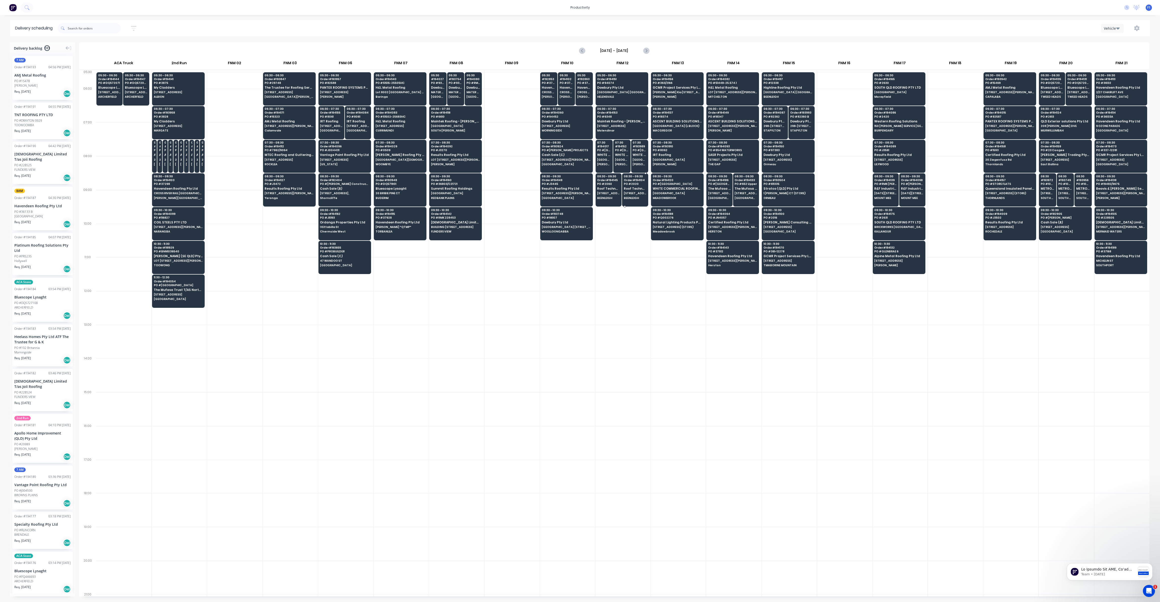
click at [630, 188] on span "Roof Technology Pty Ltd" at bounding box center [635, 188] width 23 height 3
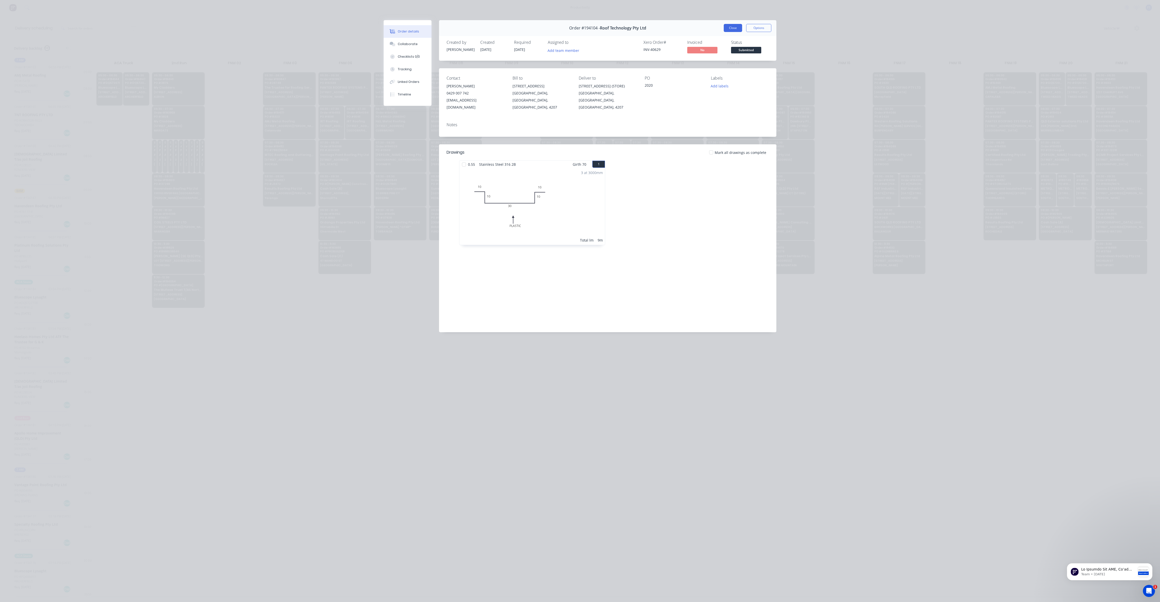
click at [729, 31] on button "Close" at bounding box center [733, 28] width 18 height 8
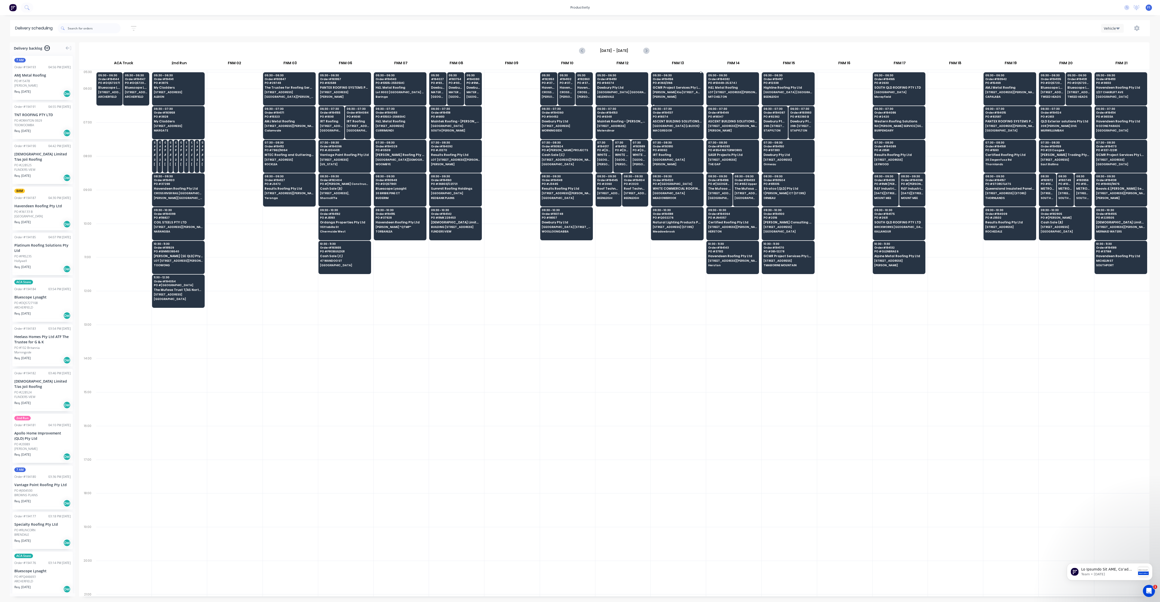
click at [665, 85] on div "05:30 - 06:30 Order # 194156 PO # 363/2166 GCMR Project Services Pty Ltd [PERSO…" at bounding box center [677, 86] width 52 height 28
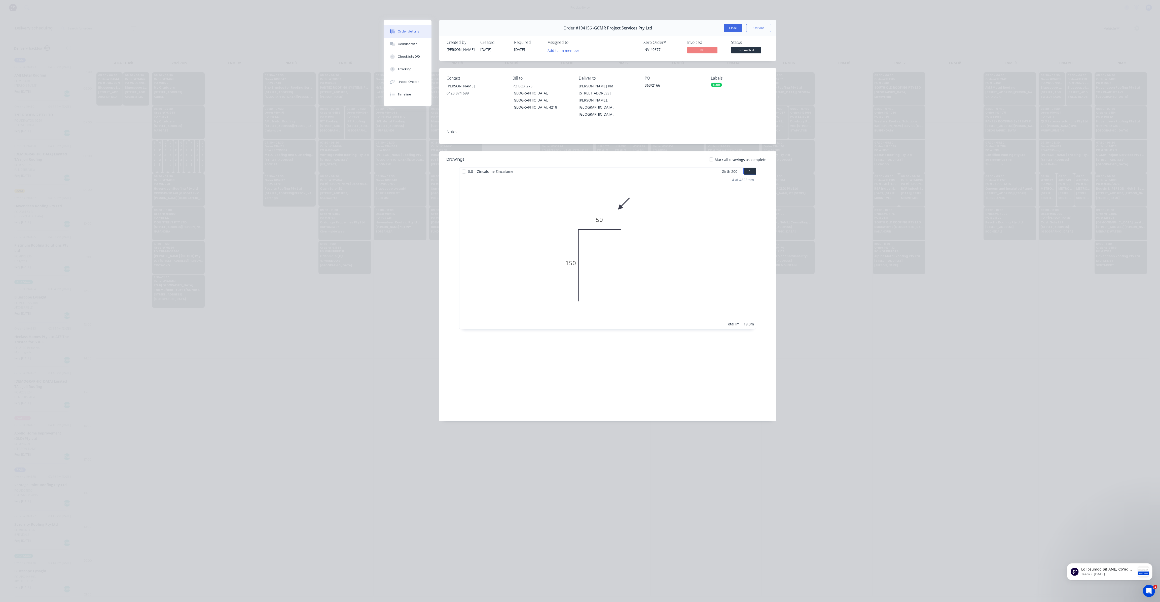
click at [734, 28] on button "Close" at bounding box center [733, 28] width 18 height 8
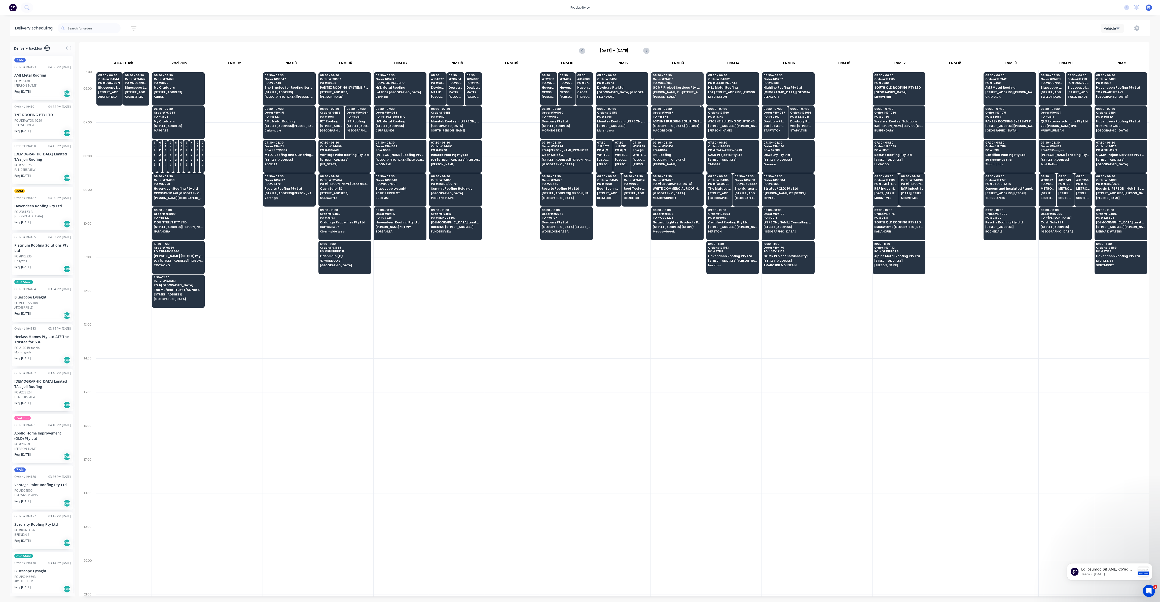
click at [683, 122] on span "ASCENT BUILDING SOLUTIONS PTY LTD" at bounding box center [677, 121] width 49 height 3
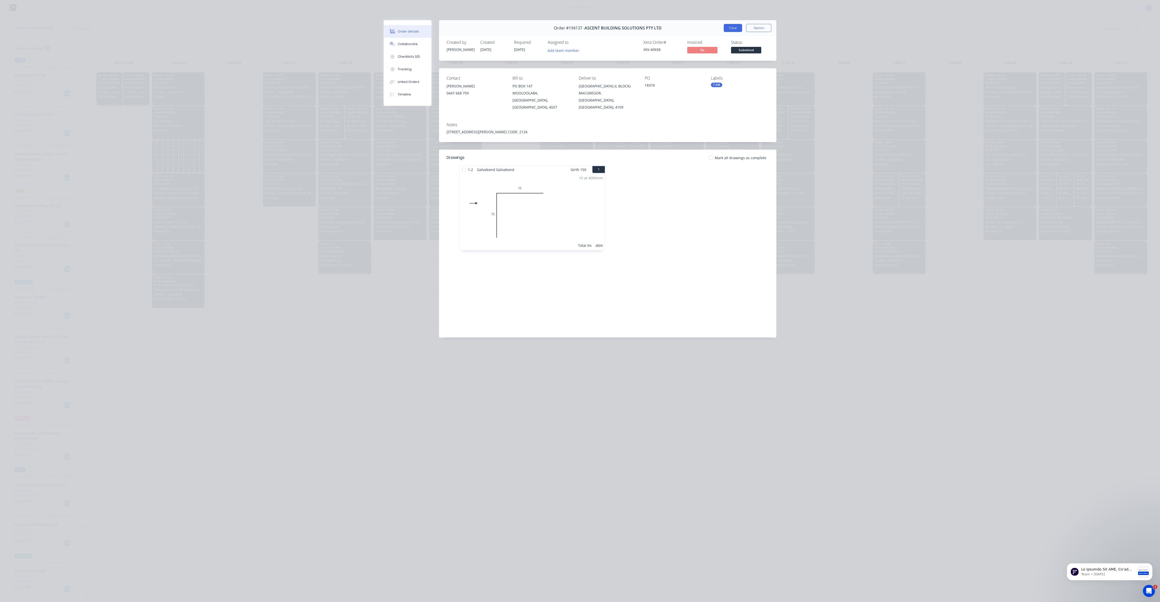
click at [736, 27] on button "Close" at bounding box center [733, 28] width 18 height 8
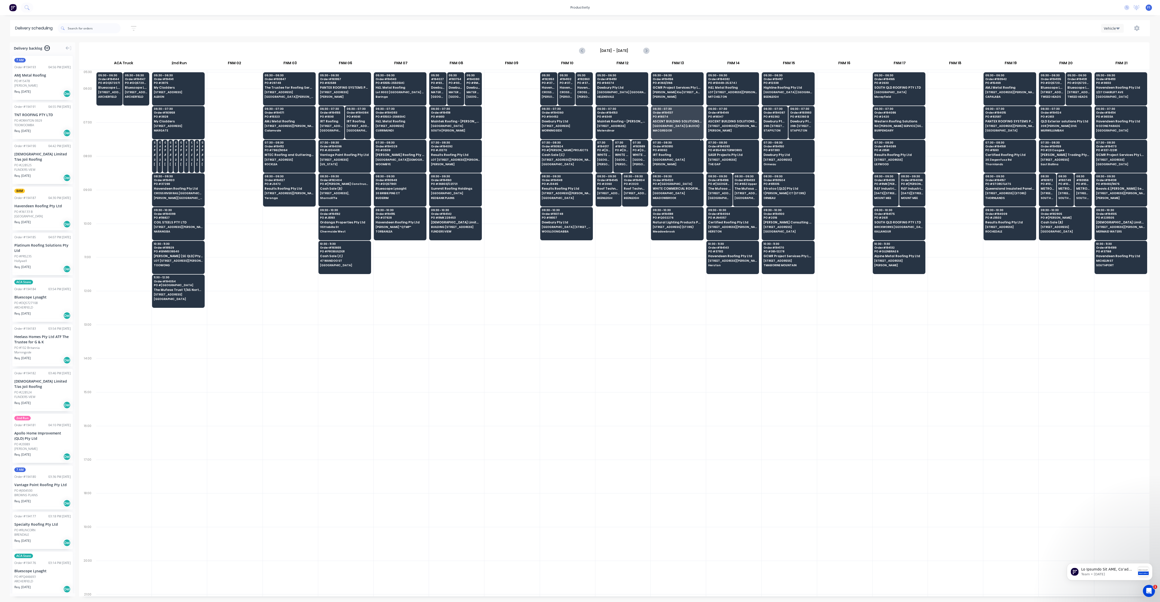
click at [686, 153] on span "IRT Roofing" at bounding box center [677, 154] width 49 height 3
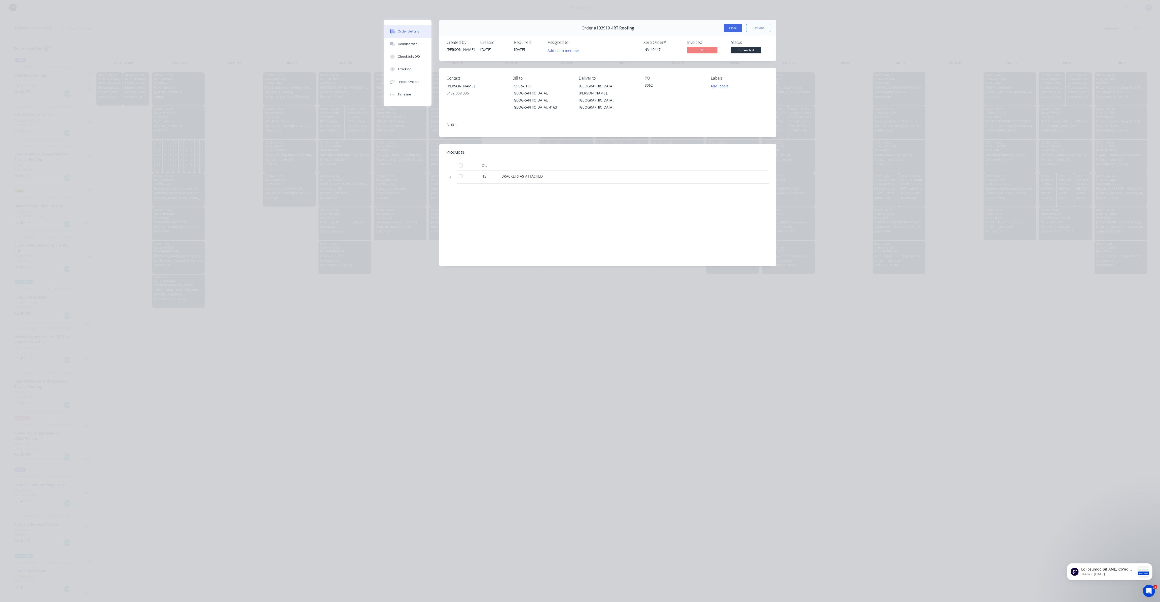
click at [732, 29] on button "Close" at bounding box center [733, 28] width 18 height 8
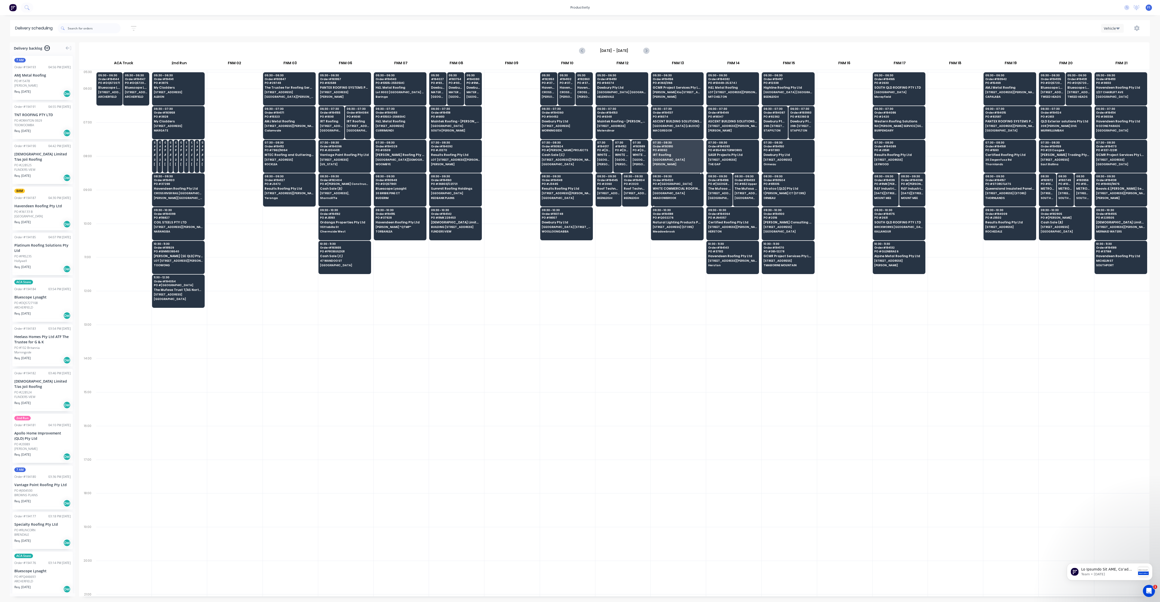
click at [685, 190] on div "08:30 - 09:30 Order # 194120 [GEOGRAPHIC_DATA] WHITE COMMERCIAL ROOFING PTY LTD…" at bounding box center [677, 187] width 52 height 28
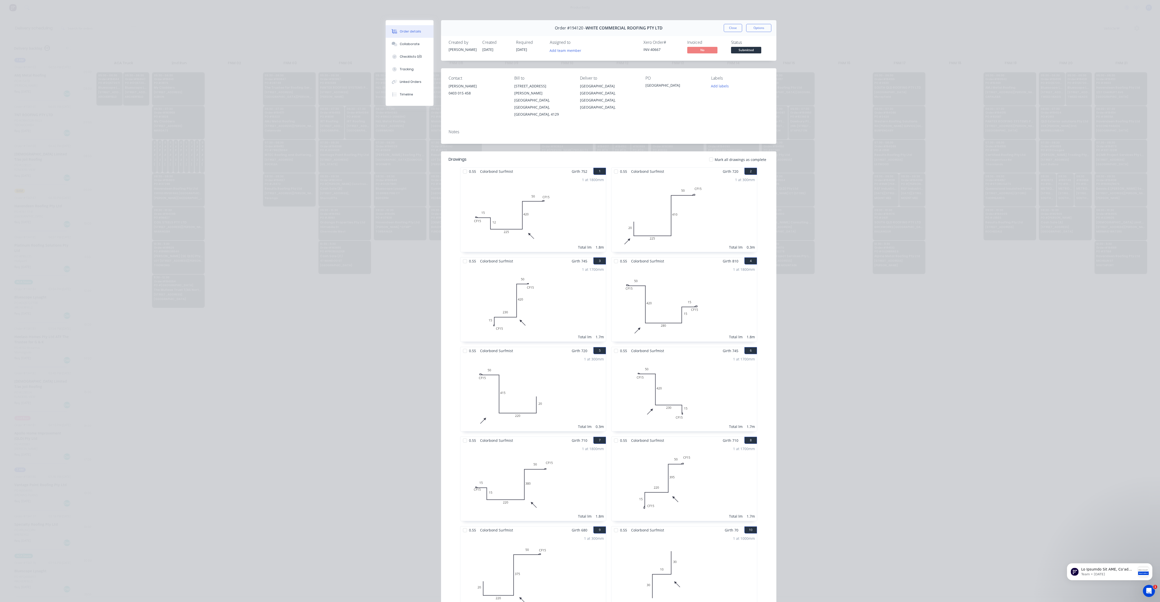
click at [726, 26] on button "Close" at bounding box center [733, 28] width 18 height 8
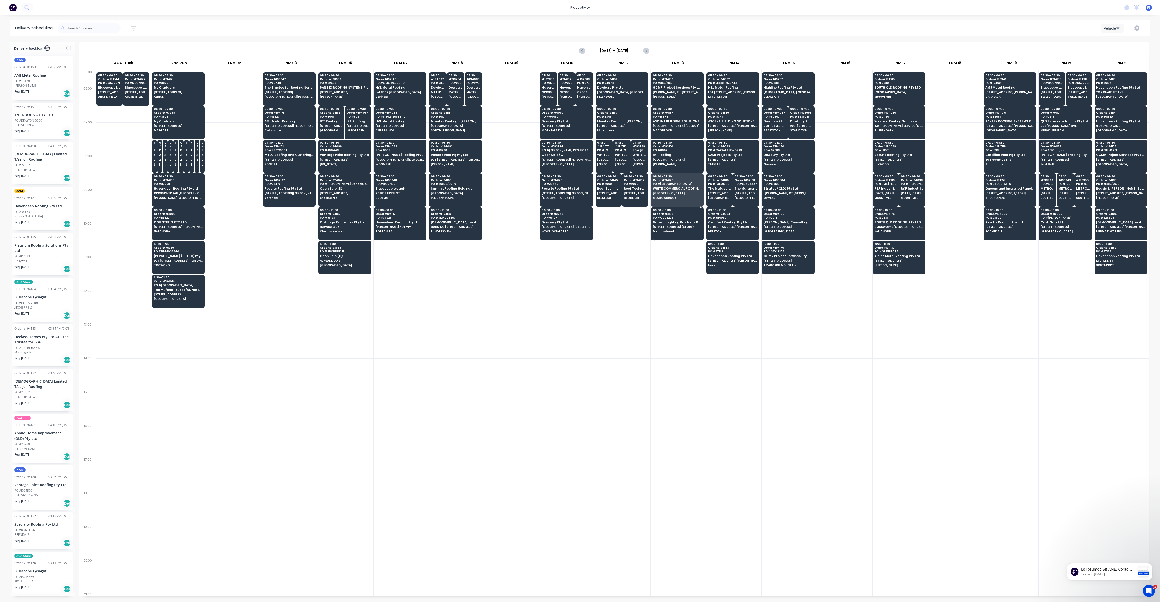
click at [685, 216] on span "PO # Q002276" at bounding box center [677, 217] width 49 height 3
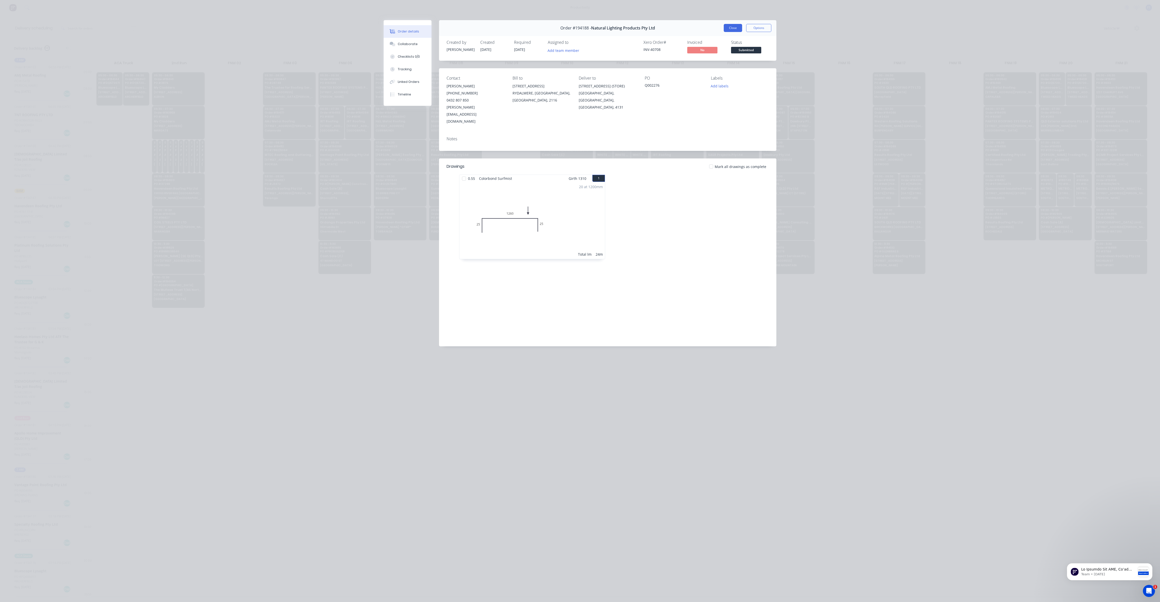
click at [730, 31] on button "Close" at bounding box center [733, 28] width 18 height 8
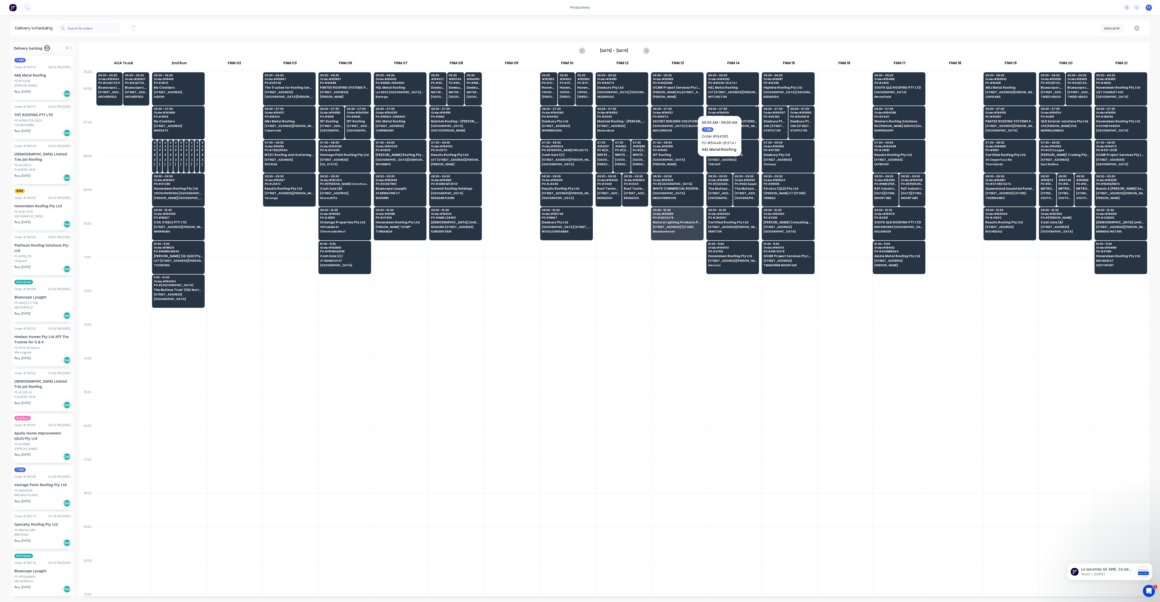
click at [731, 94] on div "05:30 - 06:30 Order # 194082 PO # 51448-25.574.1 H&L Metal Roofing LOT [STREET_…" at bounding box center [733, 86] width 52 height 28
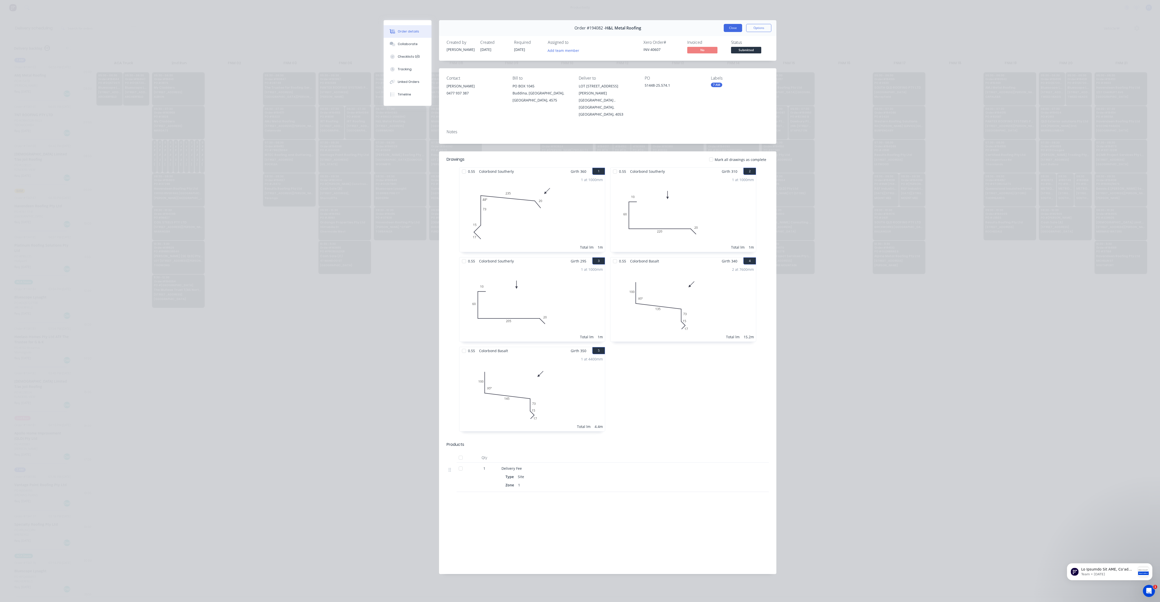
click at [725, 28] on button "Close" at bounding box center [733, 28] width 18 height 8
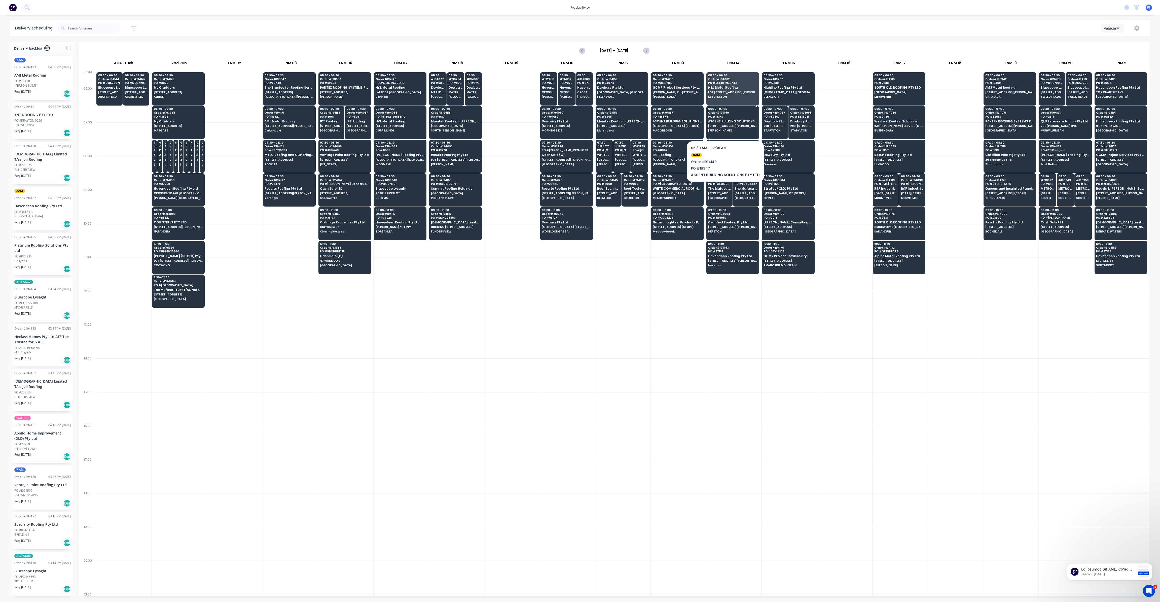
click at [723, 125] on span "[STREET_ADDRESS][PERSON_NAME]" at bounding box center [732, 125] width 49 height 3
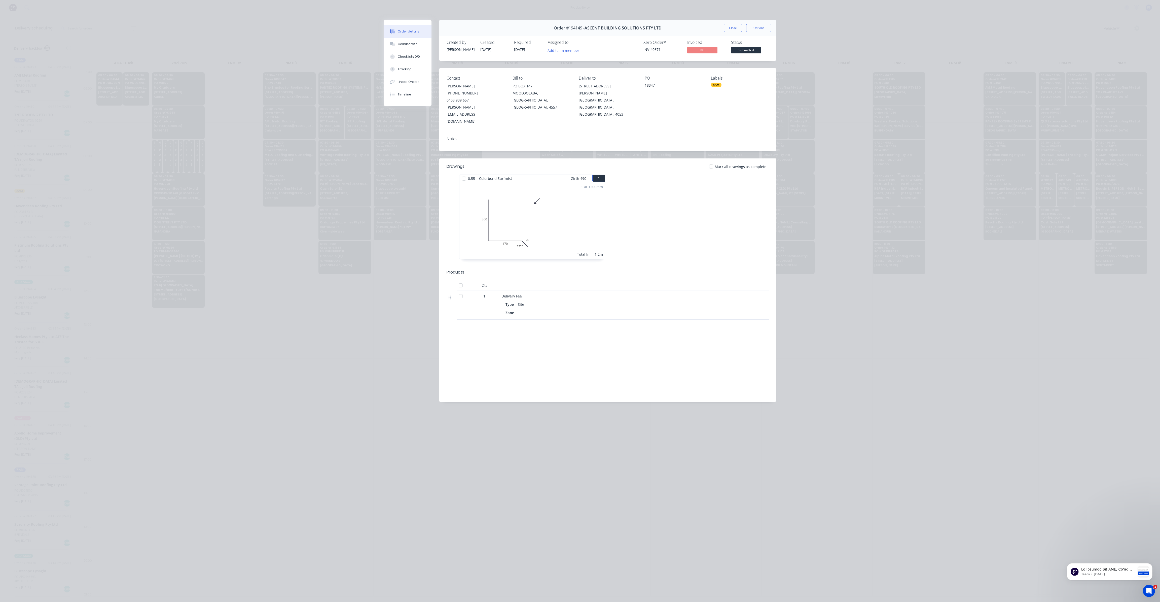
drag, startPoint x: 733, startPoint y: 29, endPoint x: 749, endPoint y: 132, distance: 103.8
click at [733, 29] on button "Close" at bounding box center [733, 28] width 18 height 8
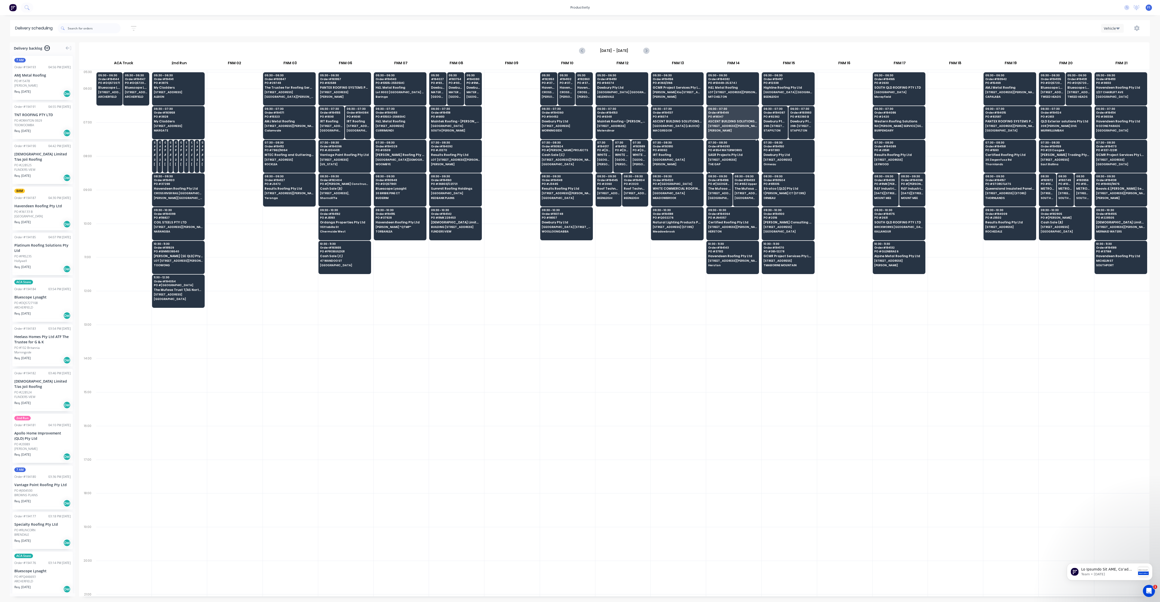
click at [728, 154] on span "SASR Projects Pty Ltd" at bounding box center [732, 154] width 49 height 3
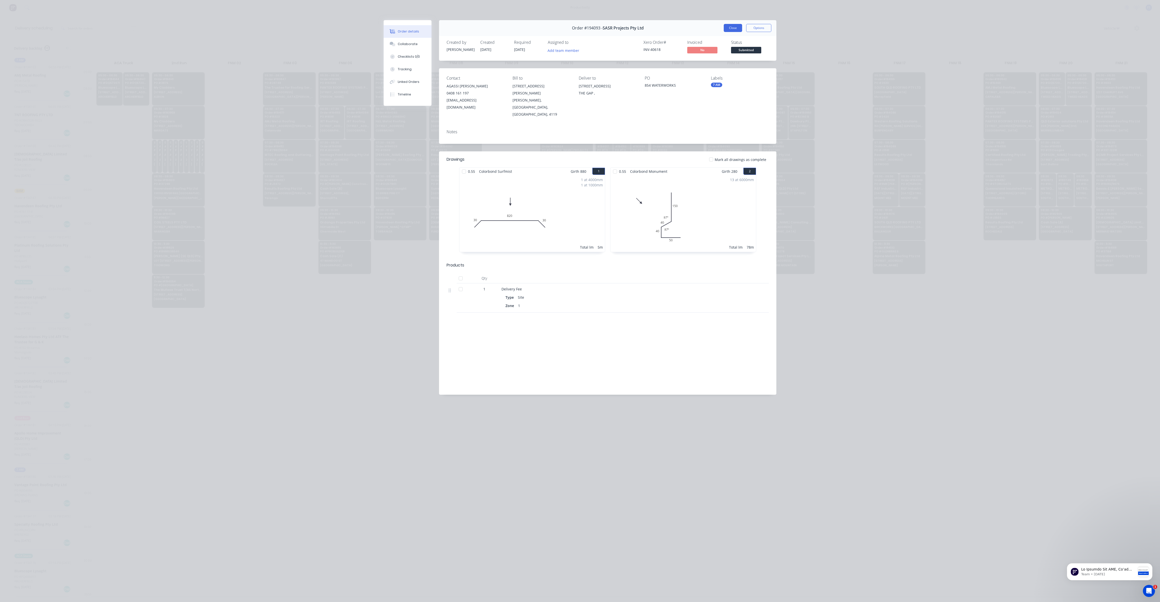
click at [728, 28] on button "Close" at bounding box center [733, 28] width 18 height 8
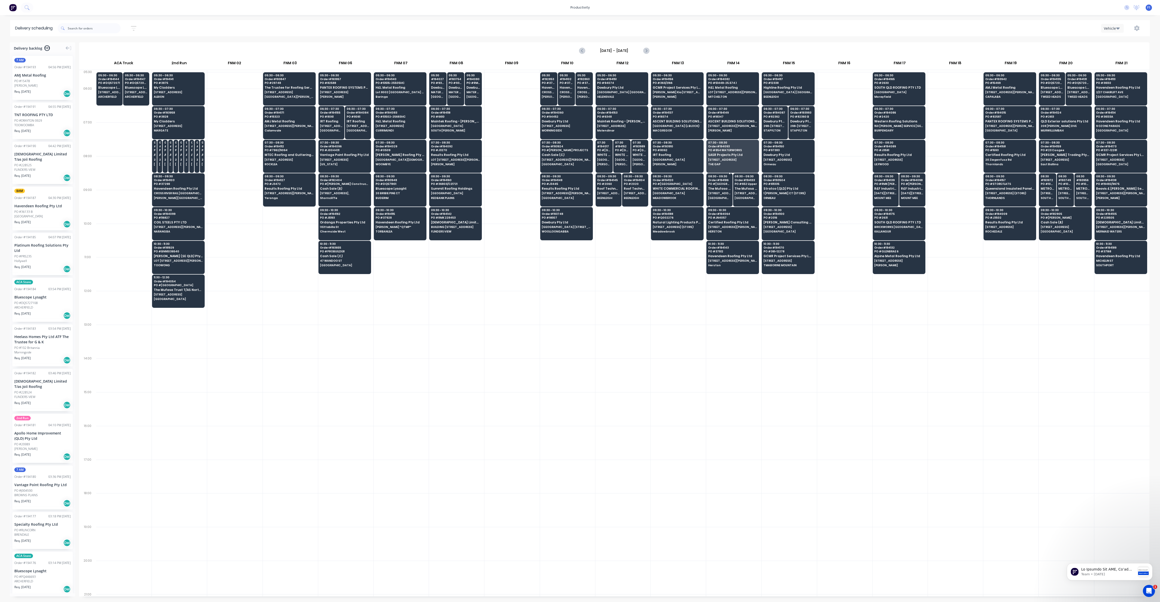
click at [721, 189] on span "The Mufasa Trust T/AS North Brisbane Metal Roofing Pty Ltd" at bounding box center [719, 188] width 23 height 3
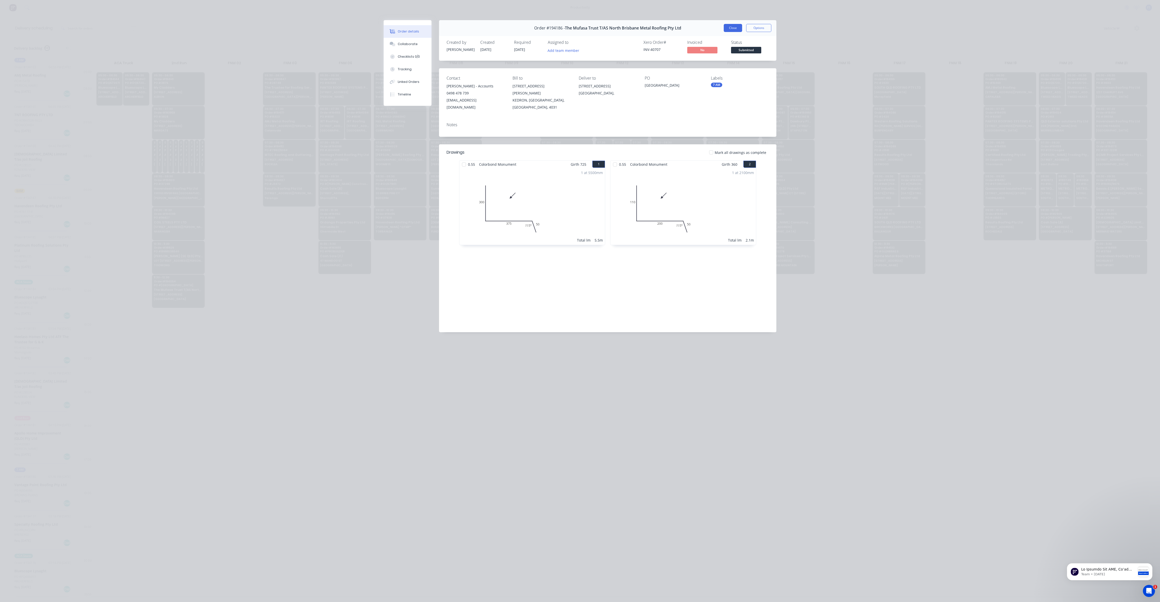
click at [733, 27] on button "Close" at bounding box center [733, 28] width 18 height 8
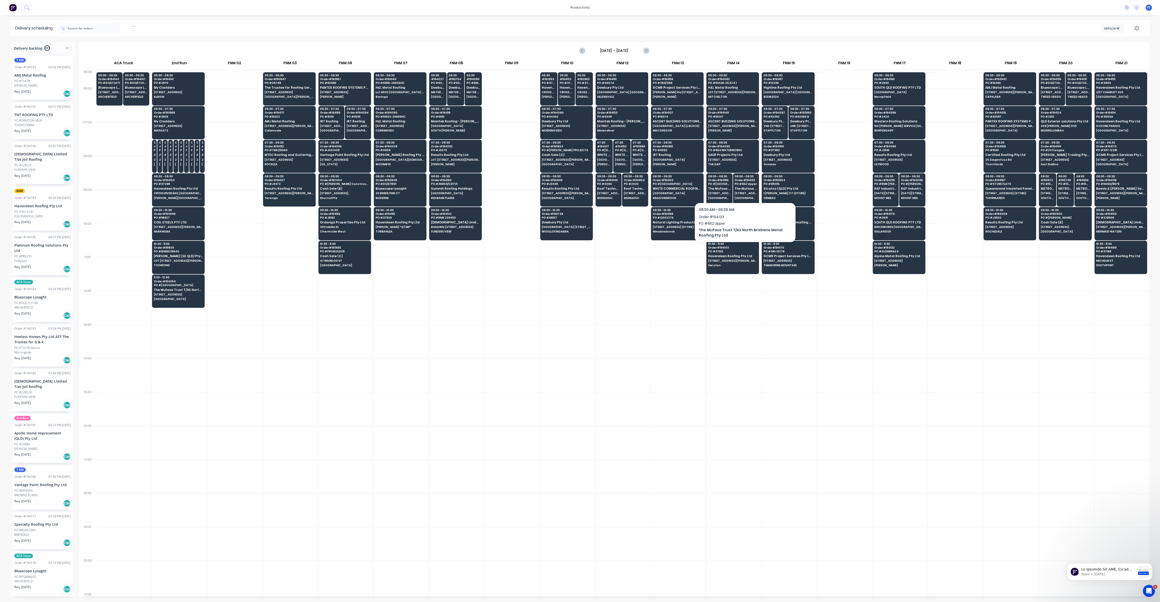
click at [740, 192] on span "[STREET_ADDRESS]," at bounding box center [746, 193] width 23 height 3
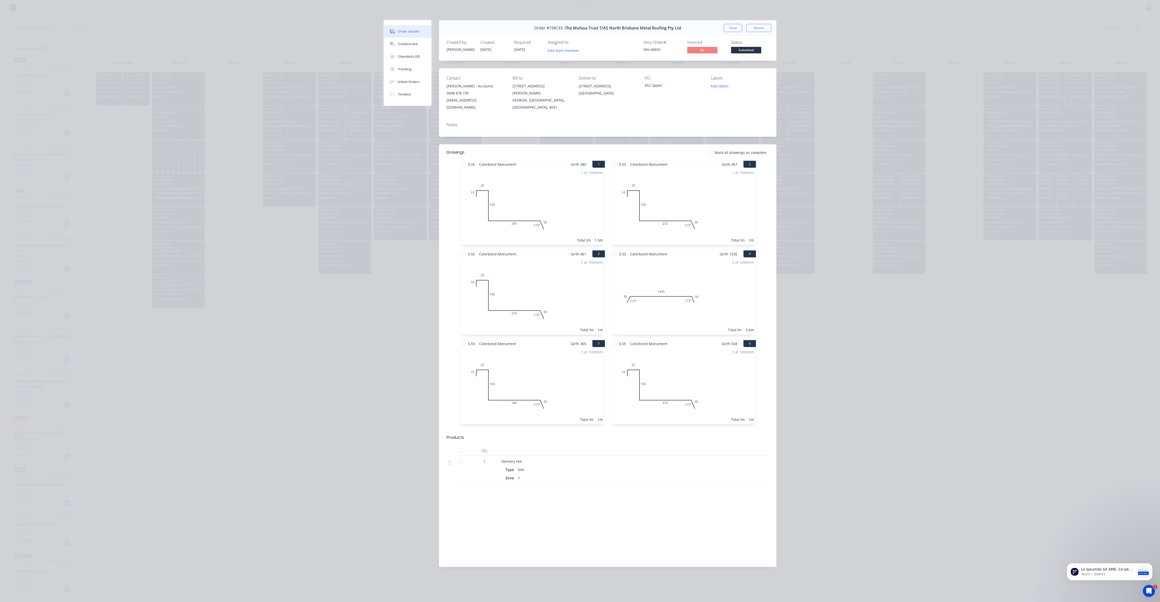
click at [730, 32] on div "Order #194133 - The Mufasa Trust T/AS North Brisbane Metal Roofing Pty Ltd Clos…" at bounding box center [607, 28] width 337 height 16
click at [732, 29] on button "Close" at bounding box center [733, 28] width 18 height 8
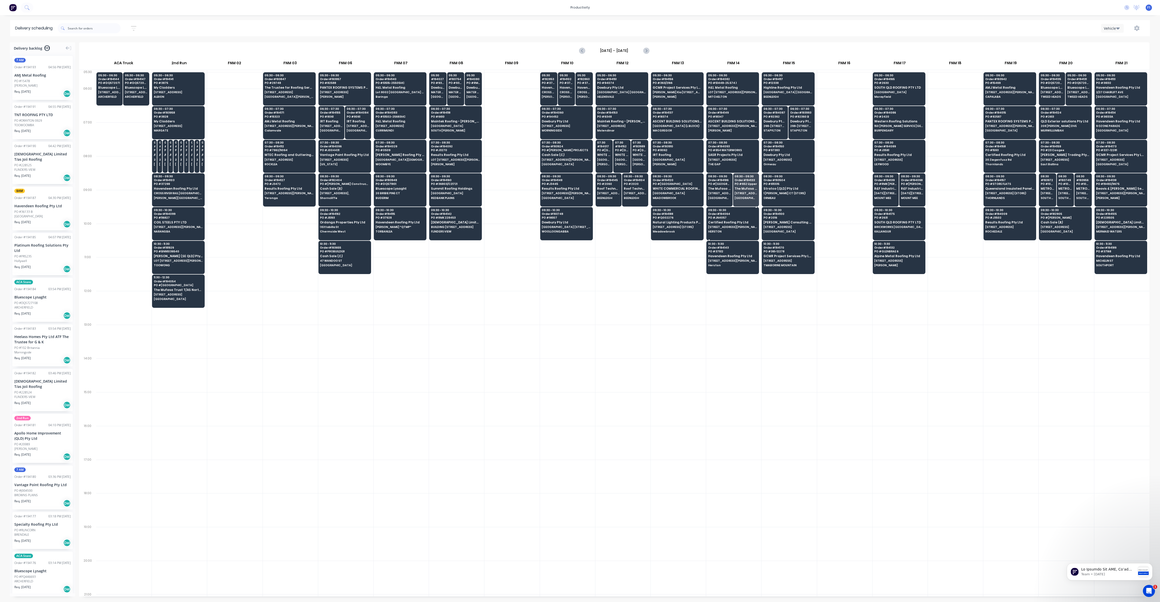
click at [742, 230] on span "HERSTON" at bounding box center [732, 231] width 49 height 3
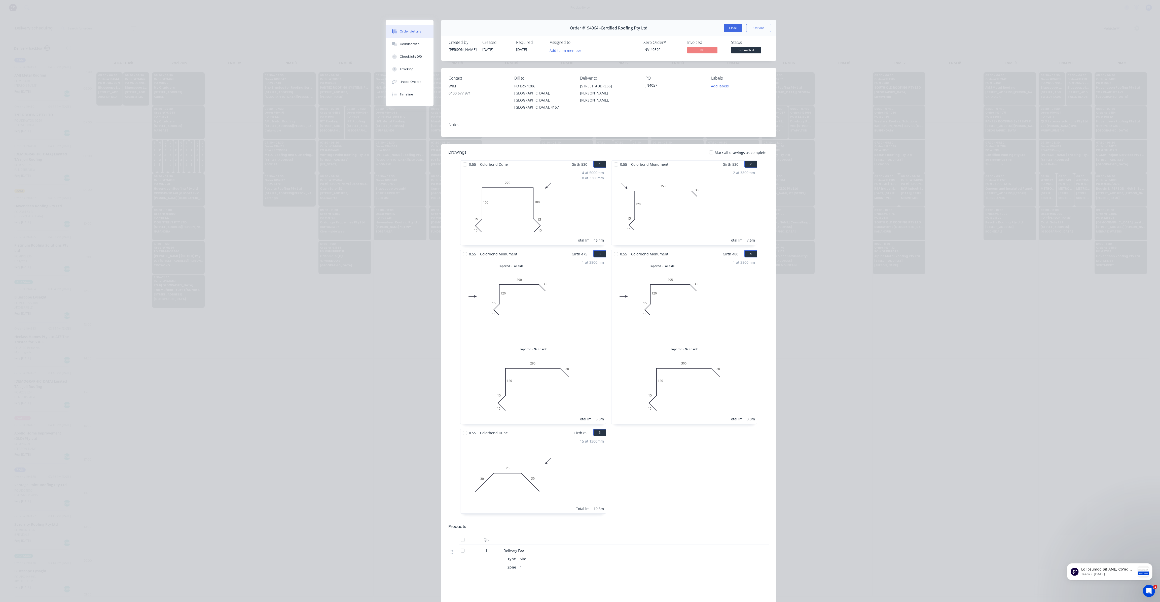
click at [737, 26] on button "Close" at bounding box center [733, 28] width 18 height 8
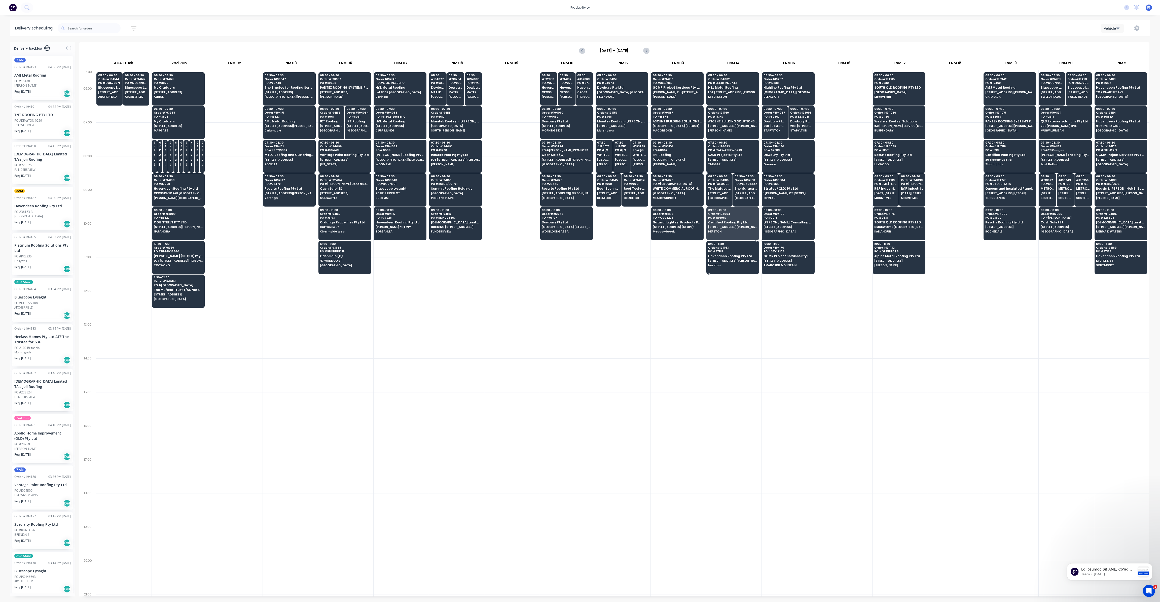
click at [741, 254] on span "Havendeen Roofing Pty Ltd" at bounding box center [732, 255] width 49 height 3
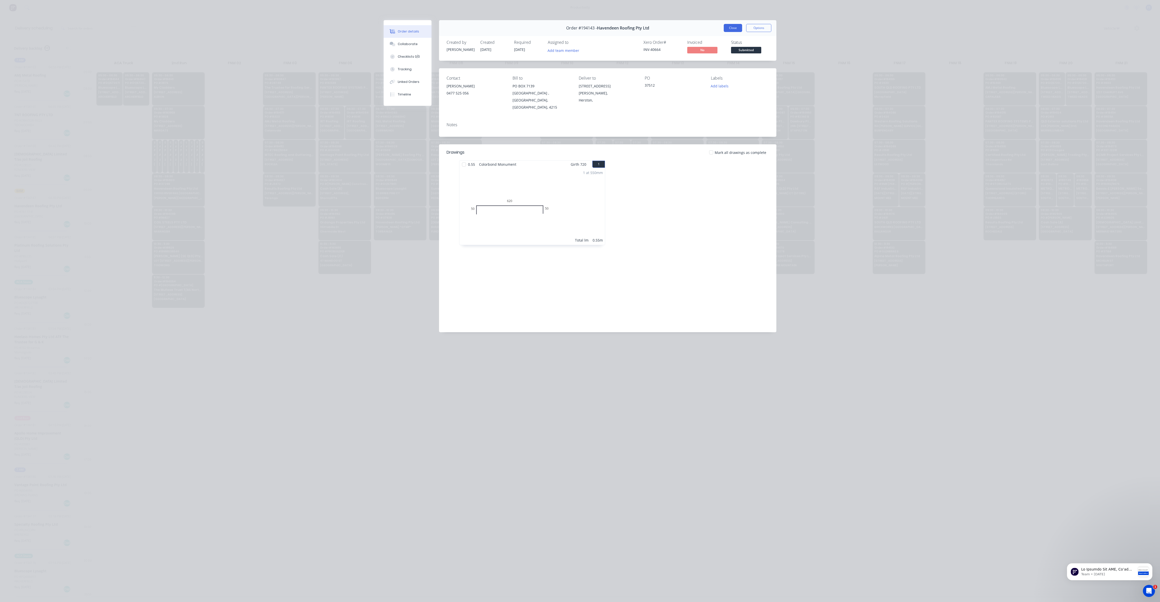
click at [728, 28] on button "Close" at bounding box center [733, 28] width 18 height 8
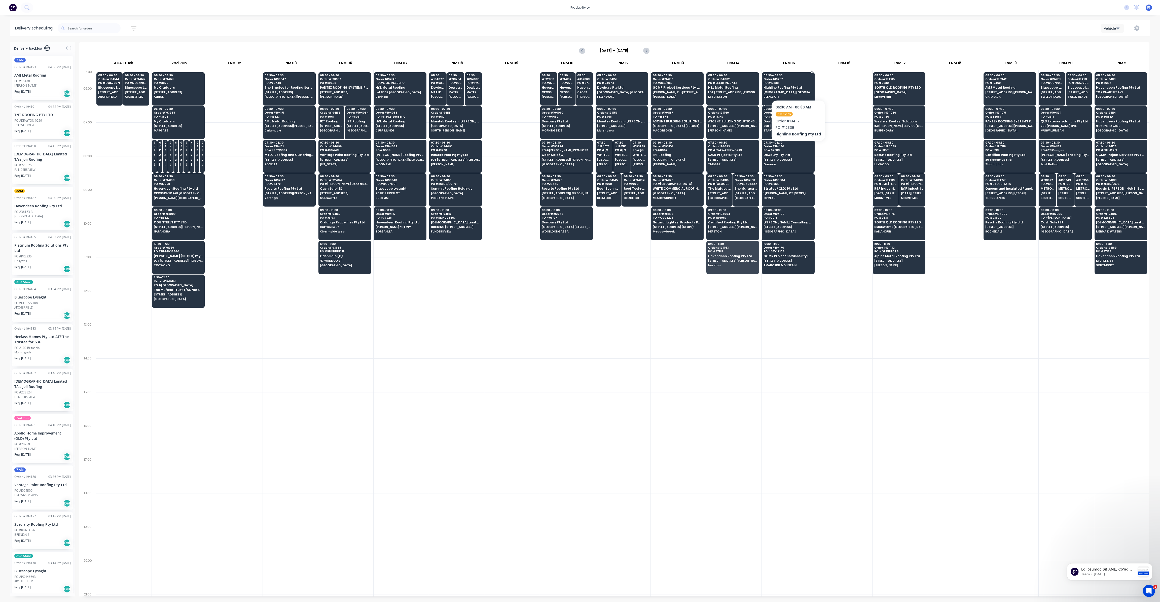
click at [790, 82] on span "PO # 12338" at bounding box center [787, 82] width 49 height 3
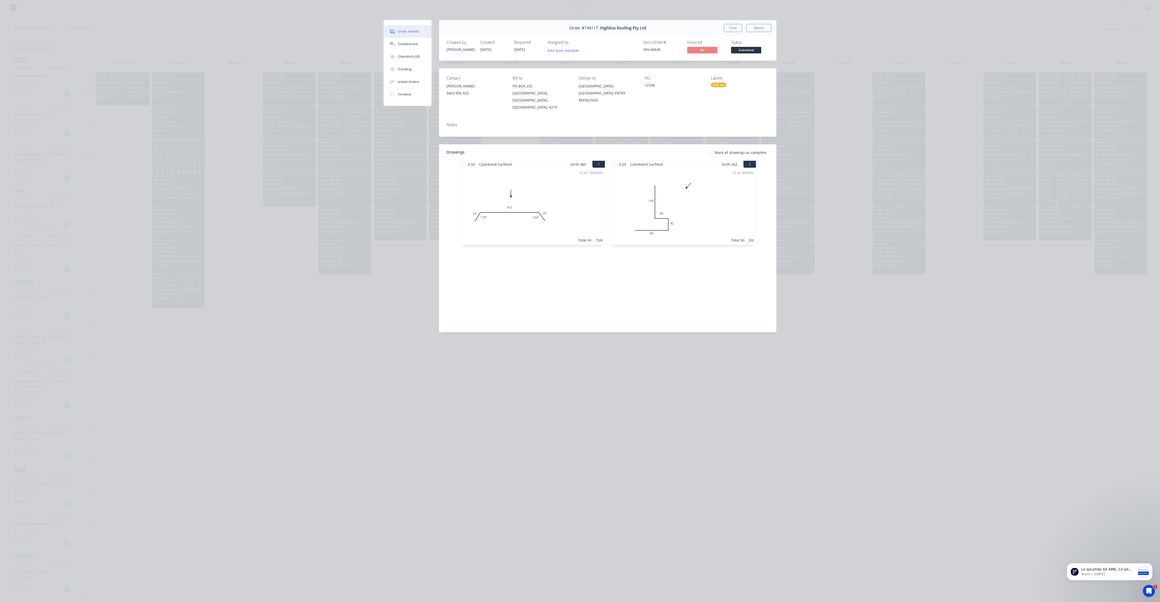
click at [742, 32] on div "Close Options" at bounding box center [748, 28] width 48 height 8
click at [738, 29] on button "Close" at bounding box center [733, 28] width 18 height 8
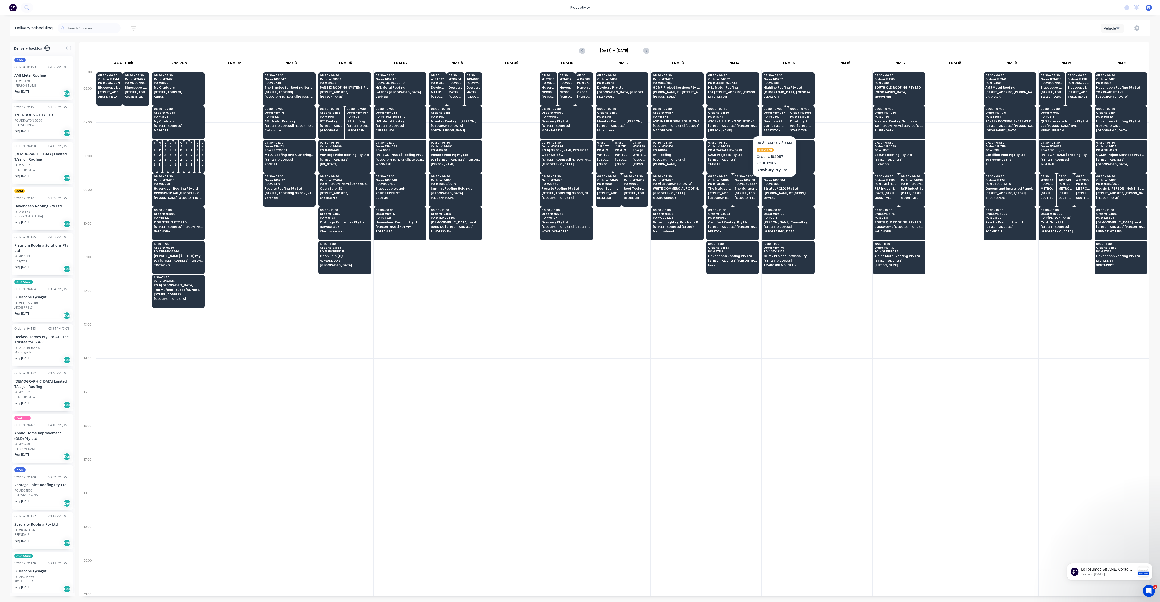
click at [777, 125] on span "298-[STREET_ADDRESS][PERSON_NAME] (VISY)" at bounding box center [774, 125] width 23 height 3
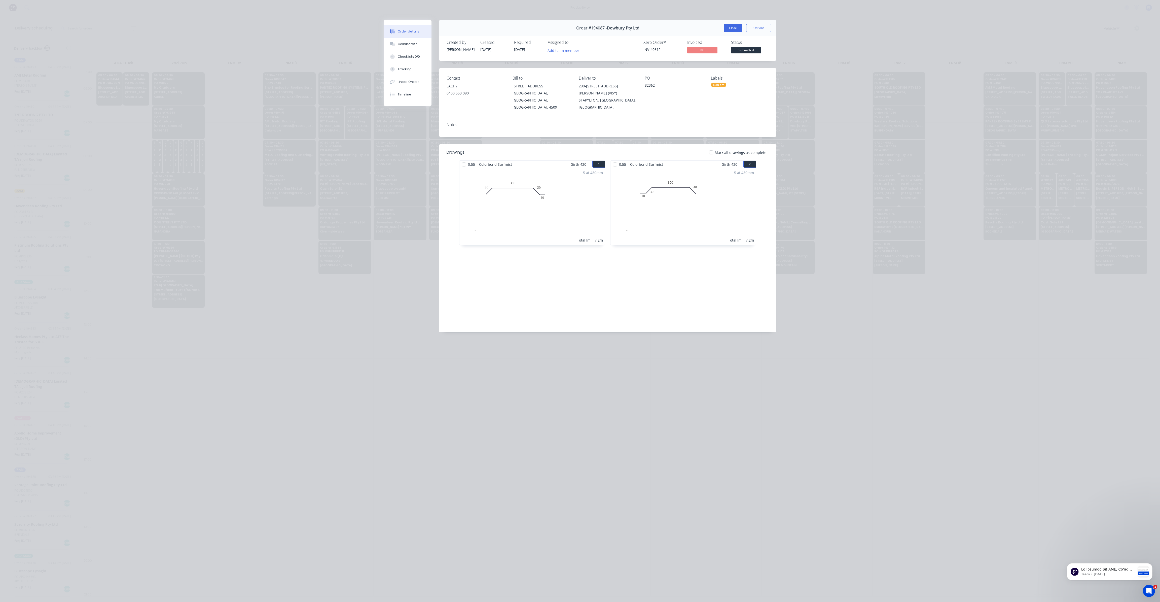
click at [725, 29] on button "Close" at bounding box center [733, 28] width 18 height 8
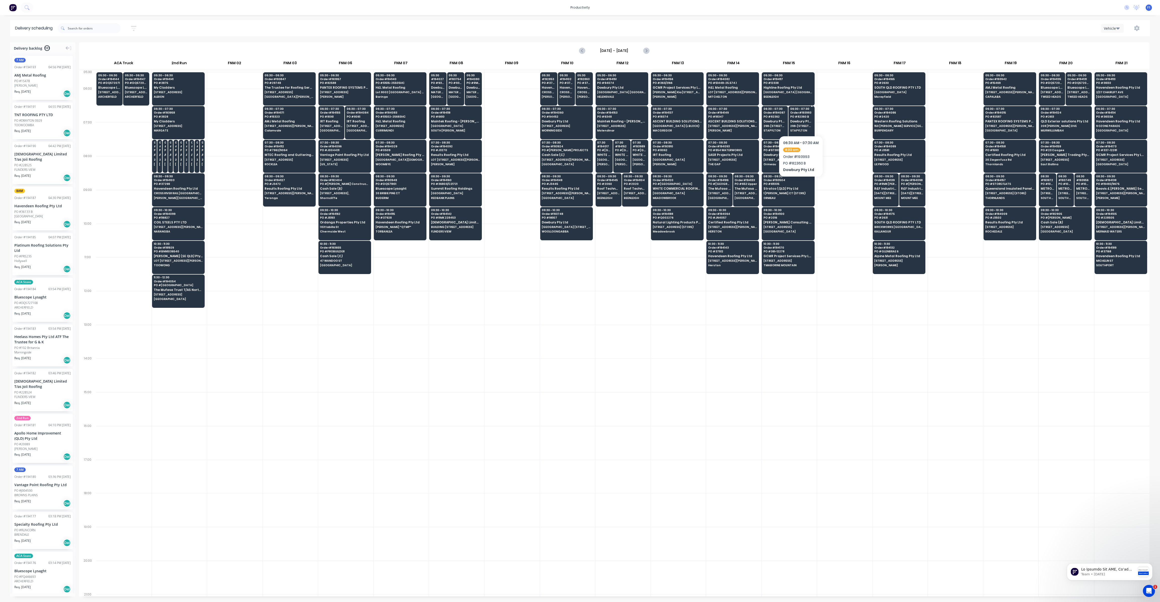
click at [797, 133] on div "06:30 - 07:30 Order # 193993 PO # 82360 B Dowbury Pty Ltd [STREET_ADDRESS][PERS…" at bounding box center [802, 120] width 26 height 28
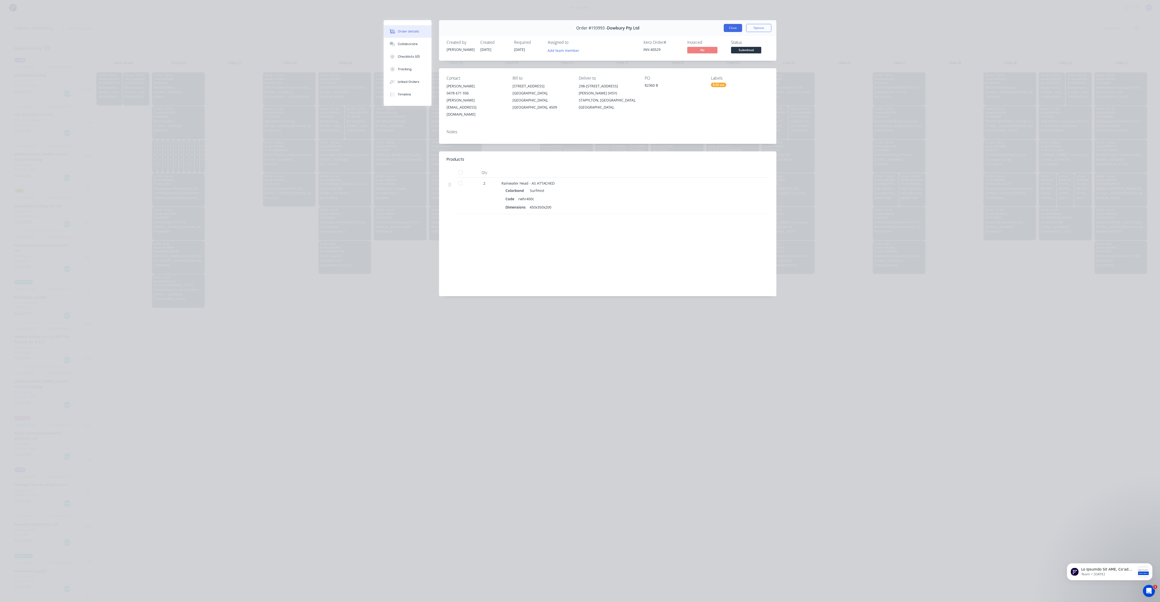
click at [726, 27] on button "Close" at bounding box center [733, 28] width 18 height 8
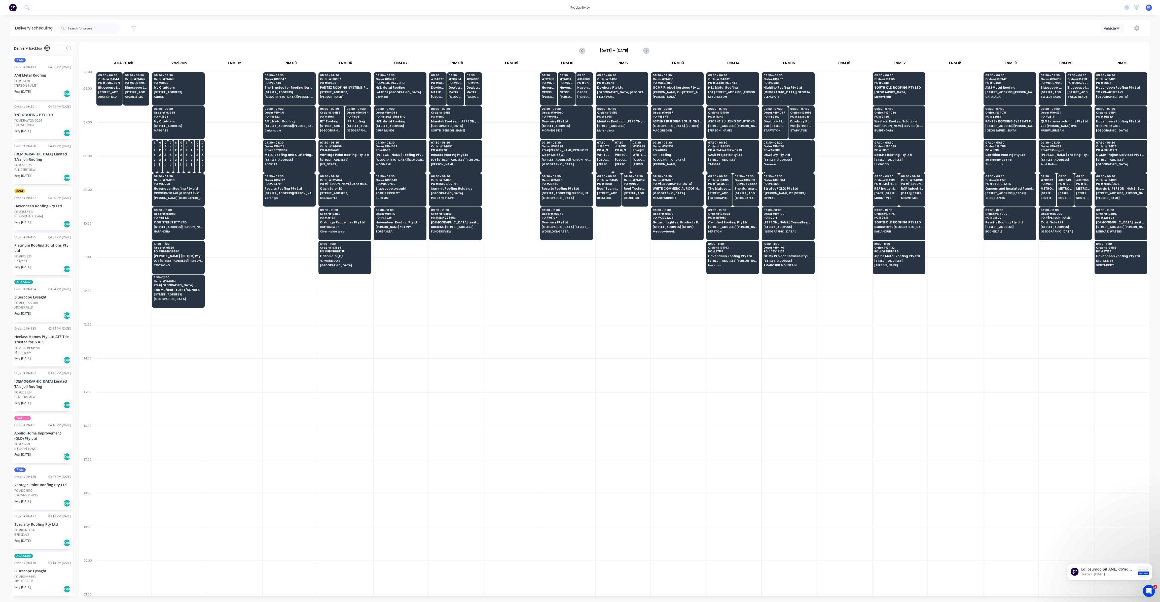
click at [795, 158] on span "[STREET_ADDRESS]" at bounding box center [787, 159] width 49 height 3
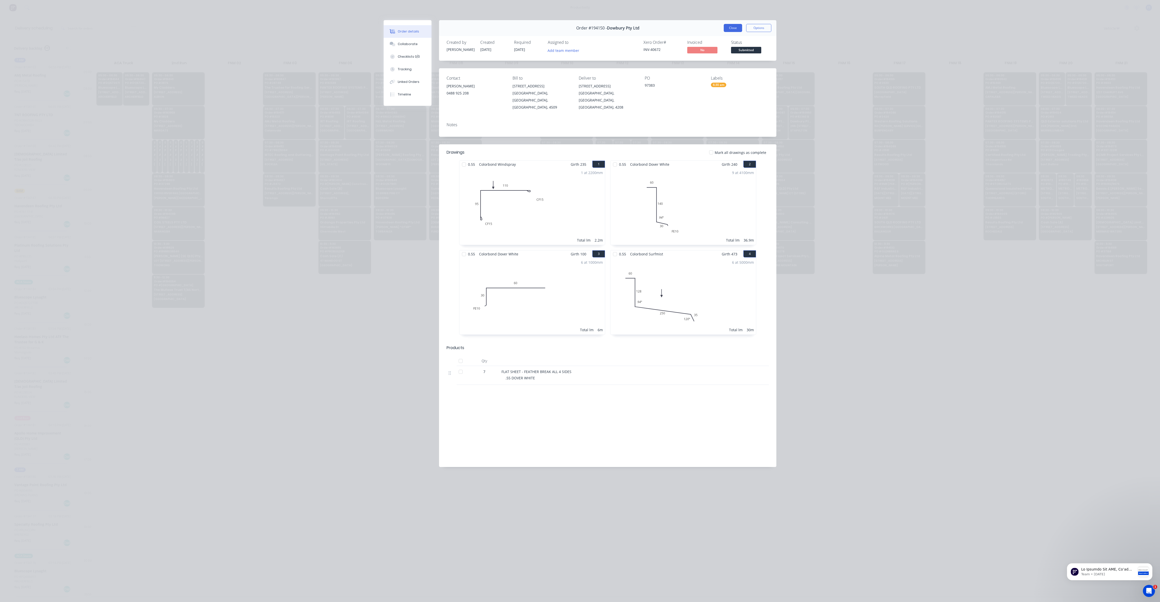
click at [730, 28] on button "Close" at bounding box center [733, 28] width 18 height 8
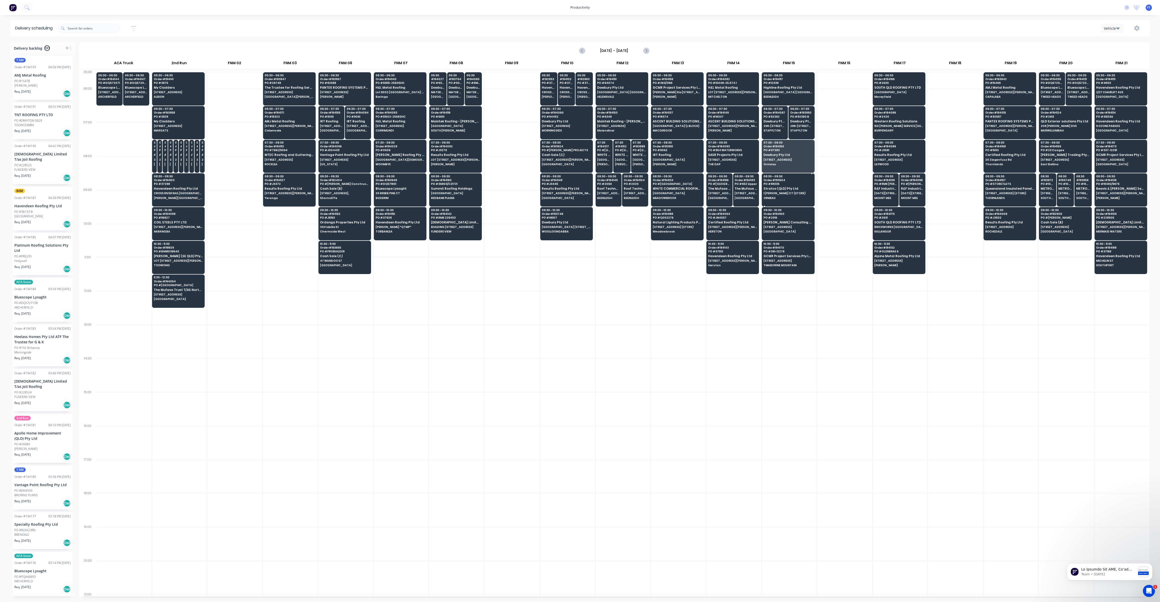
click at [784, 193] on span "1 [PERSON_NAME] CT (STORE)" at bounding box center [787, 193] width 49 height 3
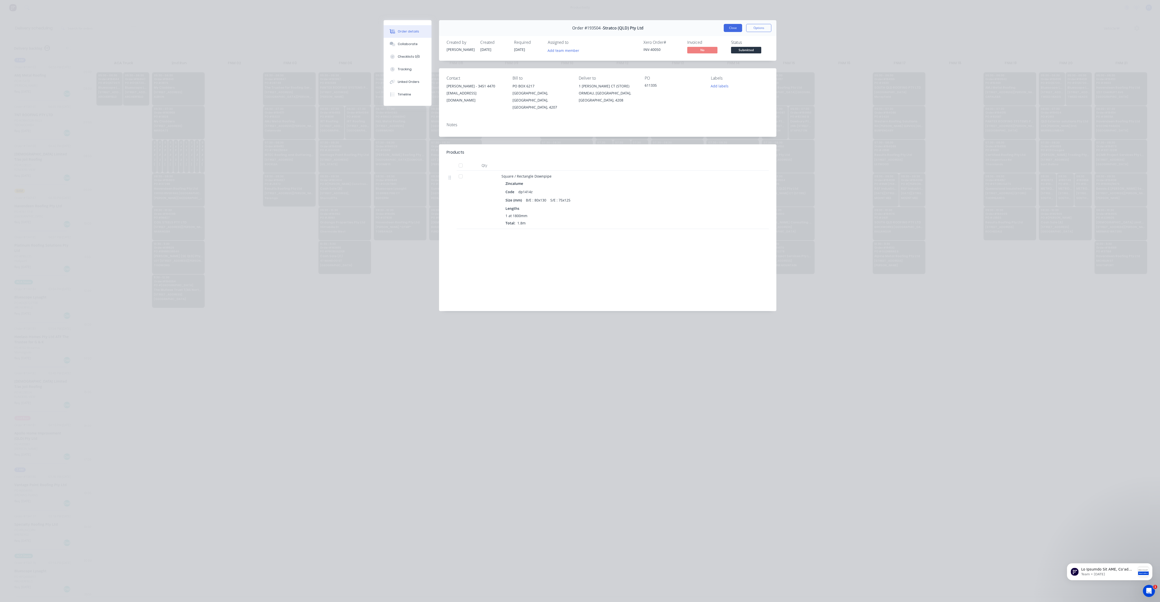
click at [739, 29] on button "Close" at bounding box center [733, 28] width 18 height 8
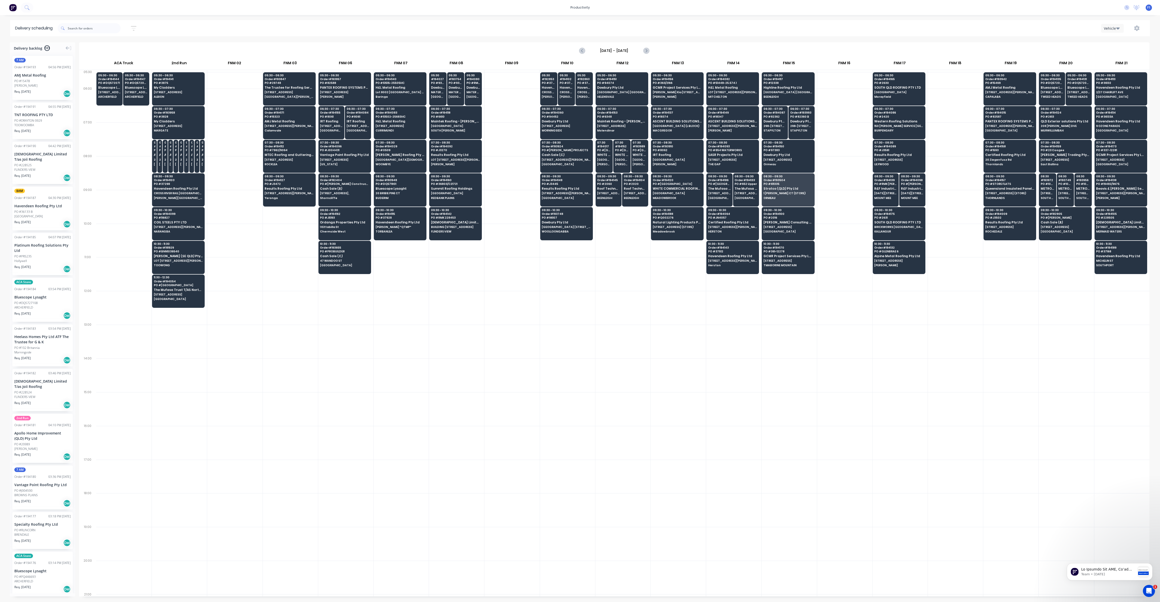
click at [791, 372] on div at bounding box center [788, 375] width 55 height 34
click at [163, 192] on span "CROSS RIVER RAIL [GEOGRAPHIC_DATA]" at bounding box center [178, 193] width 49 height 3
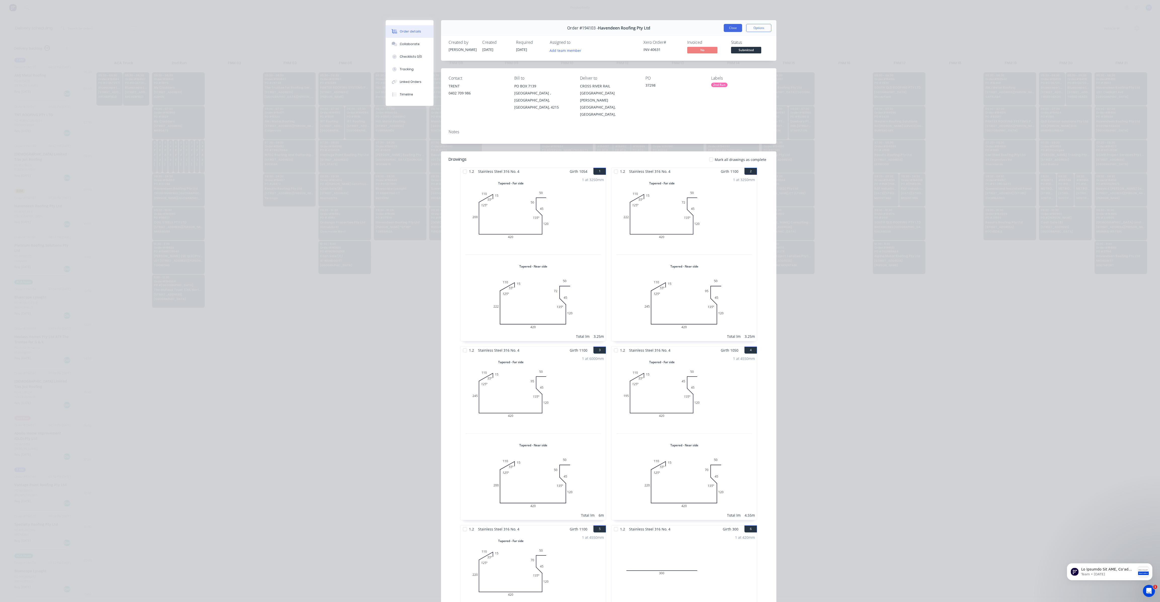
click at [729, 31] on button "Close" at bounding box center [733, 28] width 18 height 8
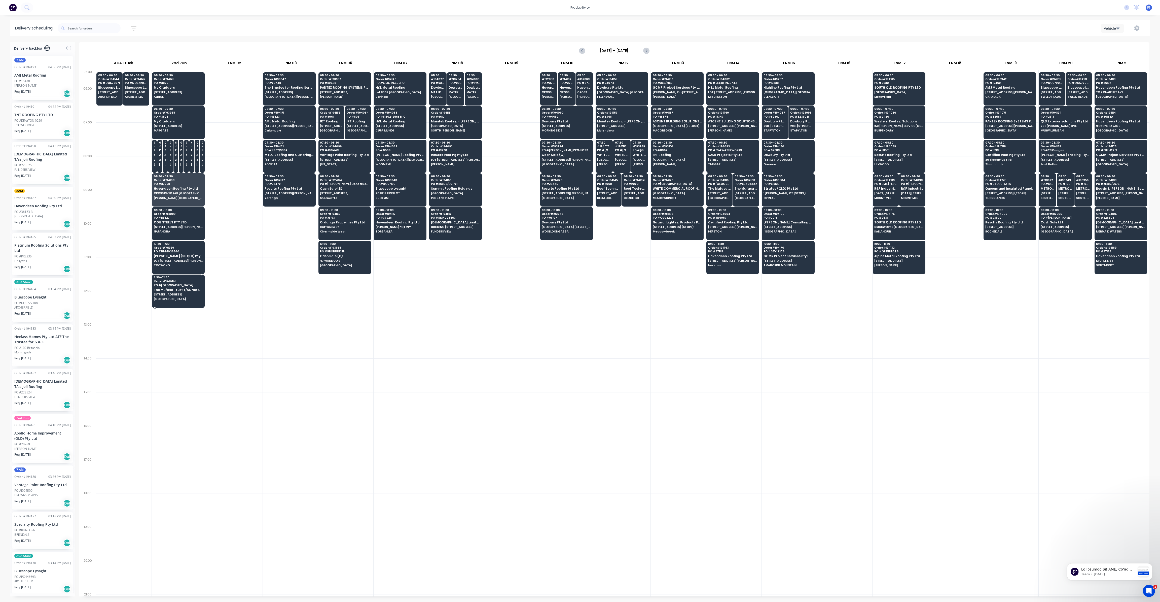
click at [185, 301] on div at bounding box center [178, 290] width 53 height 33
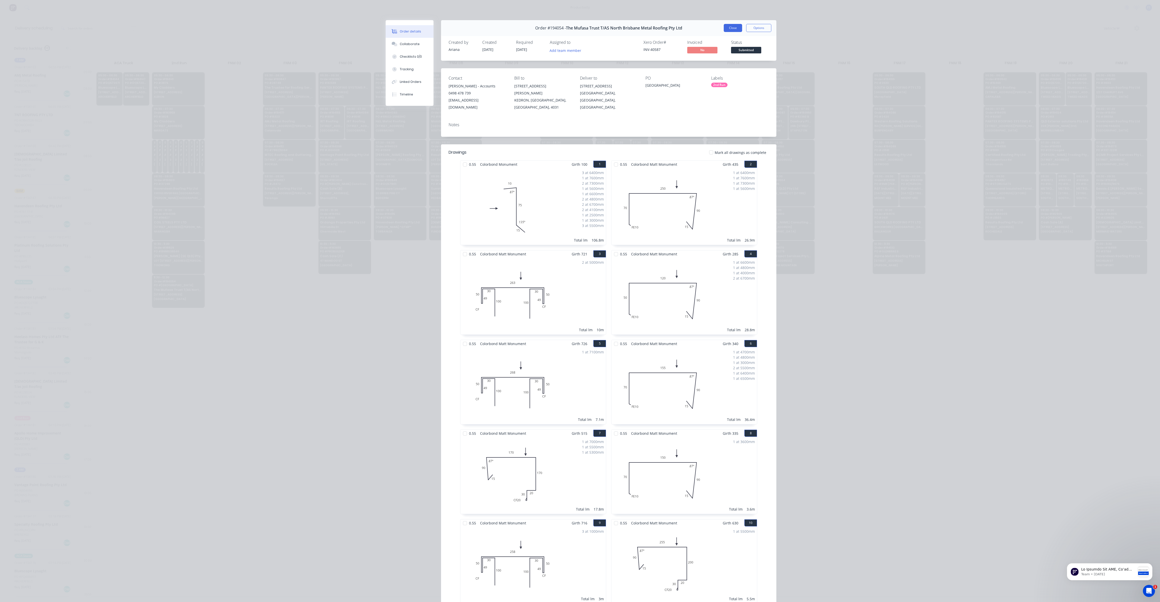
click at [731, 28] on button "Close" at bounding box center [733, 28] width 18 height 8
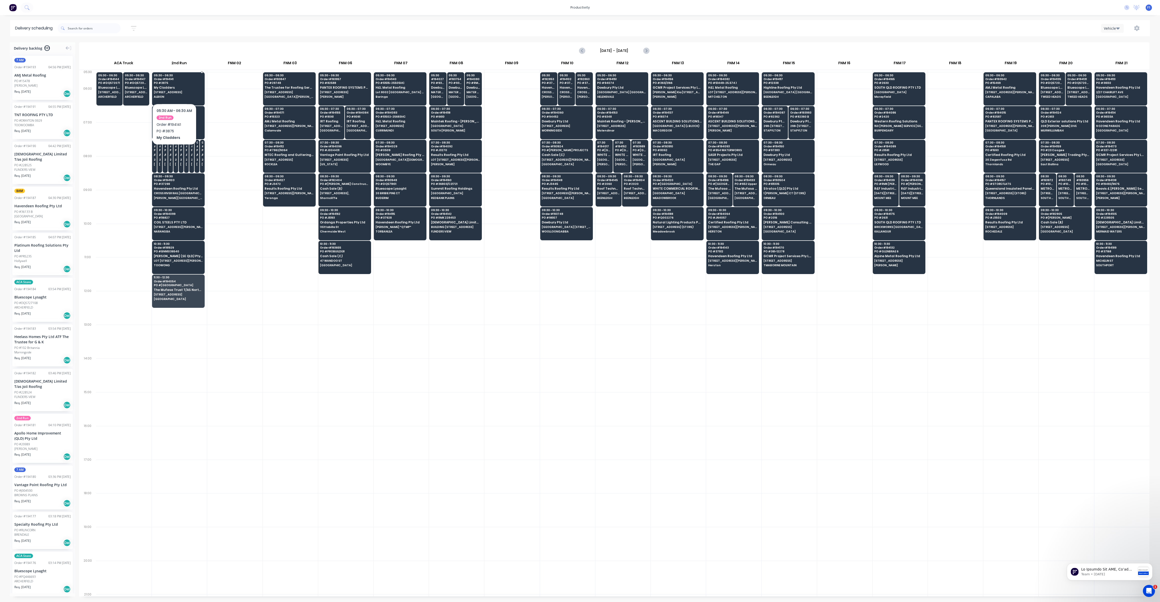
click at [174, 88] on span "My Cladders" at bounding box center [178, 87] width 49 height 3
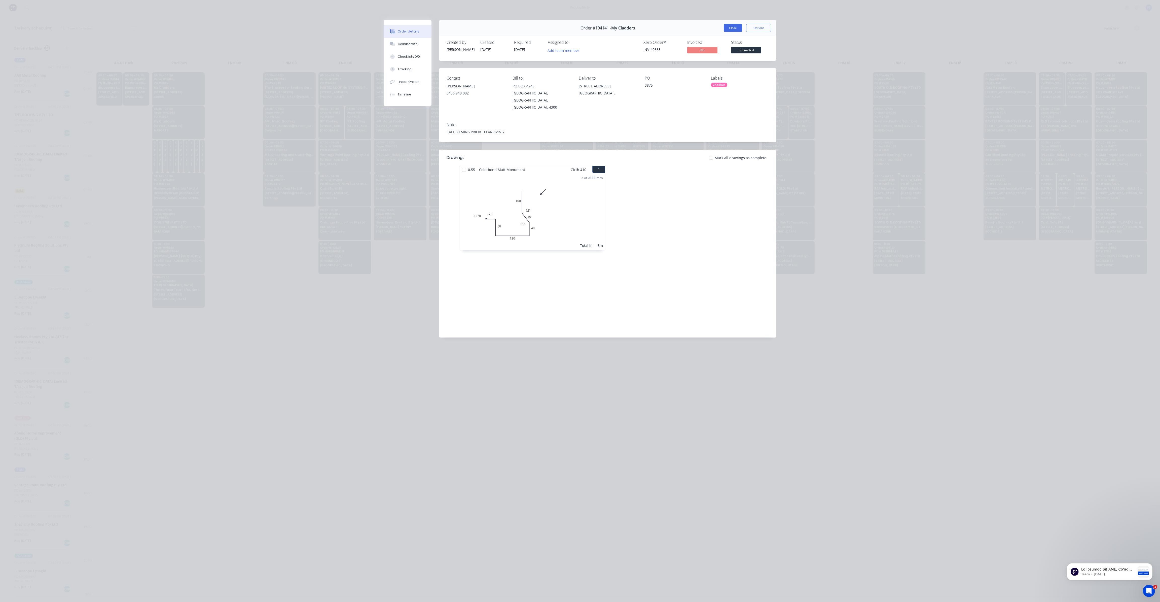
click at [737, 28] on button "Close" at bounding box center [733, 28] width 18 height 8
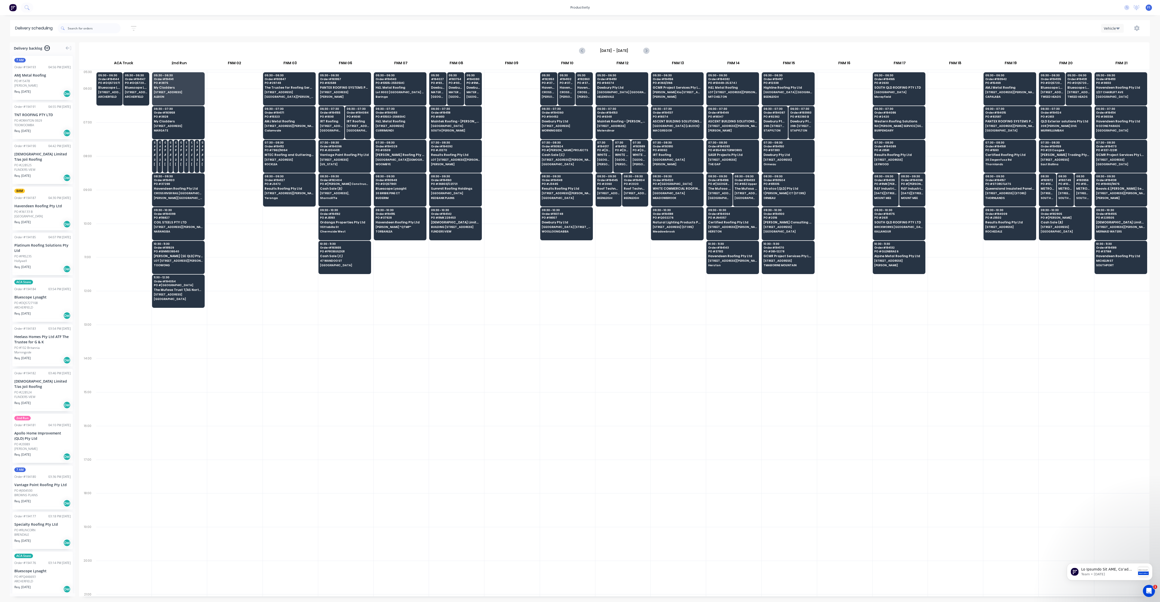
drag, startPoint x: 626, startPoint y: 304, endPoint x: 623, endPoint y: 304, distance: 3.0
click at [624, 304] on div at bounding box center [622, 308] width 55 height 34
click at [168, 290] on div "11:30 - 12:30 Order # 194054 PO # 652 [GEOGRAPHIC_DATA] The Mufasa Trust T/AS N…" at bounding box center [178, 288] width 52 height 28
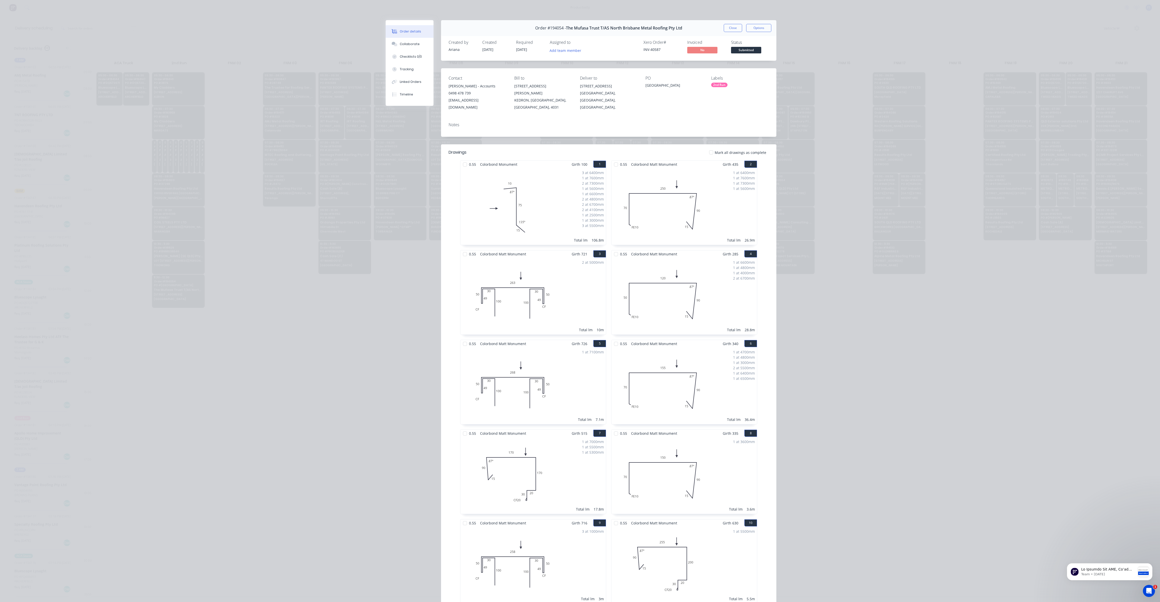
click at [729, 31] on button "Close" at bounding box center [733, 28] width 18 height 8
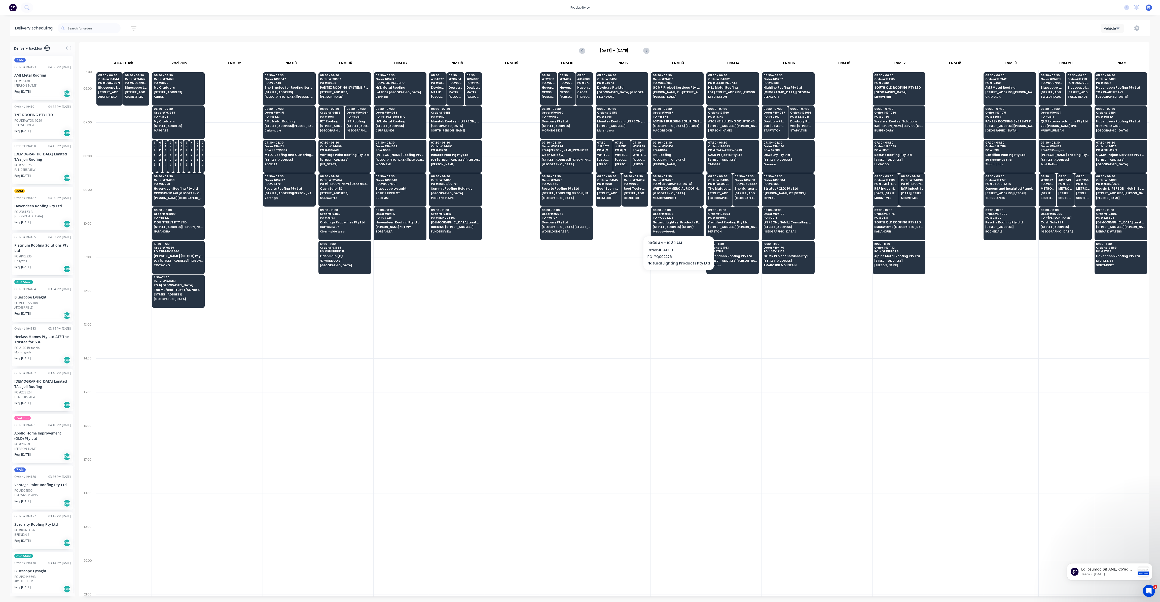
click at [667, 216] on span "PO # Q002276" at bounding box center [677, 217] width 49 height 3
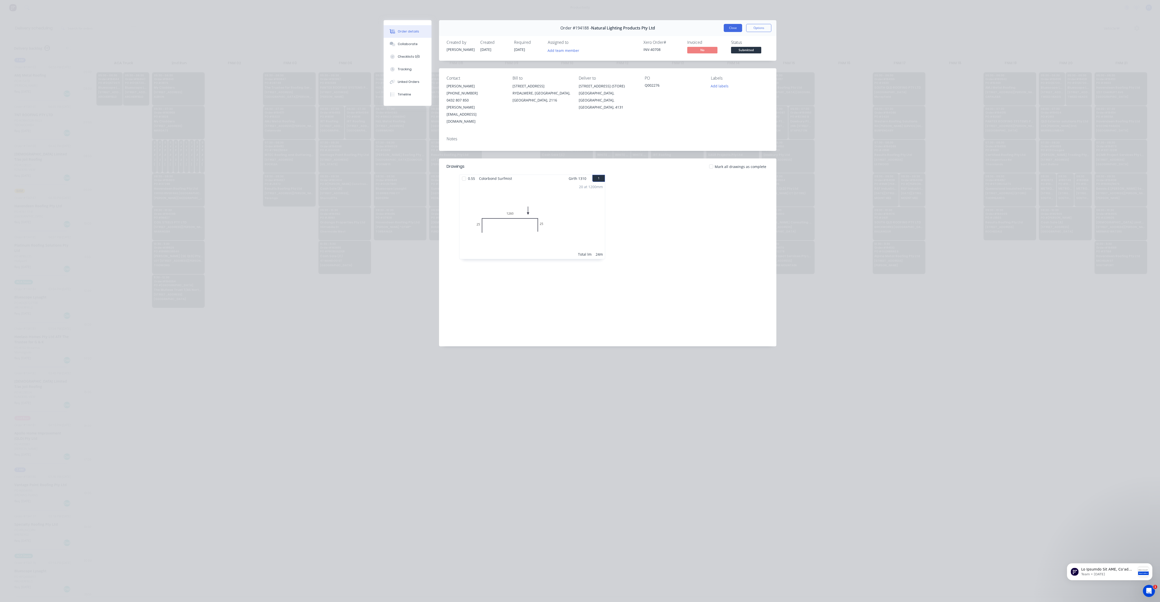
click at [733, 30] on button "Close" at bounding box center [733, 28] width 18 height 8
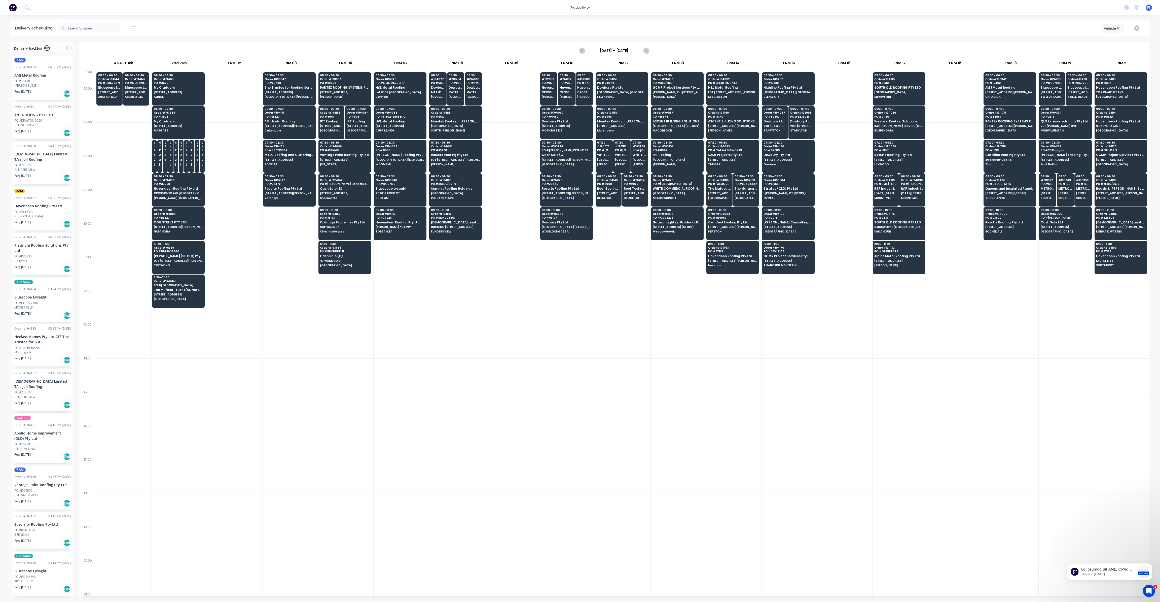
drag, startPoint x: 732, startPoint y: 292, endPoint x: 729, endPoint y: 292, distance: 3.4
click at [730, 292] on div at bounding box center [733, 308] width 55 height 34
click at [538, 341] on div at bounding box center [511, 341] width 55 height 34
click at [569, 225] on span "[GEOGRAPHIC_DATA] [STREET_ADDRESS]" at bounding box center [566, 226] width 49 height 3
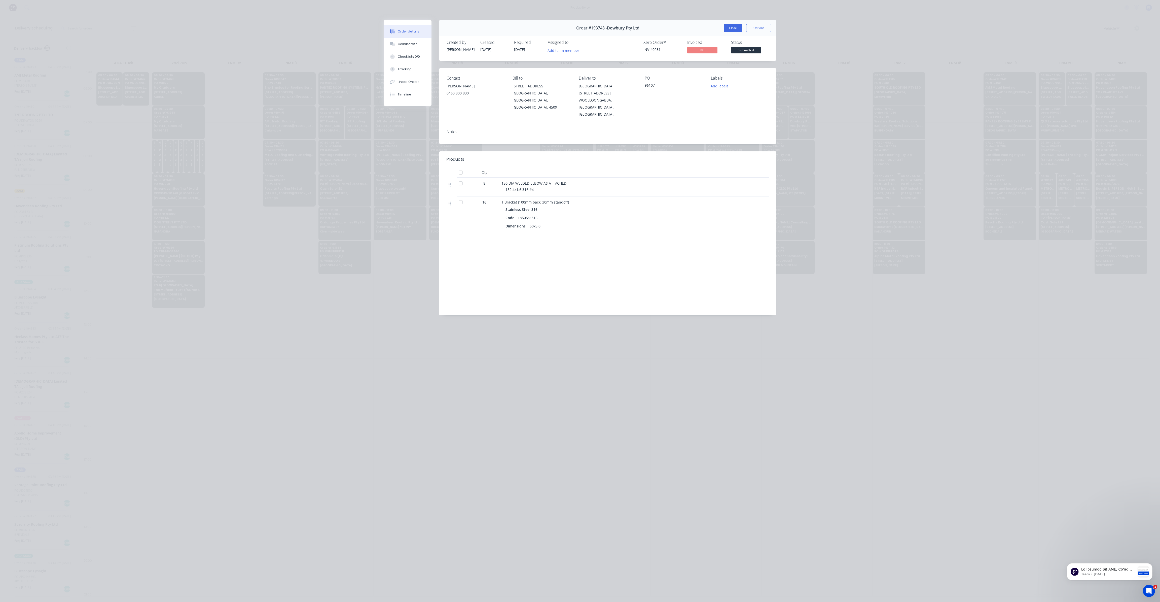
click at [730, 28] on button "Close" at bounding box center [733, 28] width 18 height 8
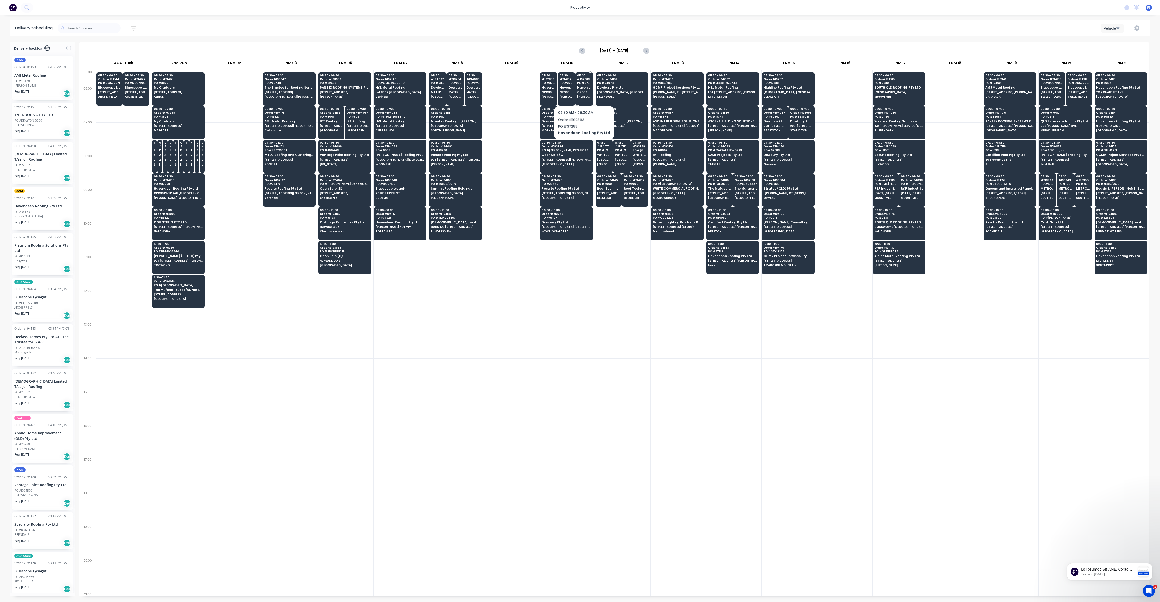
click at [582, 92] on span "CROSS RIVER RAIL [GEOGRAPHIC_DATA]" at bounding box center [584, 92] width 14 height 3
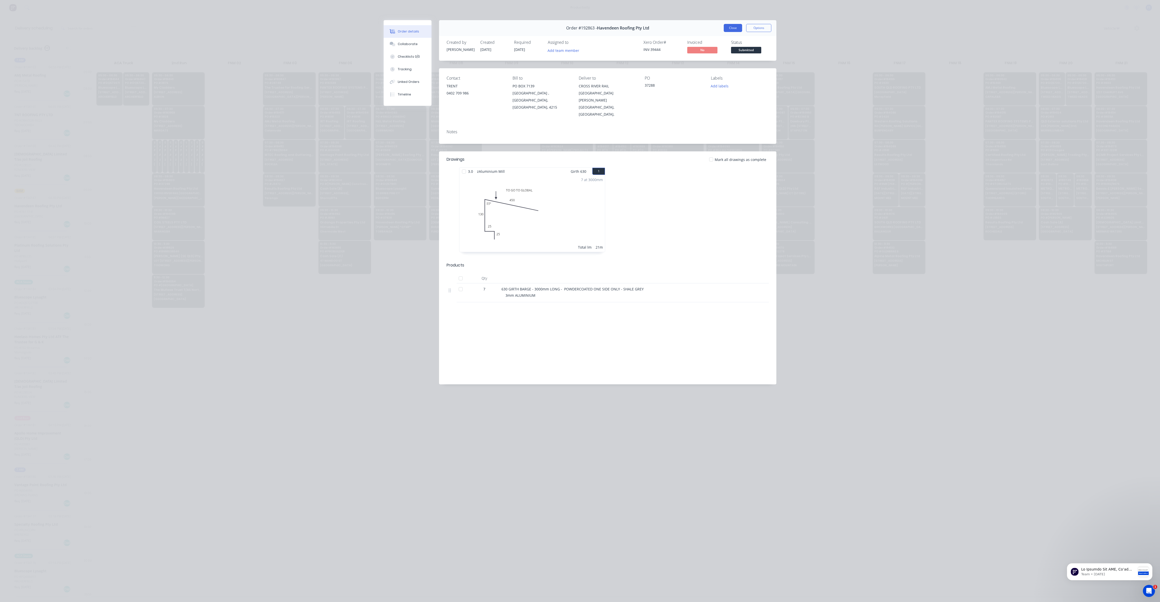
click at [735, 29] on button "Close" at bounding box center [733, 28] width 18 height 8
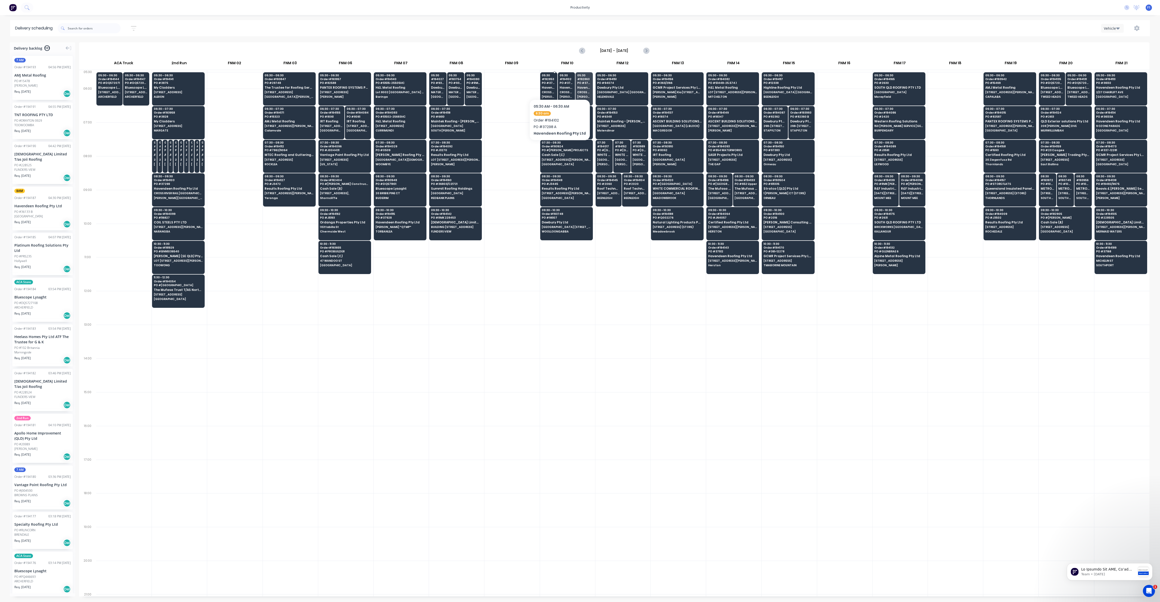
click at [548, 85] on div "05:30 # 192853 PO # 37288 B Havendeen Roofing Pty Ltd CROSS RIVER RAIL [GEOGRAP…" at bounding box center [548, 86] width 17 height 28
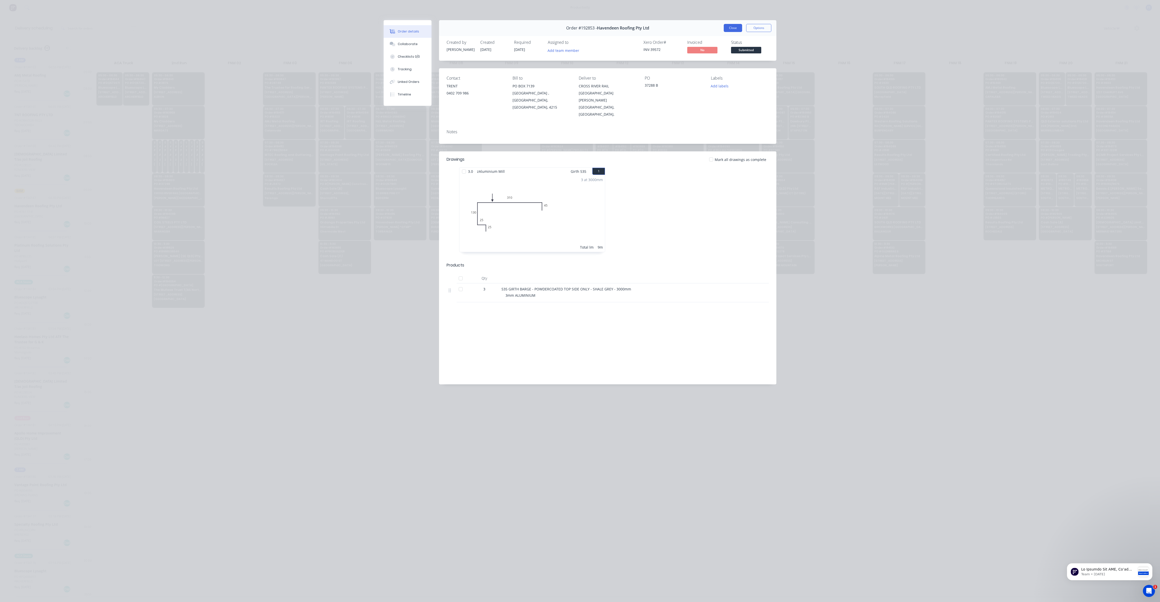
click at [735, 28] on button "Close" at bounding box center [733, 28] width 18 height 8
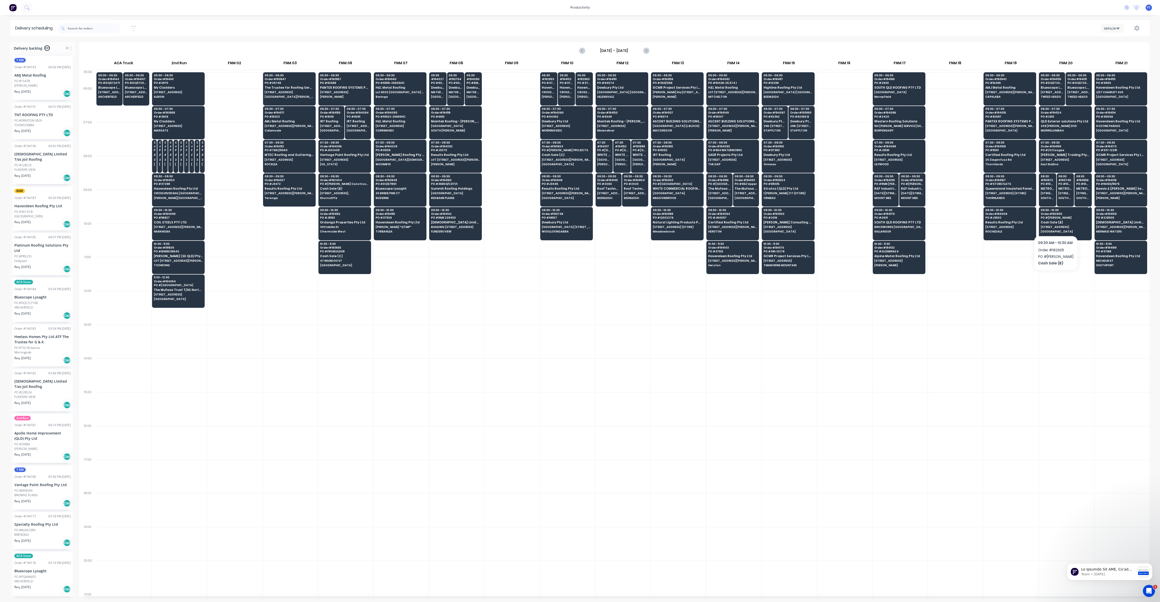
click at [1056, 223] on div "09:30 - 10:30 Order # 182905 PO # [PERSON_NAME] Cash Sale (B) [STREET_ADDRESS]" at bounding box center [1065, 221] width 52 height 28
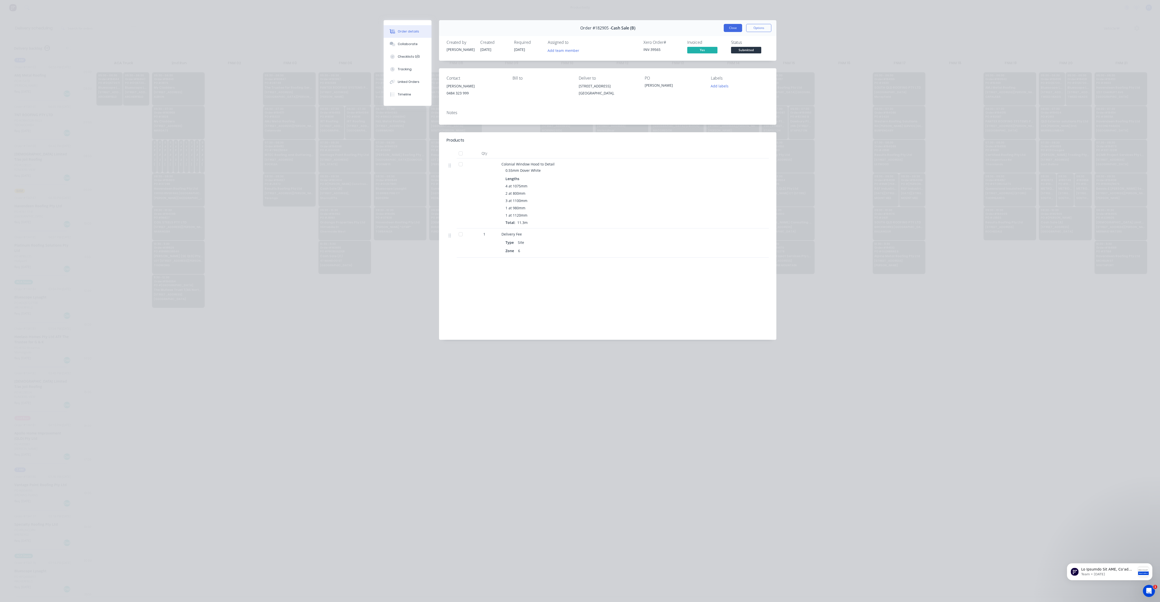
click at [727, 30] on button "Close" at bounding box center [733, 28] width 18 height 8
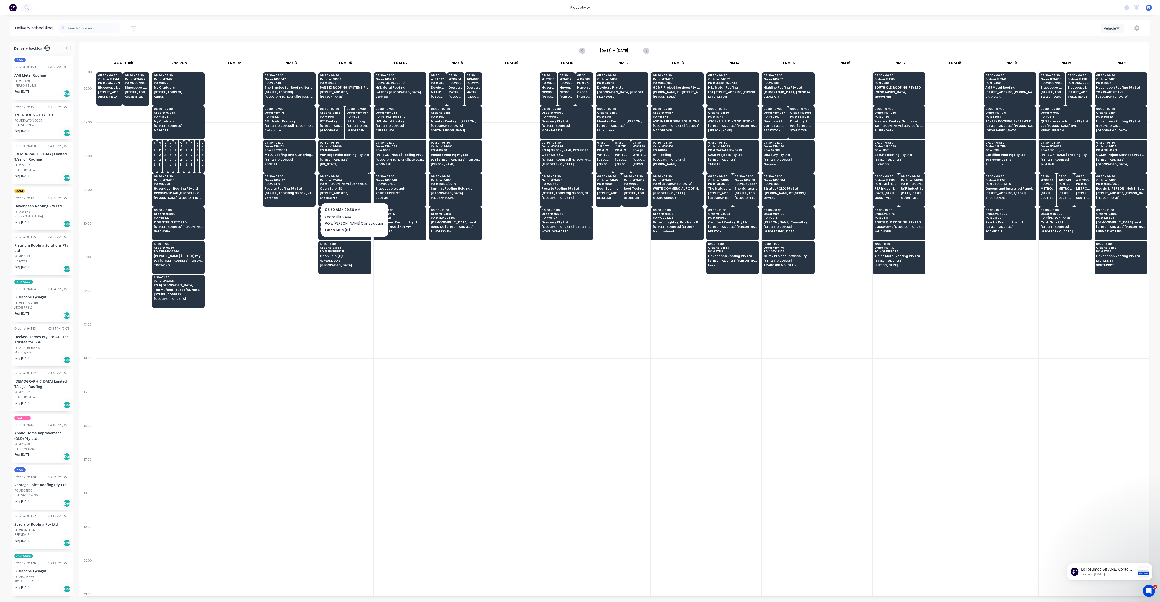
click at [331, 187] on span "Cash Sale (B)" at bounding box center [344, 188] width 49 height 3
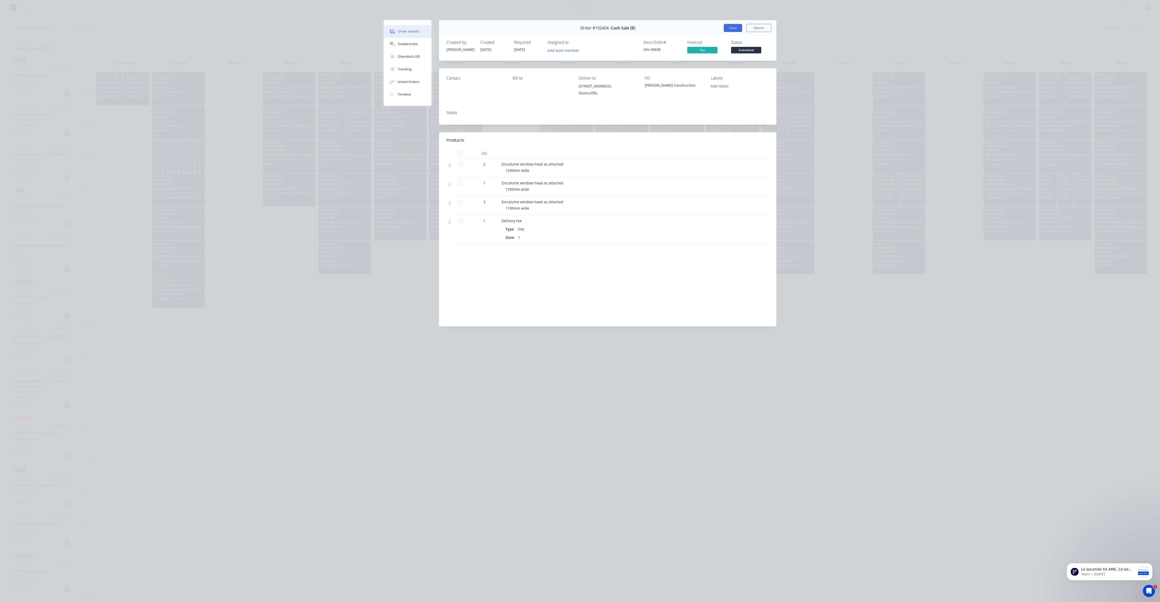
click at [738, 26] on button "Close" at bounding box center [733, 28] width 18 height 8
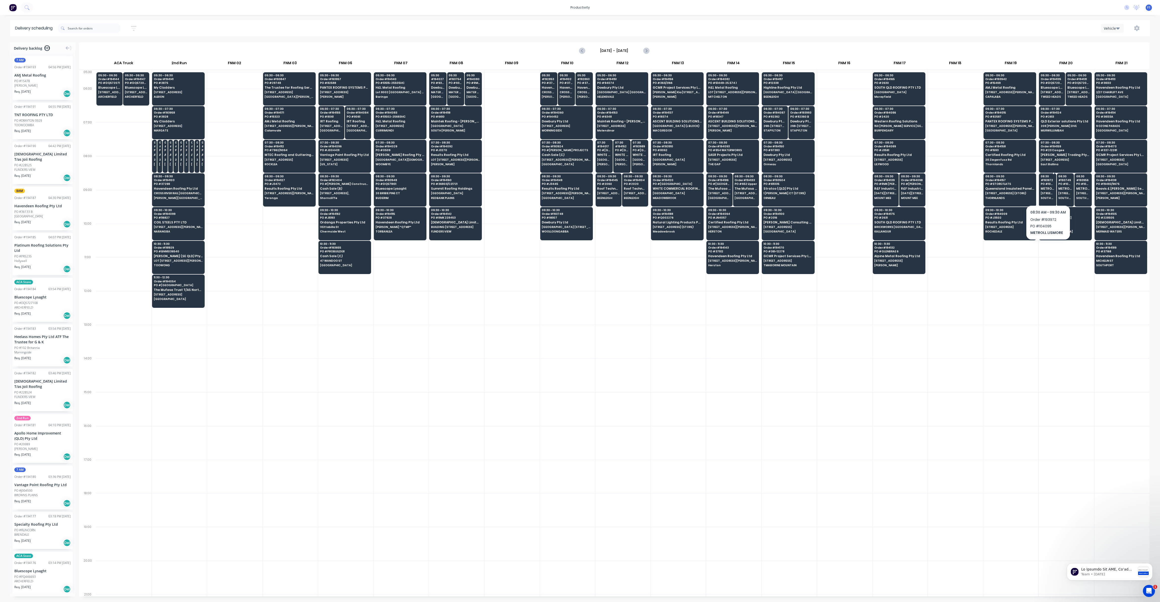
click at [1048, 192] on span "[STREET_ADDRESS][PERSON_NAME] (STORE)" at bounding box center [1048, 193] width 14 height 3
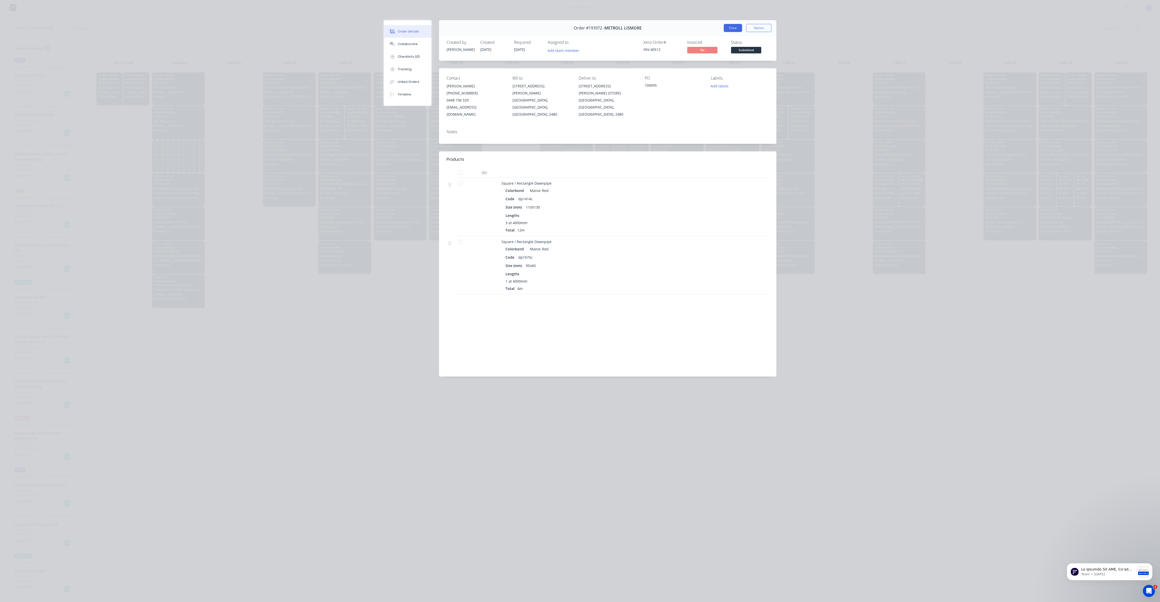
click at [730, 30] on button "Close" at bounding box center [733, 28] width 18 height 8
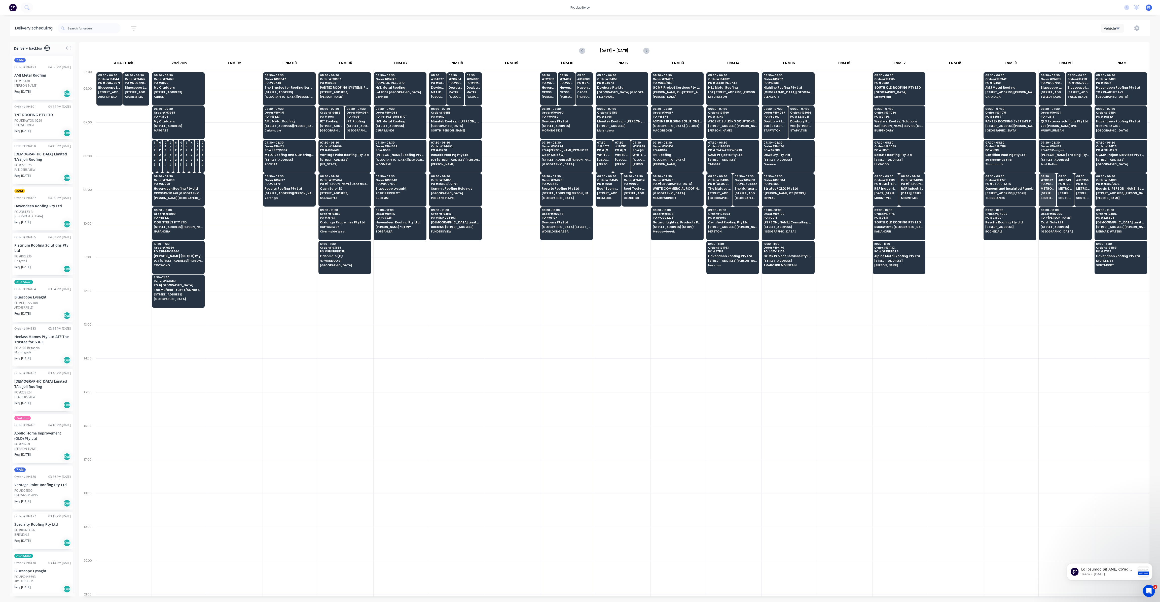
click at [833, 358] on div at bounding box center [844, 375] width 55 height 34
click at [166, 193] on span "CROSS RIVER RAIL [GEOGRAPHIC_DATA]" at bounding box center [178, 193] width 49 height 3
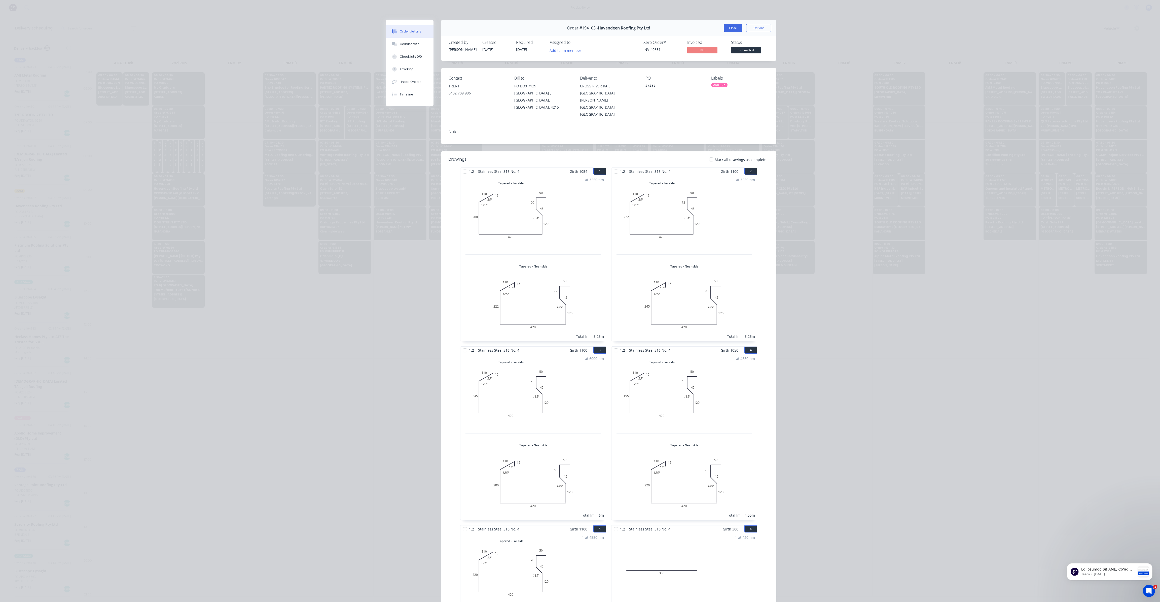
click at [724, 28] on button "Close" at bounding box center [733, 28] width 18 height 8
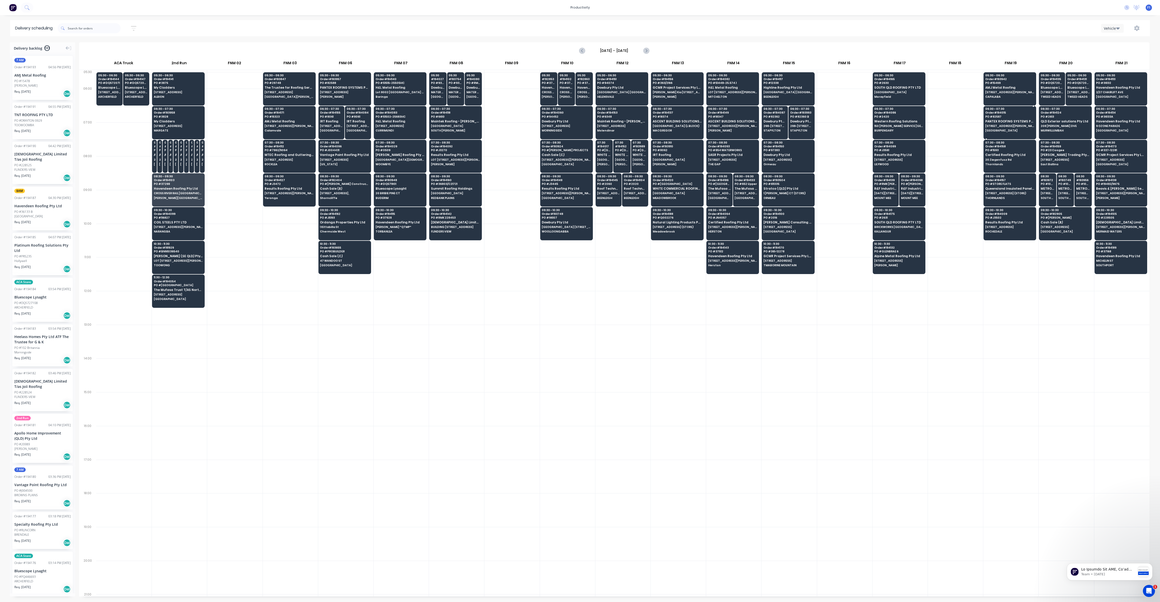
click at [1002, 127] on span "[STREET_ADDRESS][PERSON_NAME]" at bounding box center [1009, 125] width 49 height 3
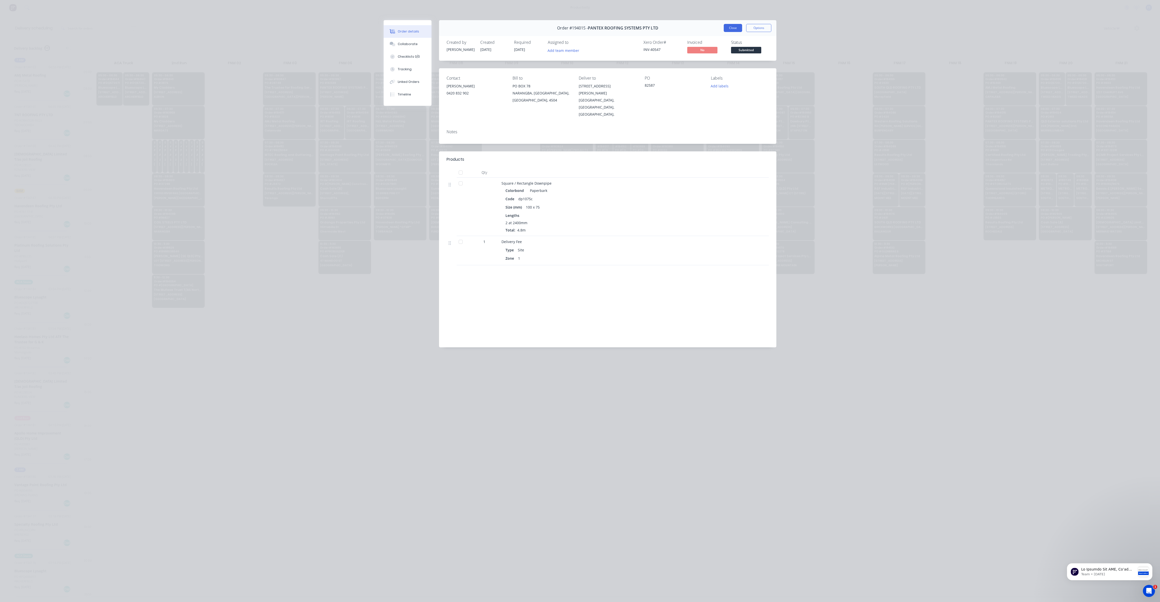
click at [734, 29] on button "Close" at bounding box center [733, 28] width 18 height 8
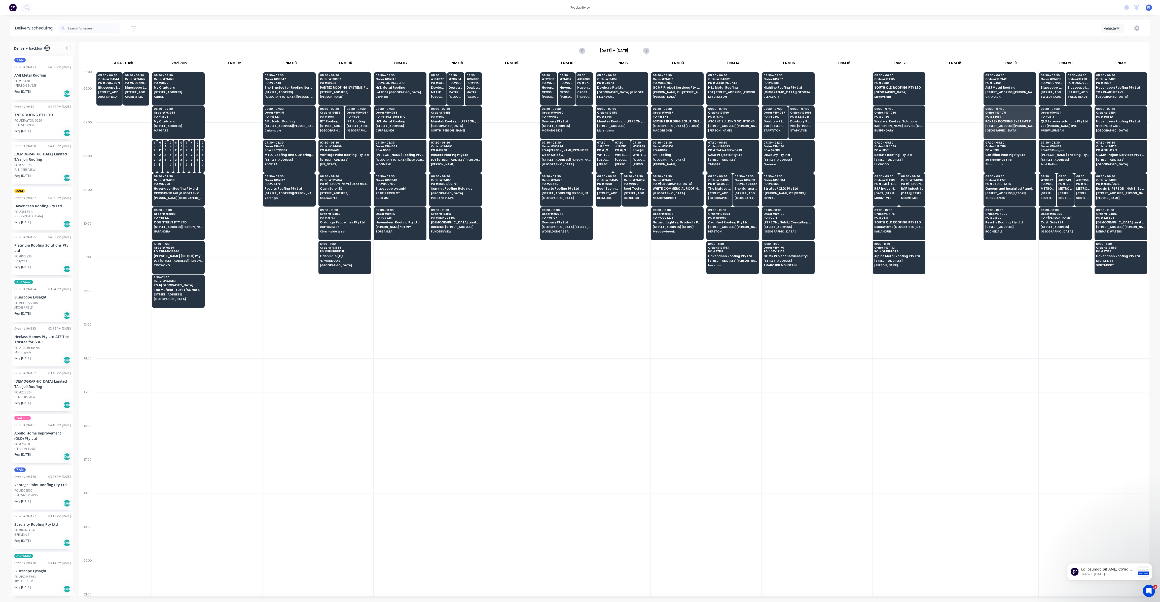
click at [642, 283] on div at bounding box center [622, 274] width 55 height 34
click at [578, 52] on button "Previous page" at bounding box center [582, 51] width 10 height 10
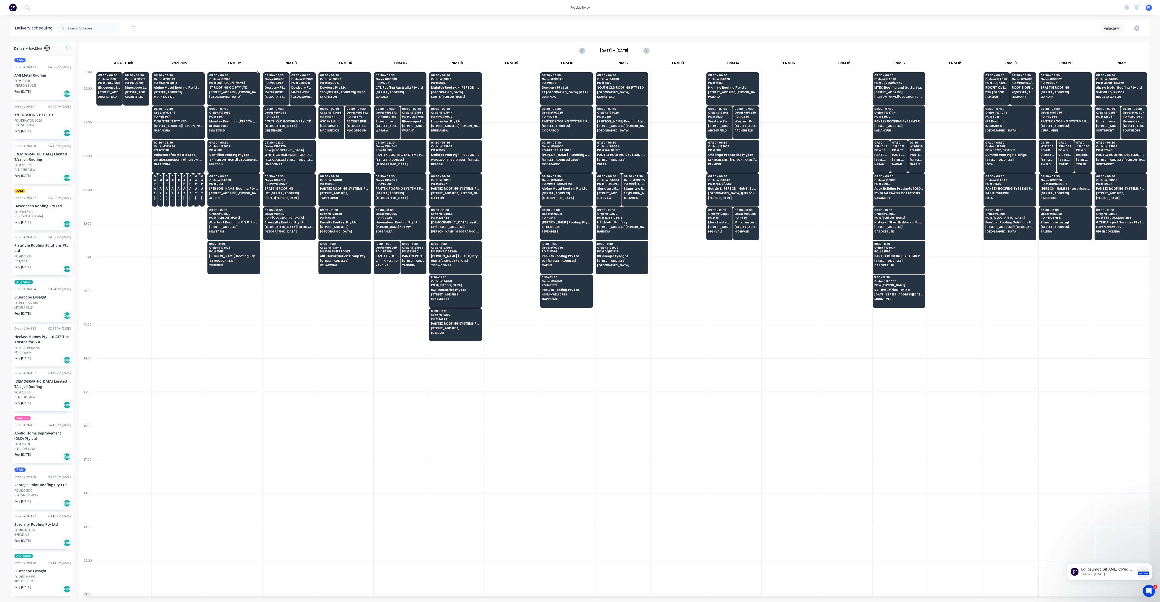
click at [230, 89] on span "JT ROOFING CO PTY LTD" at bounding box center [233, 87] width 49 height 3
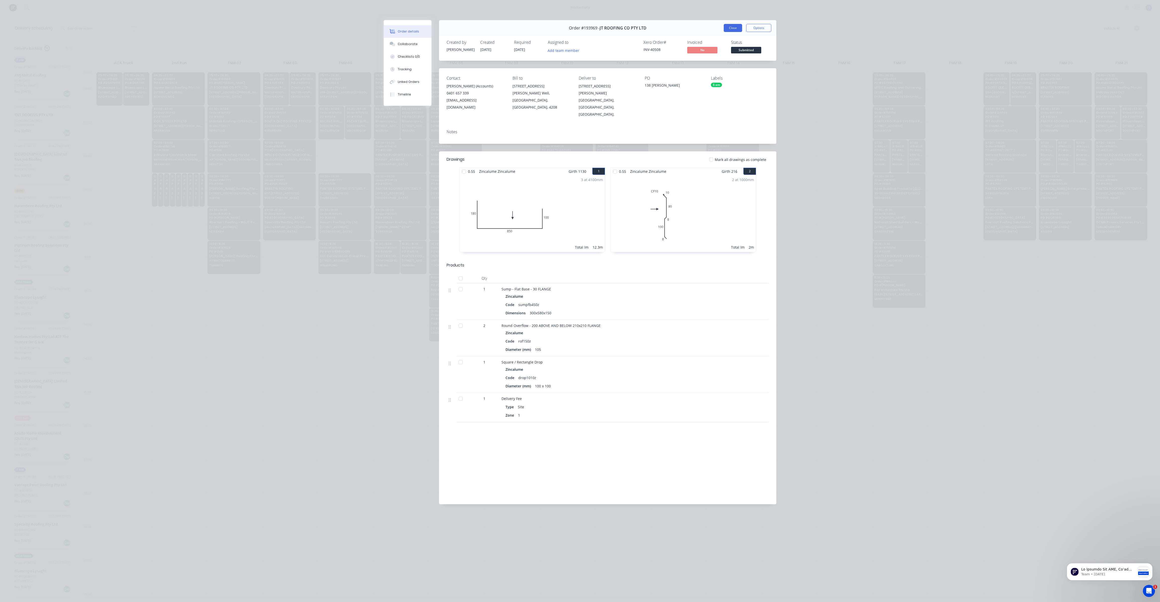
click at [735, 29] on button "Close" at bounding box center [733, 28] width 18 height 8
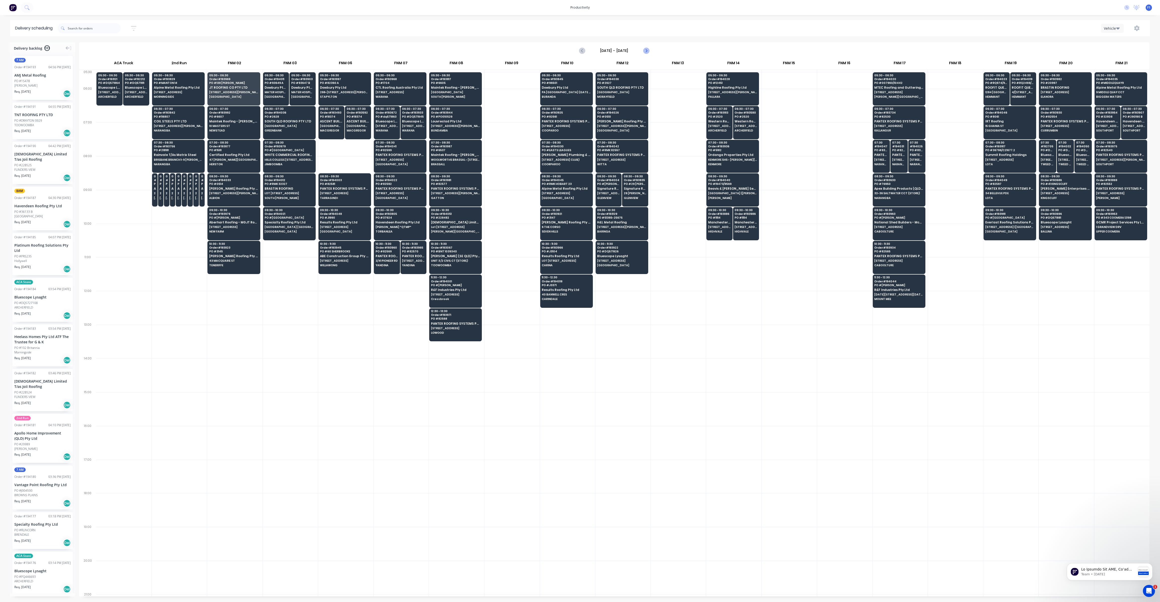
click at [644, 50] on icon "Next page" at bounding box center [646, 51] width 6 height 6
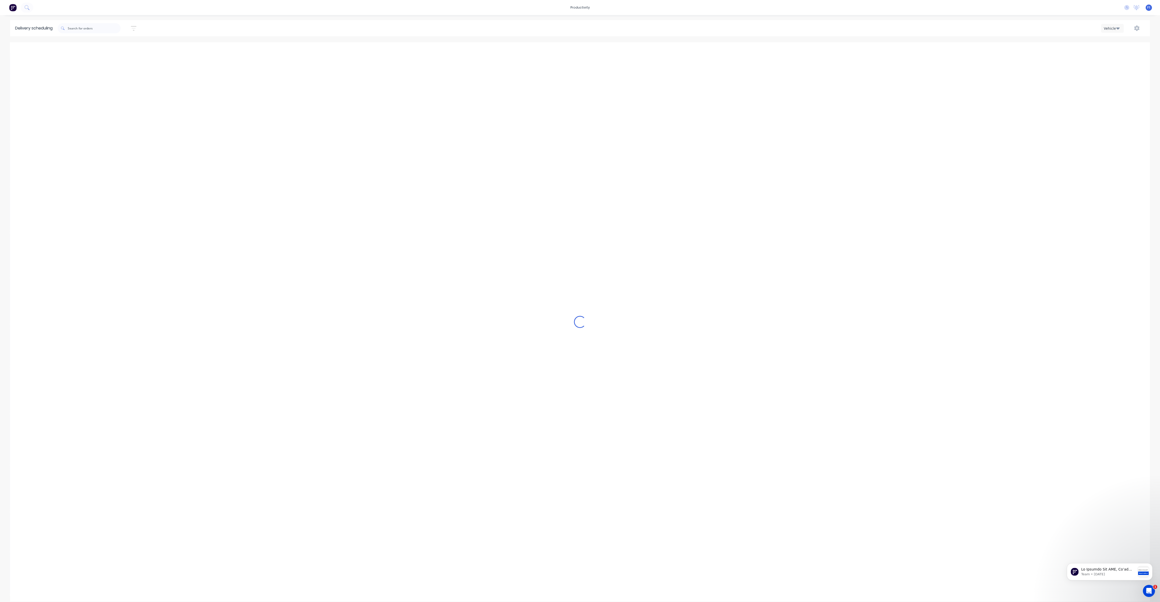
type input "[DATE] - [DATE]"
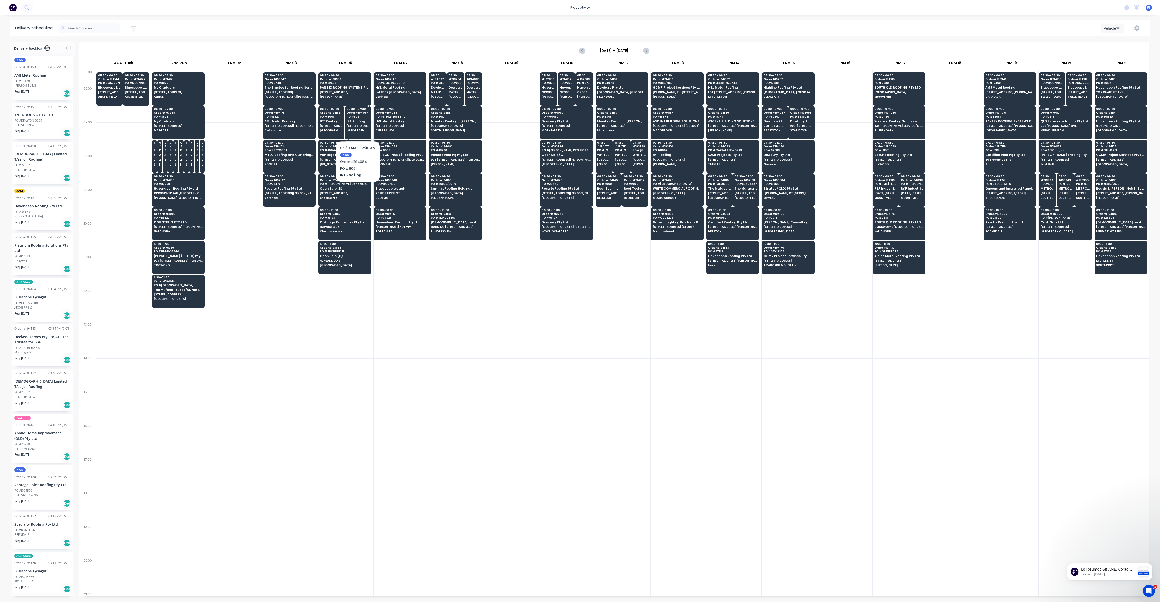
click at [357, 125] on span "[STREET_ADDRESS]" at bounding box center [358, 125] width 23 height 3
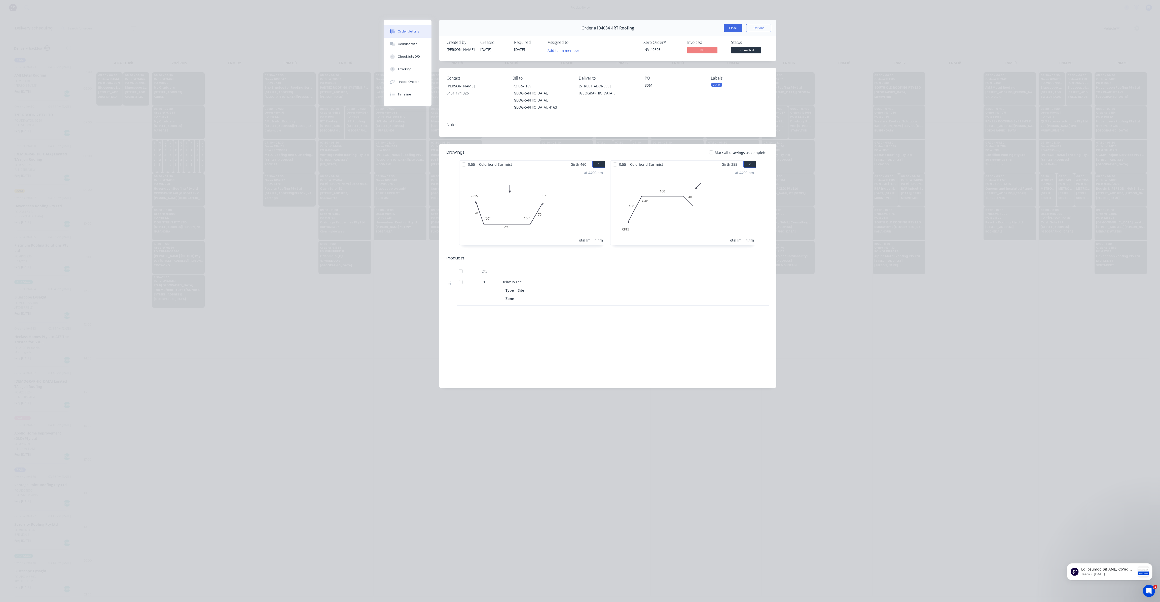
click at [733, 29] on button "Close" at bounding box center [733, 28] width 18 height 8
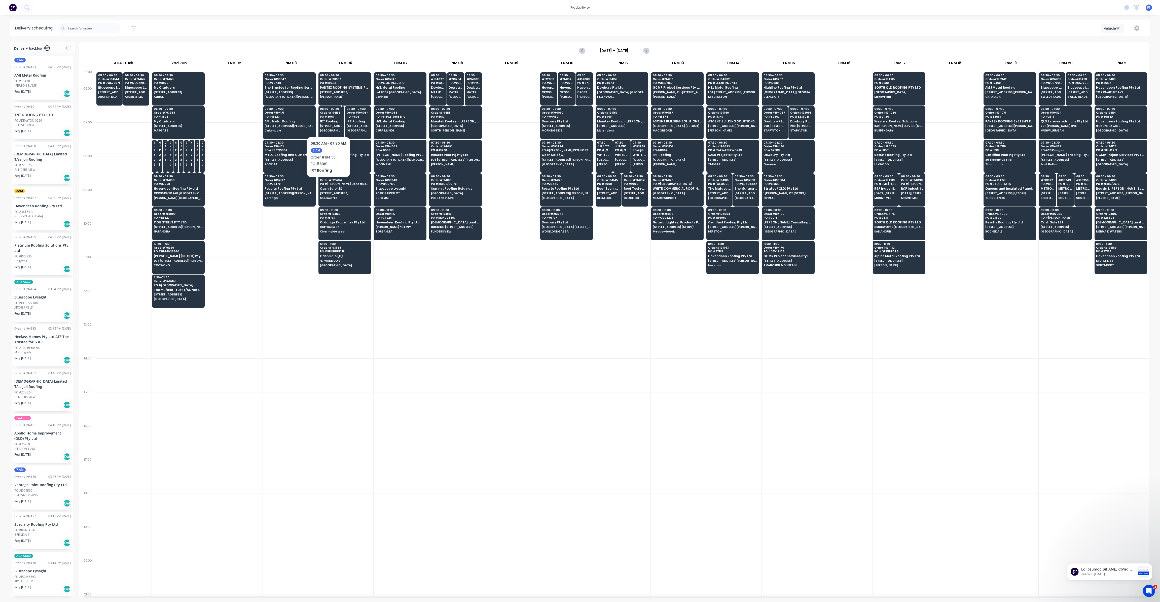
click at [328, 121] on span "IRT Roofing" at bounding box center [331, 121] width 23 height 3
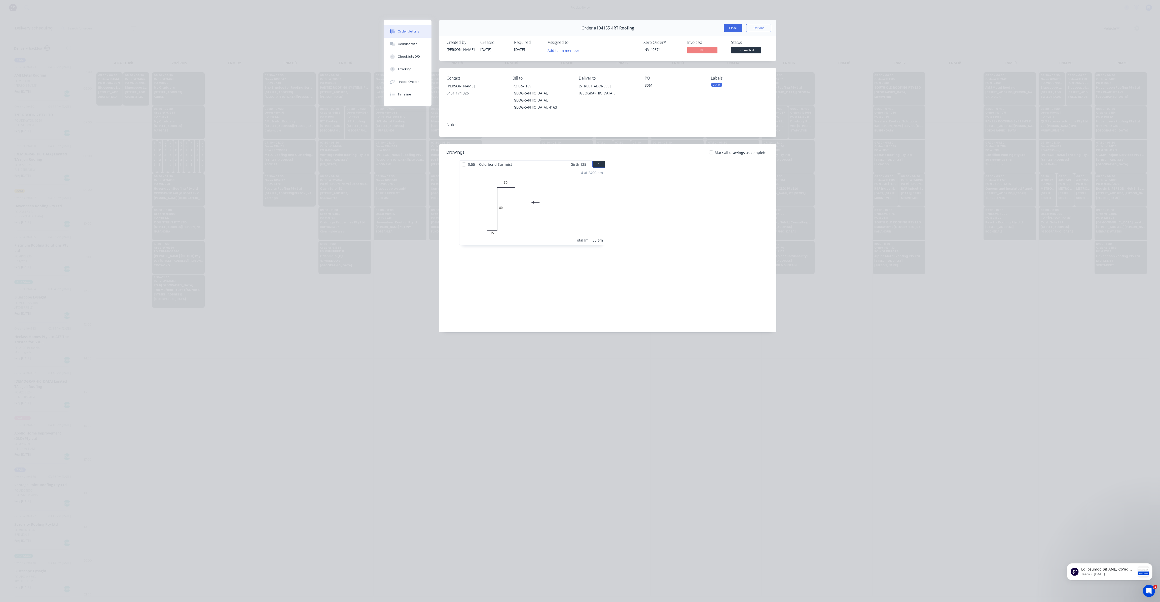
click at [734, 29] on button "Close" at bounding box center [733, 28] width 18 height 8
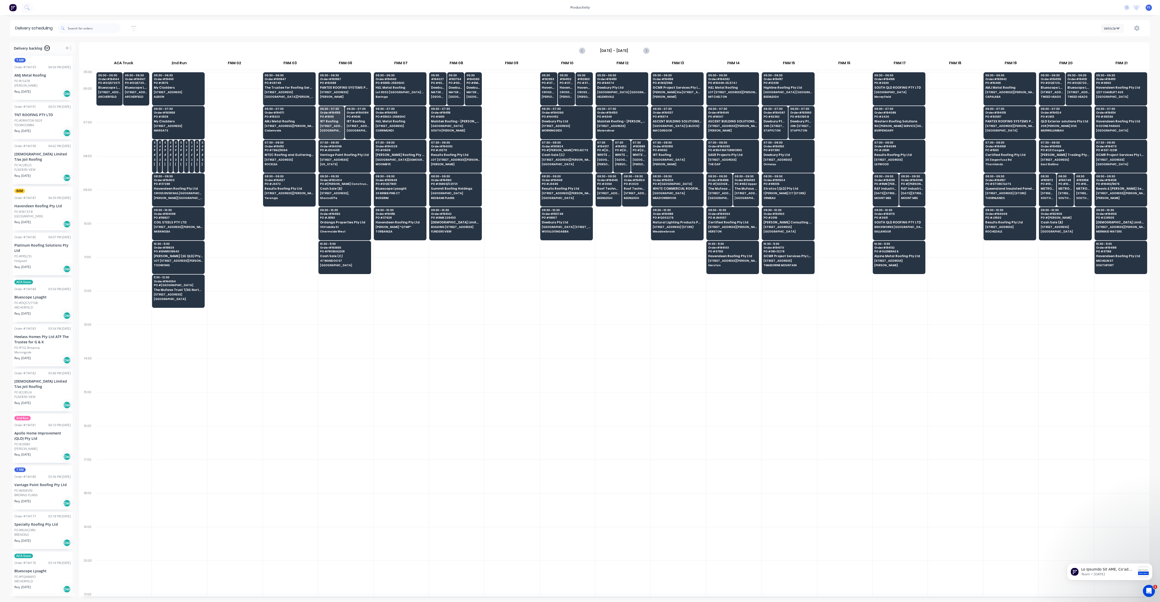
click at [411, 293] on div at bounding box center [401, 308] width 55 height 34
click at [571, 226] on span "[GEOGRAPHIC_DATA] [STREET_ADDRESS]" at bounding box center [566, 226] width 49 height 3
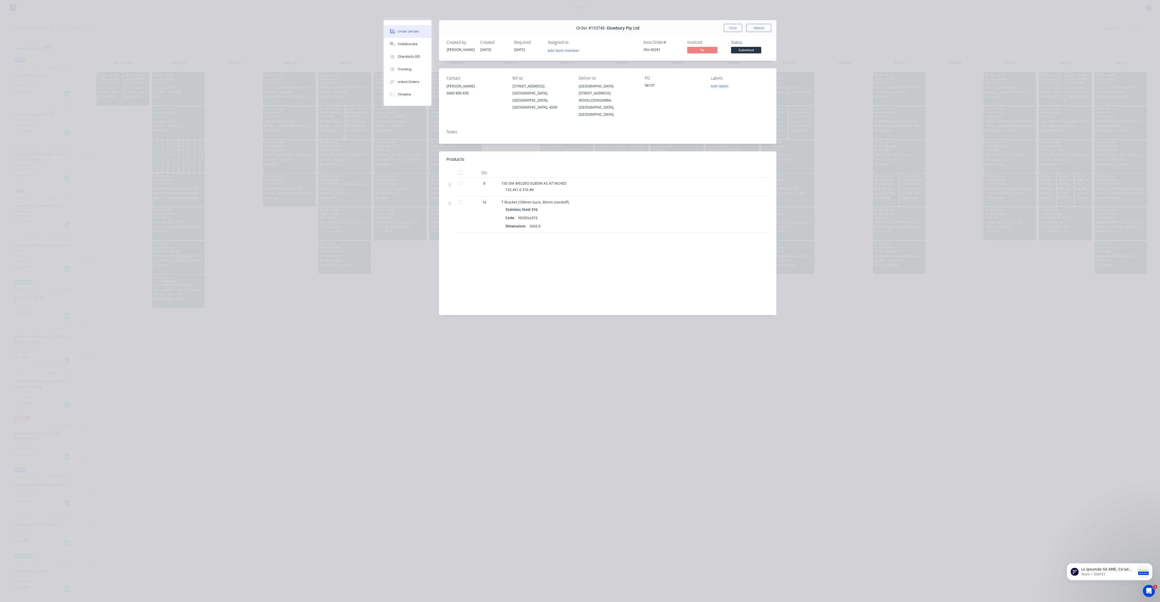
click at [737, 28] on button "Close" at bounding box center [733, 28] width 18 height 8
click at [736, 28] on div "Vehicle" at bounding box center [872, 28] width 546 height 9
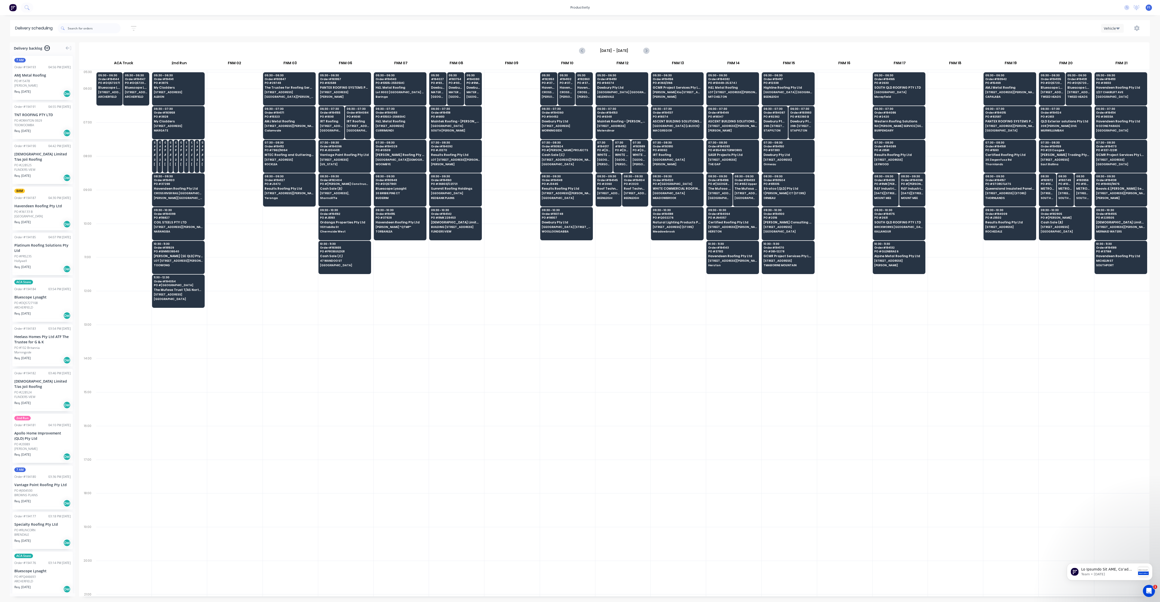
drag, startPoint x: 607, startPoint y: 247, endPoint x: 604, endPoint y: 252, distance: 5.7
click at [606, 248] on div at bounding box center [622, 241] width 55 height 34
click at [181, 185] on div "08:30 - 09:30 Order # 194103 PO # 37298 Havendeen Roofing Pty Ltd CROSS RIVER R…" at bounding box center [178, 187] width 52 height 28
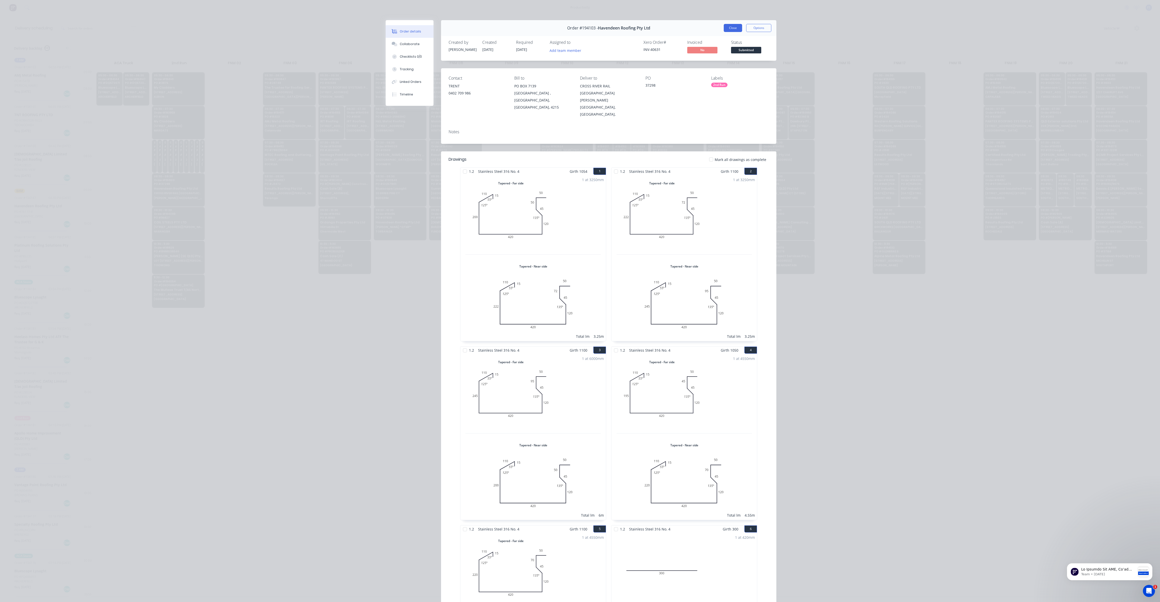
click at [733, 29] on button "Close" at bounding box center [733, 28] width 18 height 8
